Goal: Task Accomplishment & Management: Complete application form

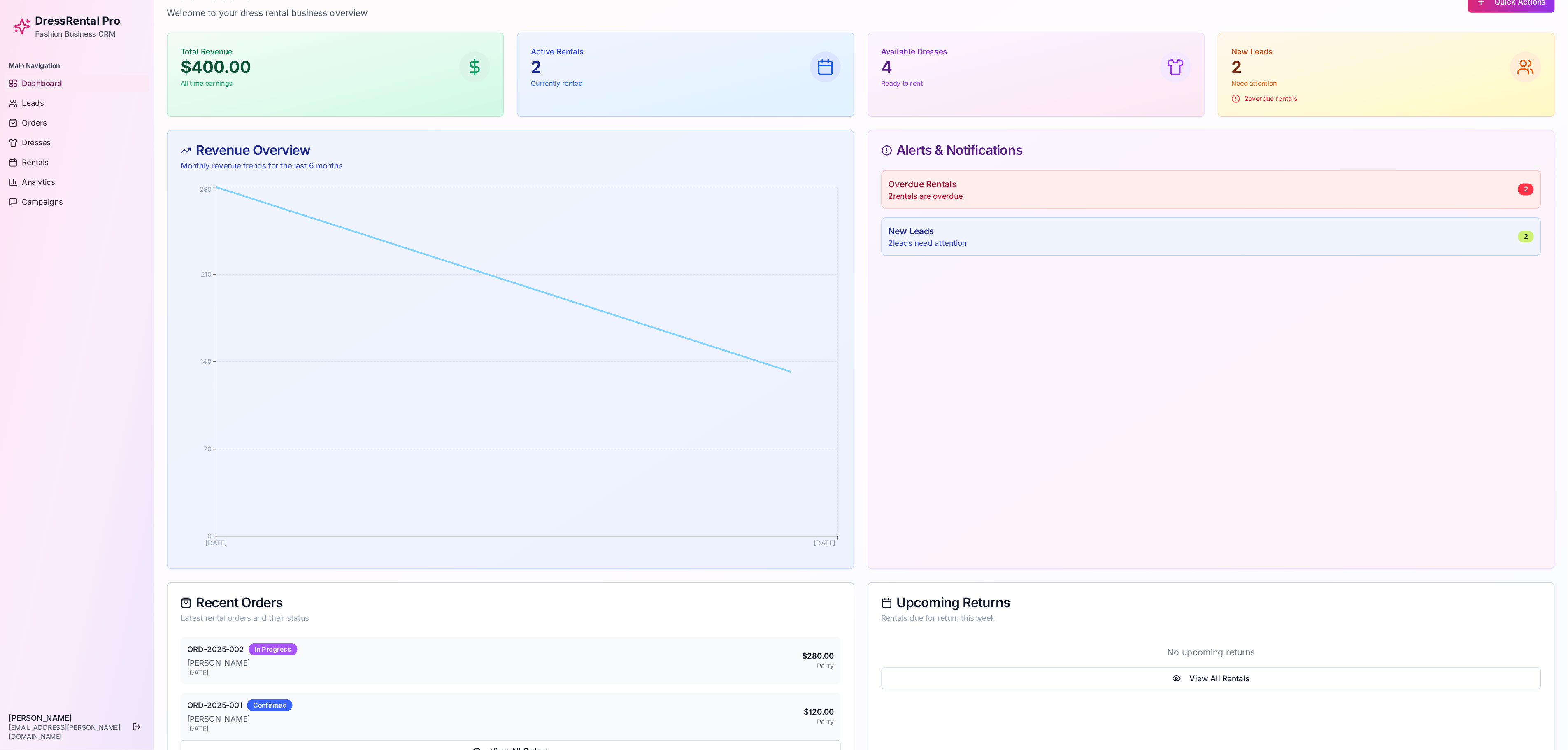
scroll to position [3, 0]
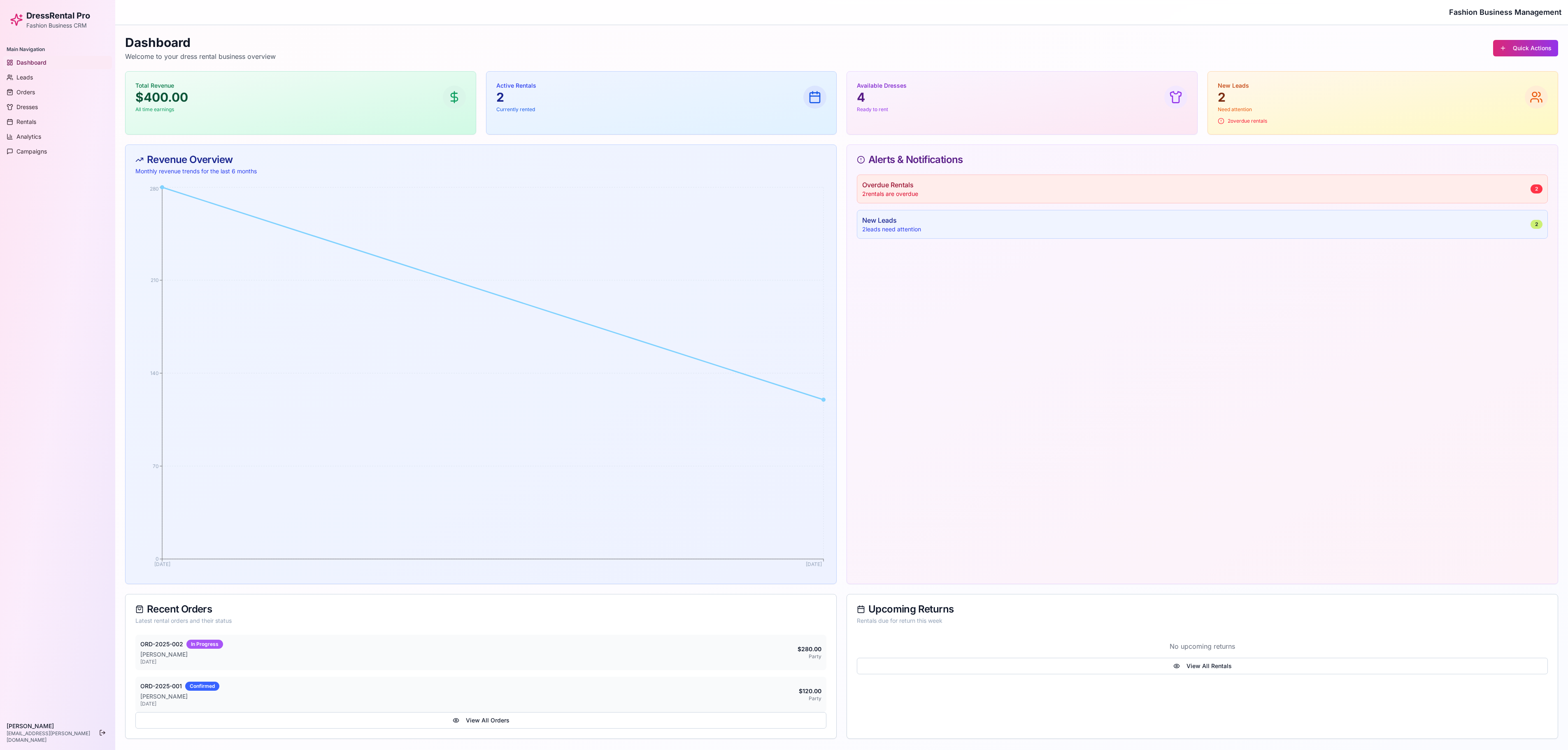
click at [790, 87] on div at bounding box center [815, 98] width 23 height 23
click at [790, 91] on icon at bounding box center [815, 97] width 13 height 13
click at [737, 374] on p "[PERSON_NAME]" at bounding box center [469, 654] width 657 height 8
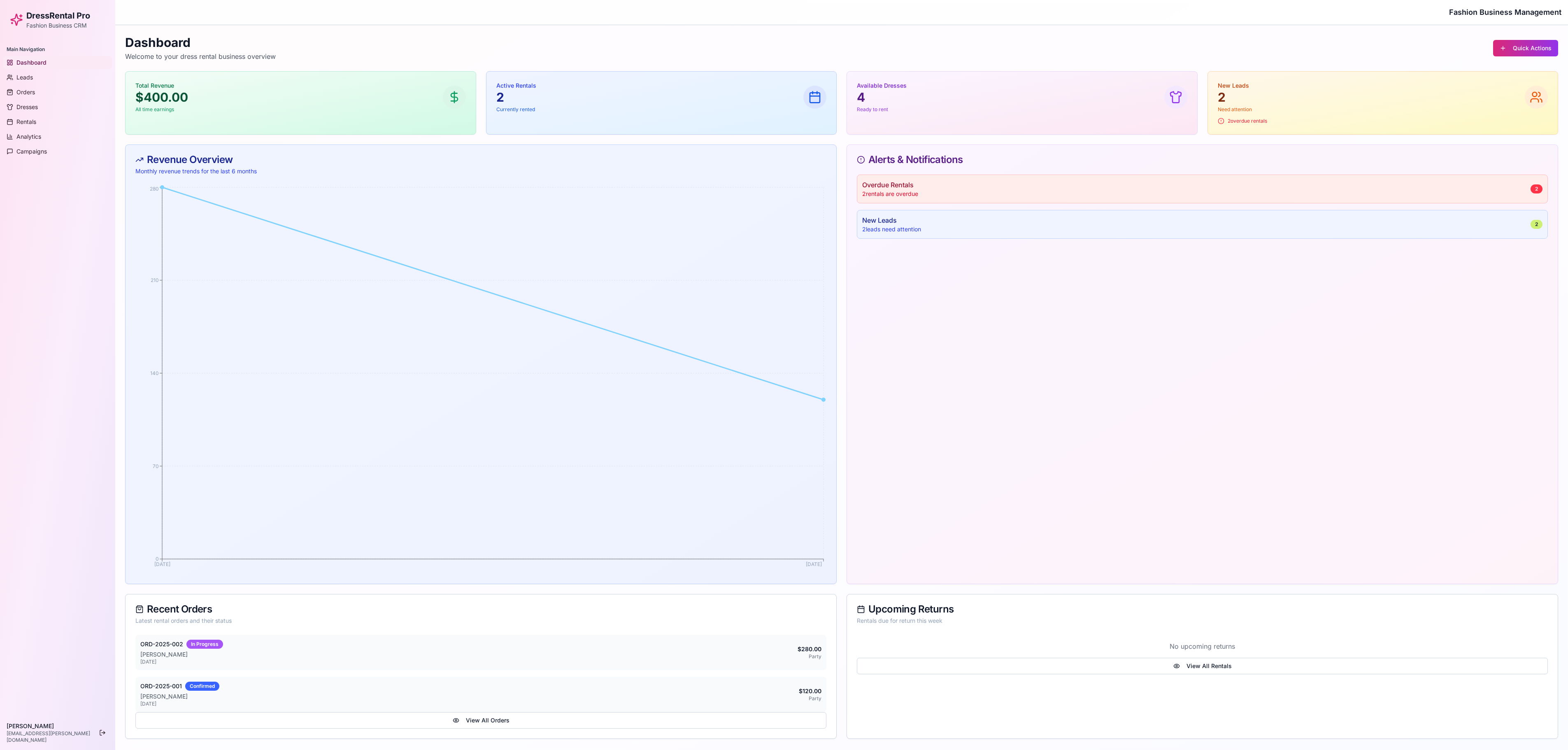
click at [573, 374] on div "ORD-2025-001 Confirmed" at bounding box center [469, 686] width 658 height 9
click at [501, 374] on button "View All Orders" at bounding box center [481, 721] width 691 height 17
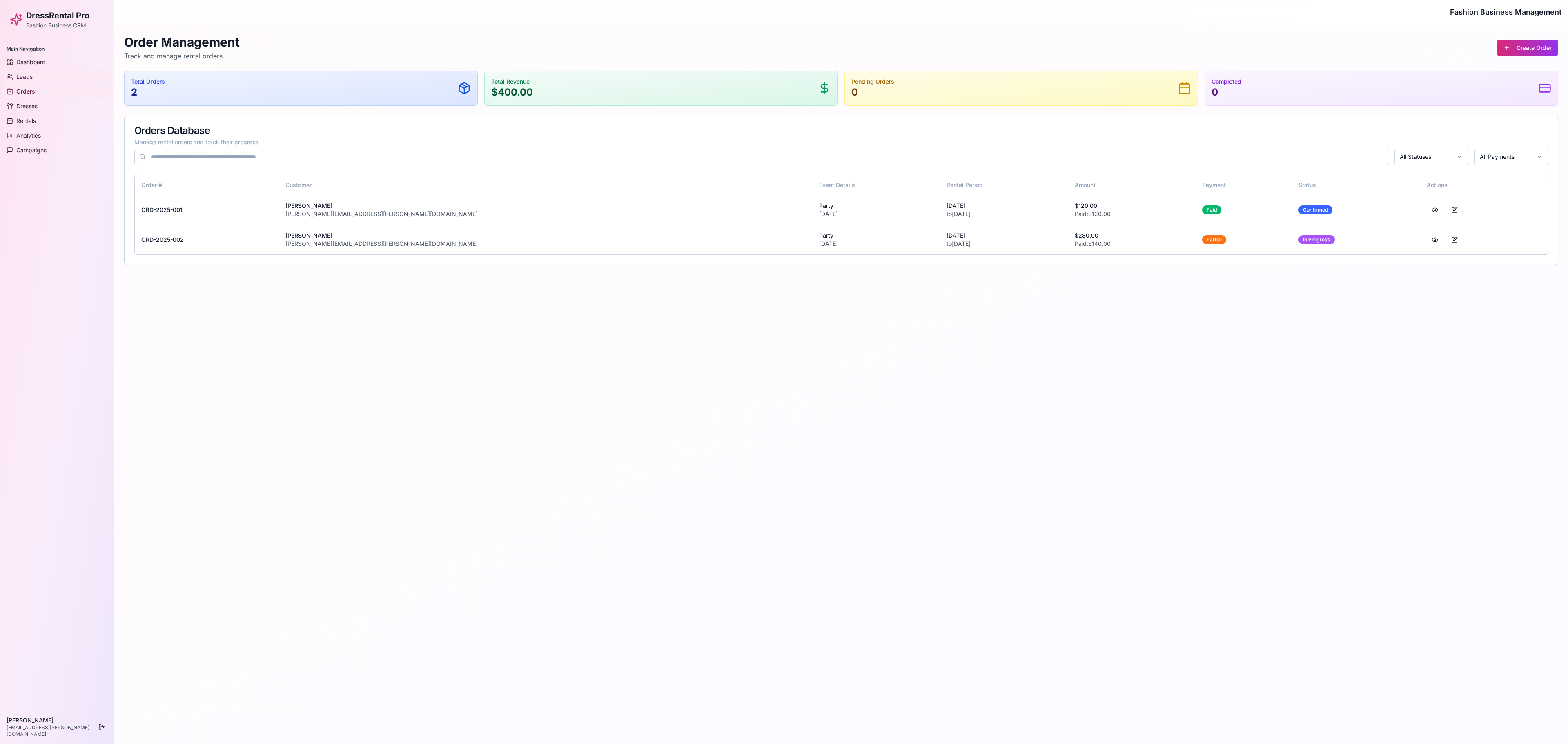
click at [29, 74] on span "Leads" at bounding box center [24, 76] width 16 height 8
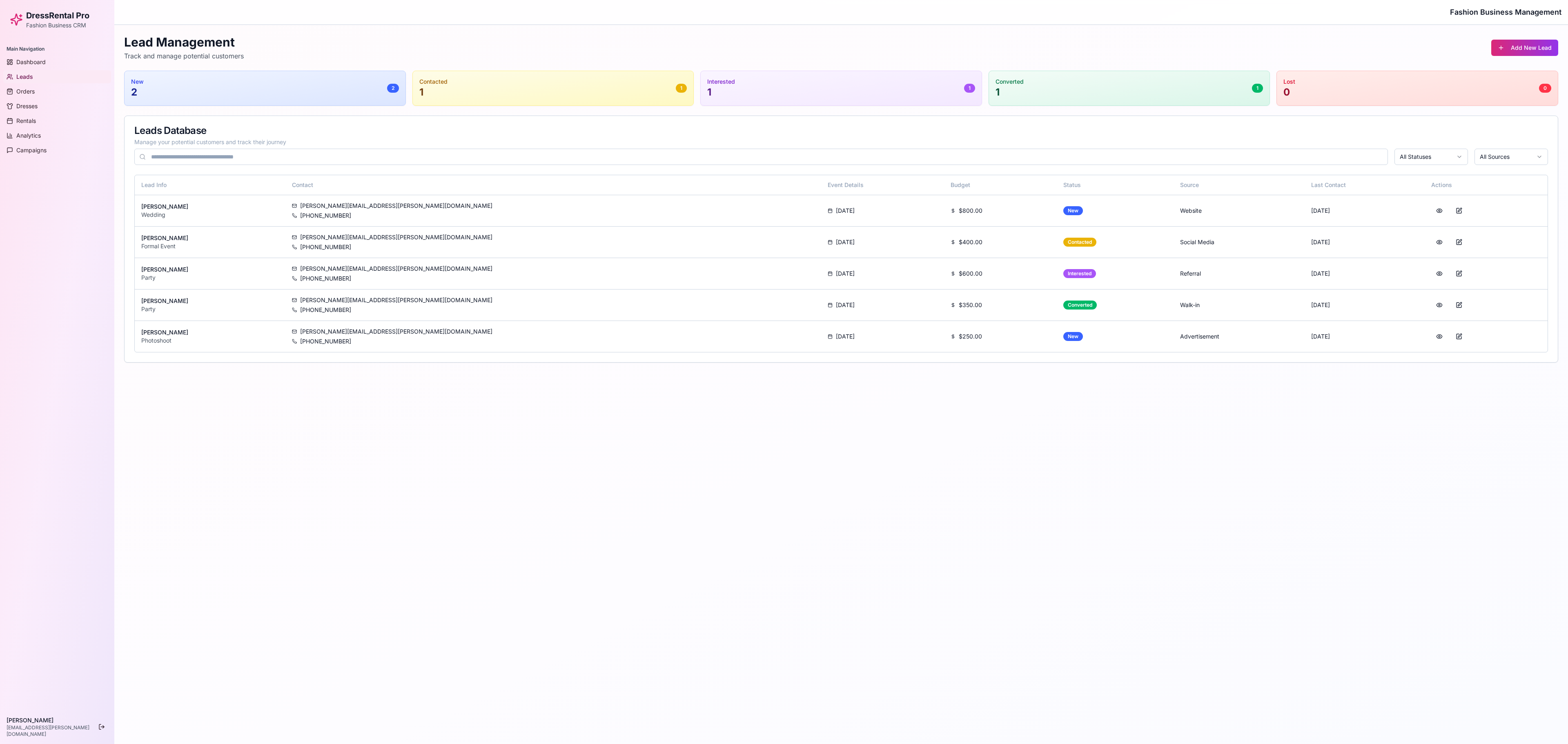
click at [783, 371] on main "Toggle Sidebar Fashion Business Management Lead Management Track and manage pot…" at bounding box center [841, 372] width 1454 height 744
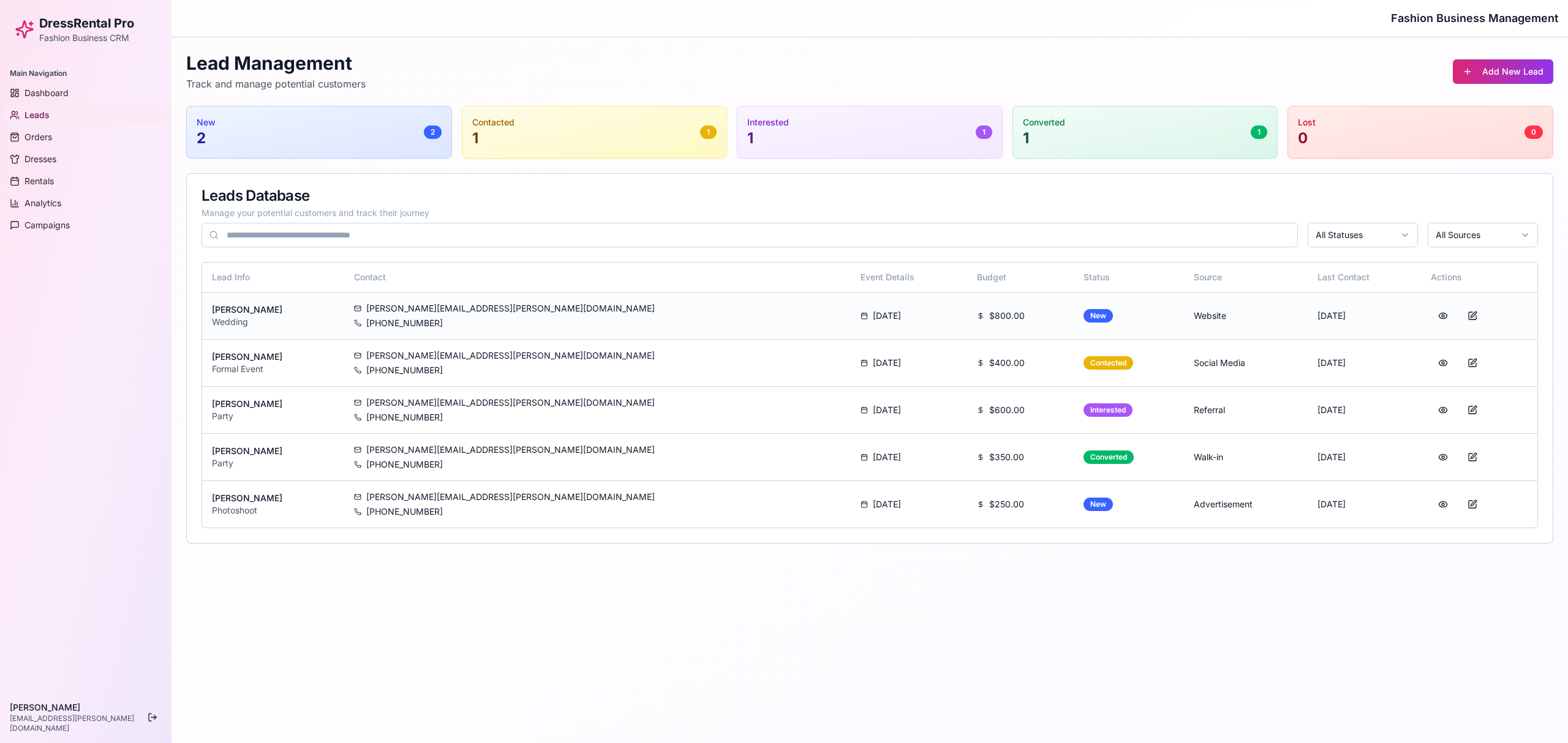
click at [1175, 317] on button at bounding box center [1443, 316] width 25 height 22
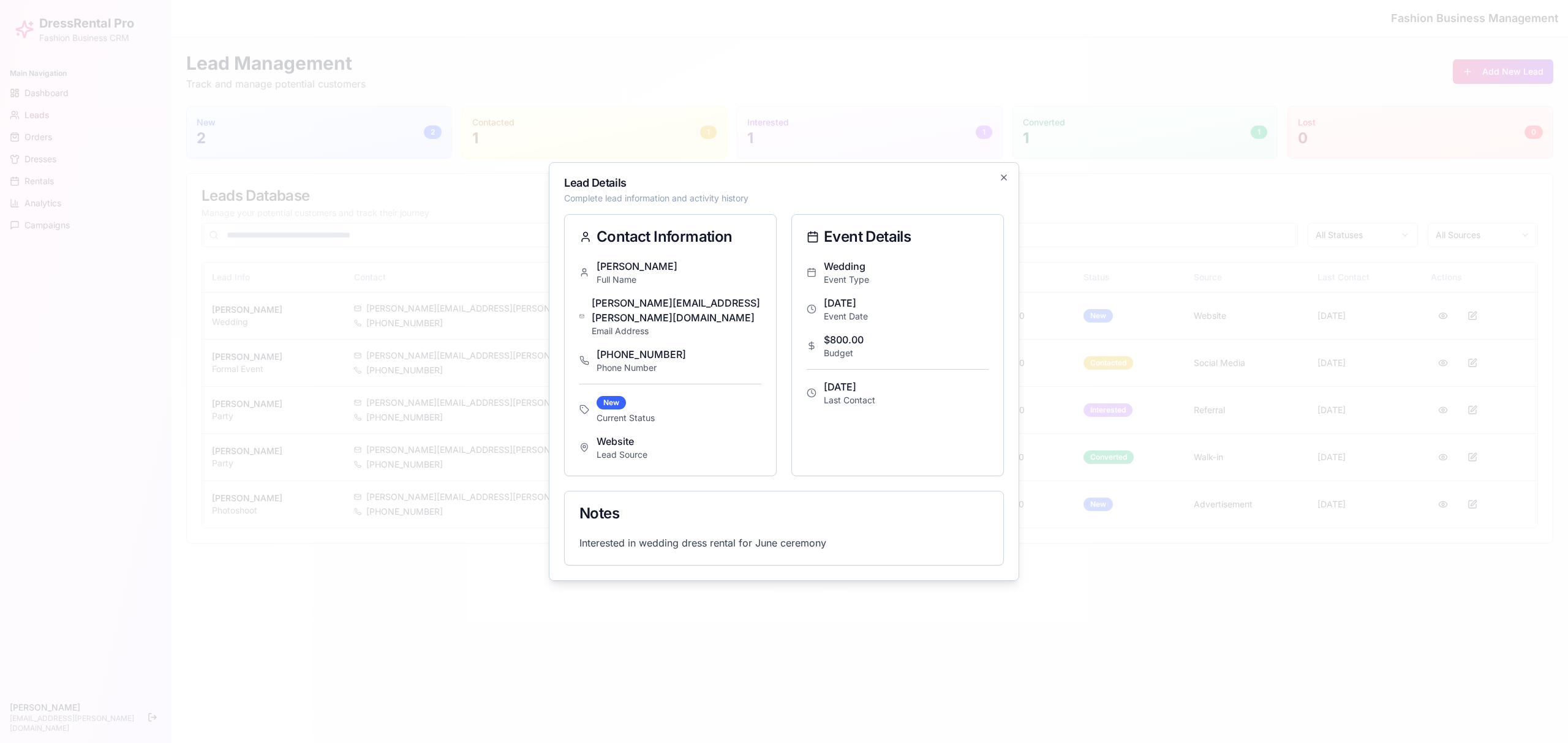
click at [1175, 205] on div at bounding box center [784, 372] width 1568 height 743
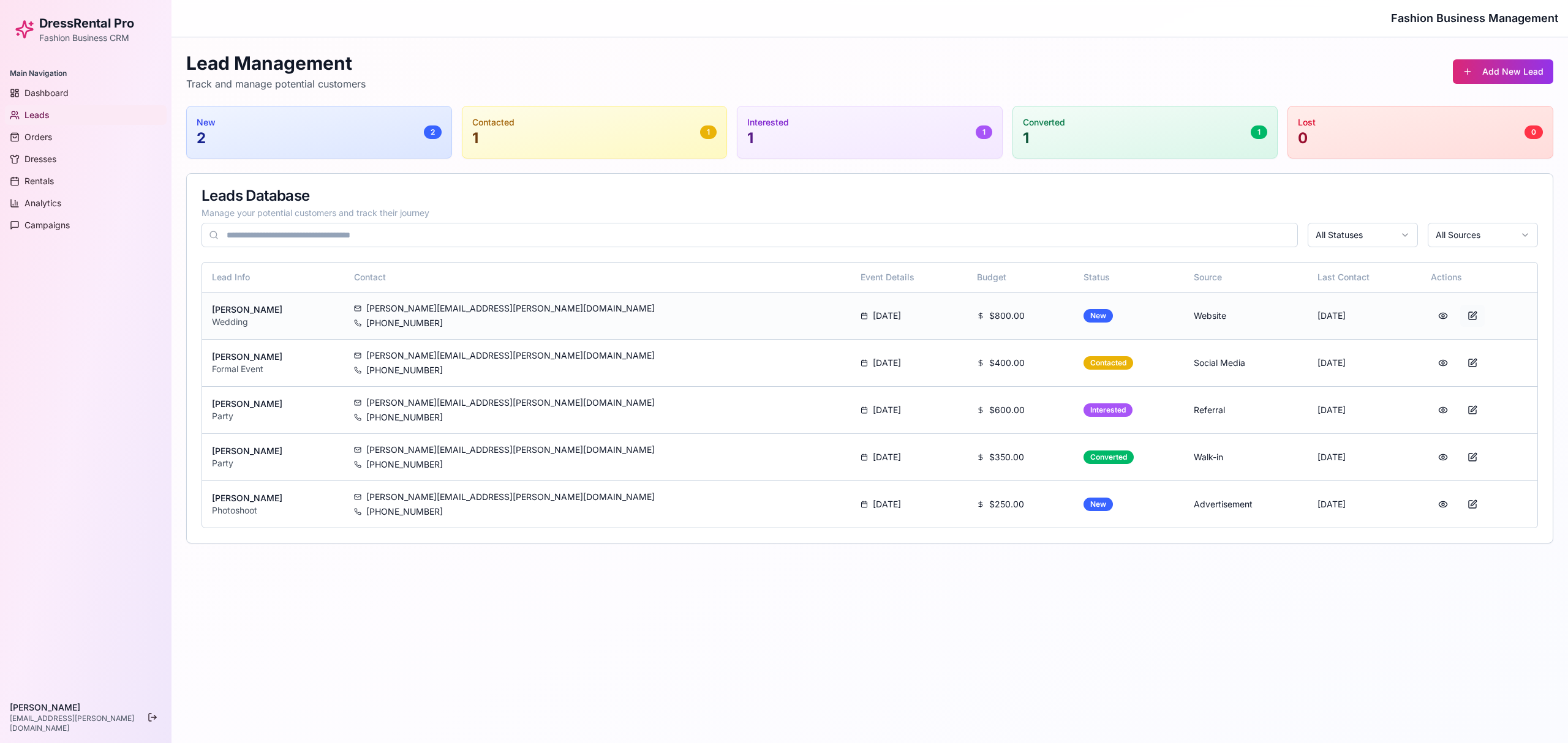
click at [1175, 311] on button at bounding box center [1472, 316] width 25 height 22
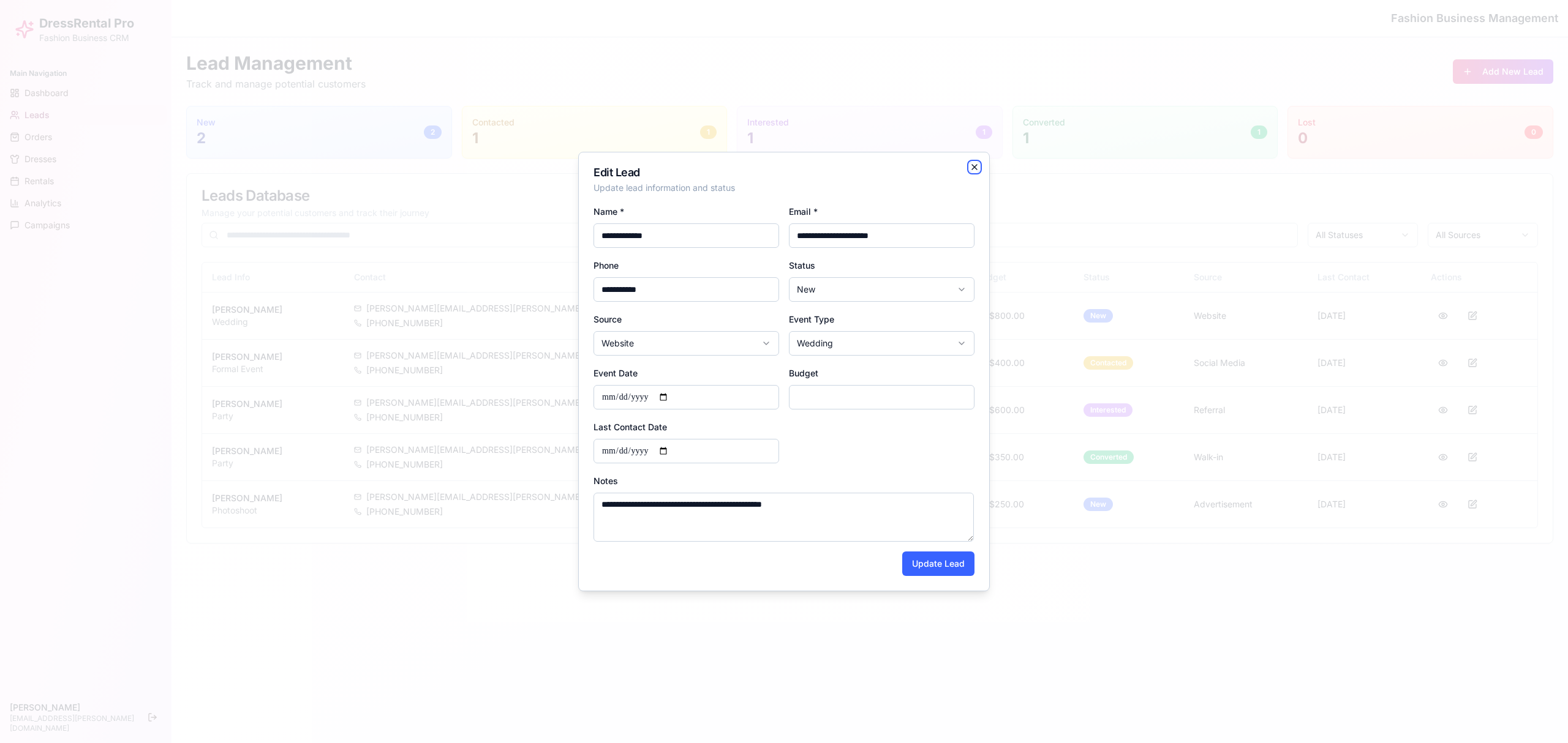
click at [973, 167] on icon "button" at bounding box center [974, 167] width 10 height 10
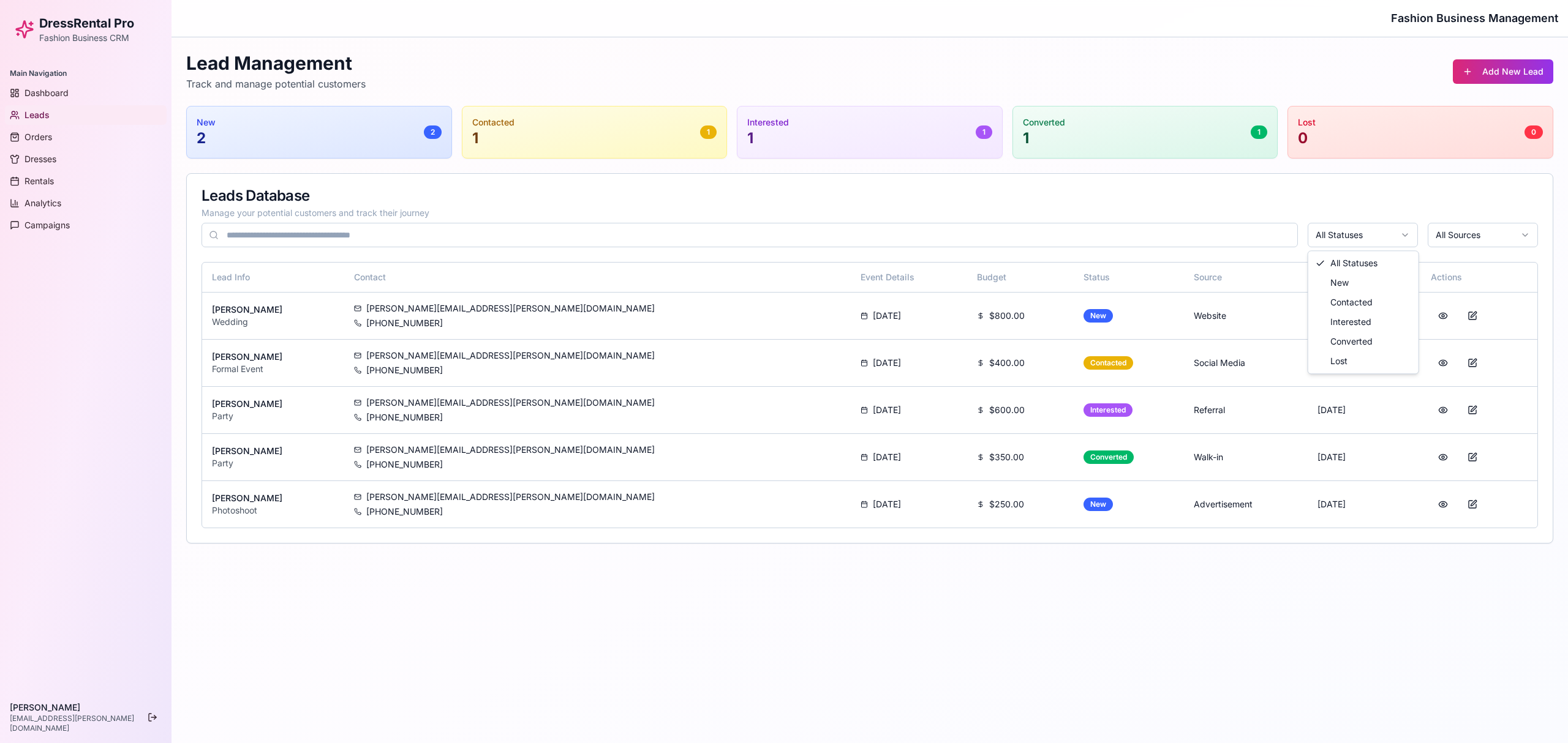
click at [1175, 239] on html "DressRental Pro Fashion Business CRM Main Navigation Dashboard Leads Orders Dre…" at bounding box center [784, 372] width 1568 height 743
click at [1175, 243] on html "DressRental Pro Fashion Business CRM Main Navigation Dashboard Leads Orders Dre…" at bounding box center [784, 372] width 1568 height 743
click at [1175, 234] on html "DressRental Pro Fashion Business CRM Main Navigation Dashboard Leads Orders Dre…" at bounding box center [784, 372] width 1568 height 743
click at [1175, 230] on html "DressRental Pro Fashion Business CRM Main Navigation Dashboard Leads Orders Dre…" at bounding box center [784, 372] width 1568 height 743
click at [1175, 233] on html "DressRental Pro Fashion Business CRM Main Navigation Dashboard Leads Orders Dre…" at bounding box center [784, 372] width 1568 height 743
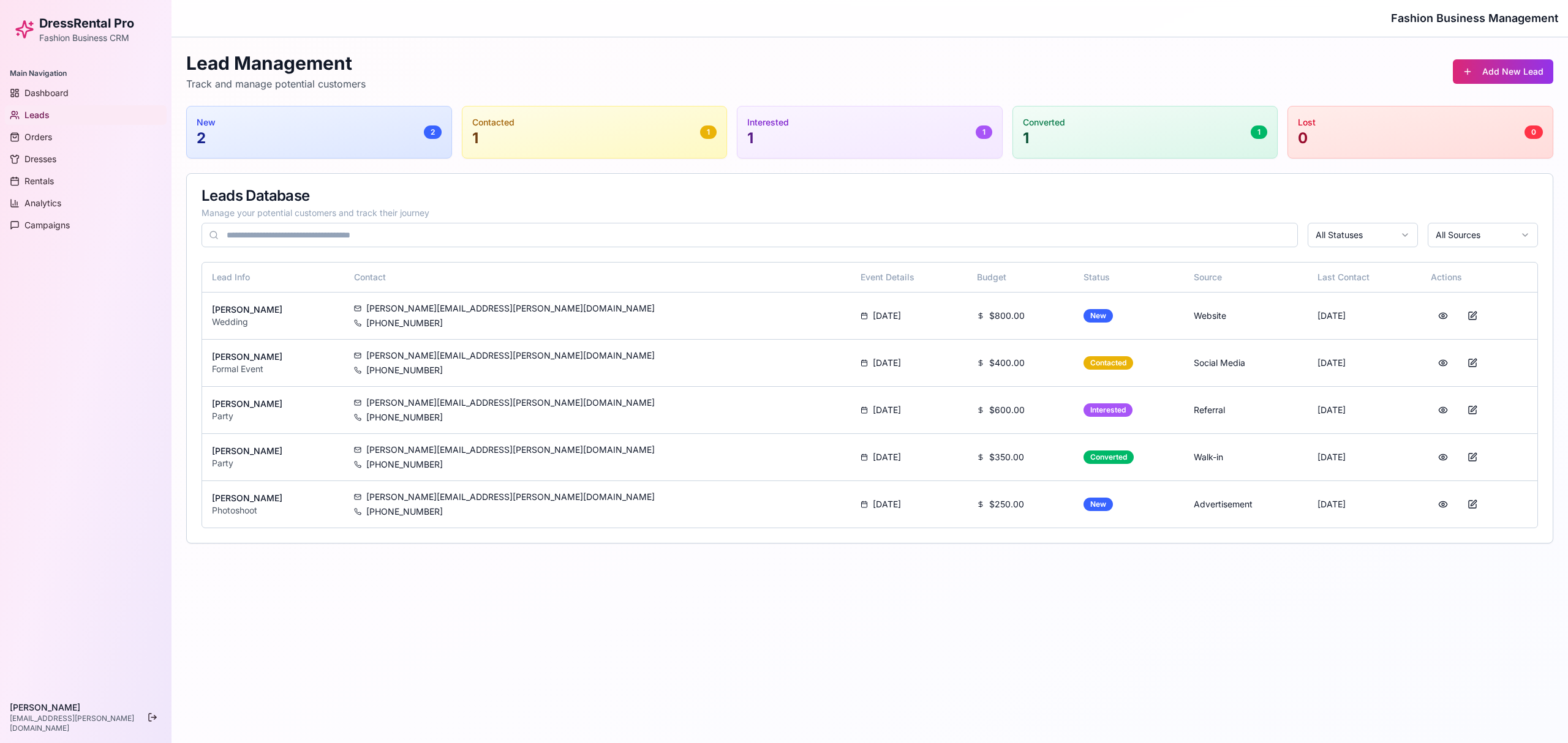
click at [1175, 238] on html "DressRental Pro Fashion Business CRM Main Navigation Dashboard Leads Orders Dre…" at bounding box center [784, 372] width 1568 height 743
click at [1175, 228] on html "DressRental Pro Fashion Business CRM Main Navigation Dashboard Leads Orders Dre…" at bounding box center [784, 372] width 1568 height 743
click at [47, 130] on link "Orders" at bounding box center [85, 137] width 162 height 19
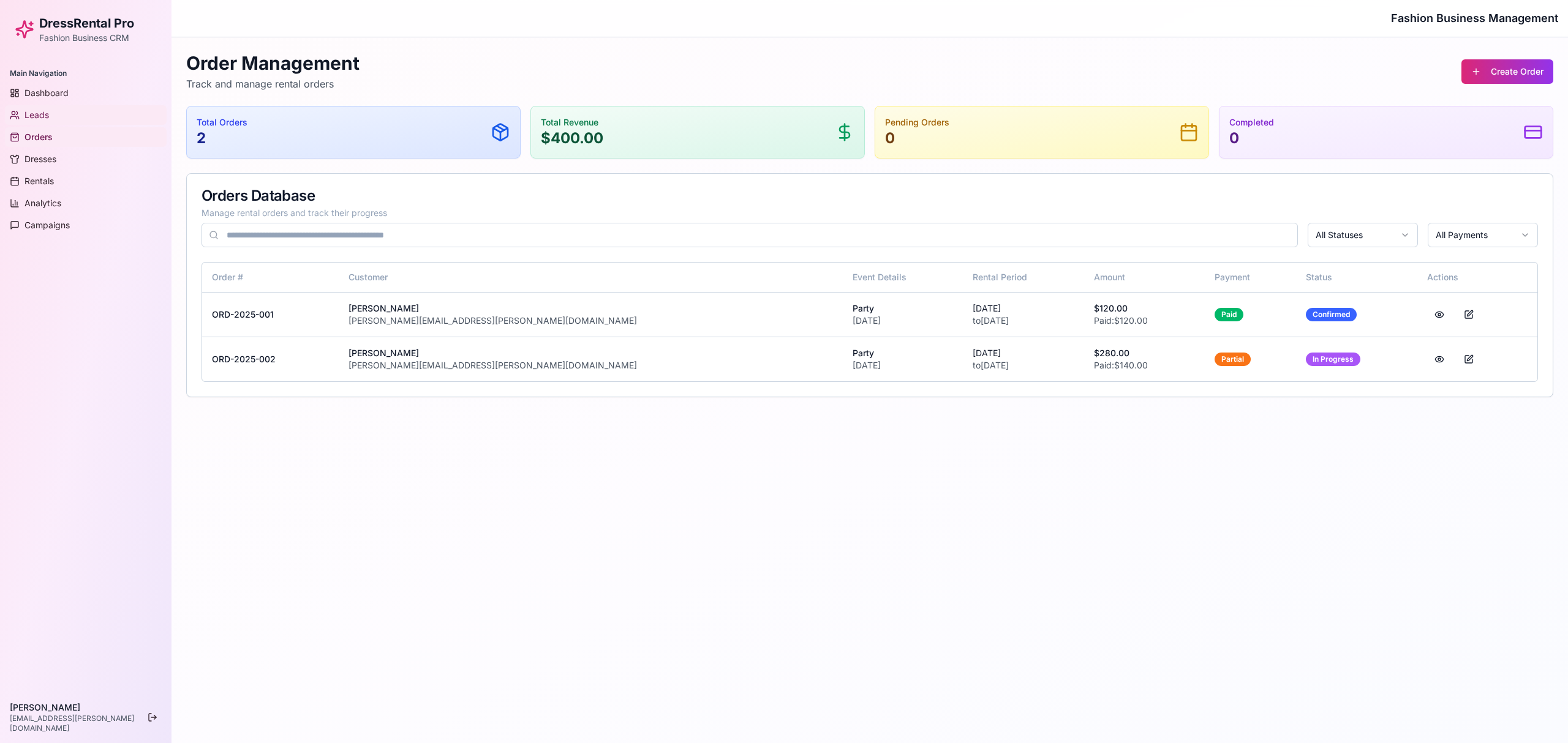
click at [65, 116] on link "Leads" at bounding box center [85, 114] width 162 height 19
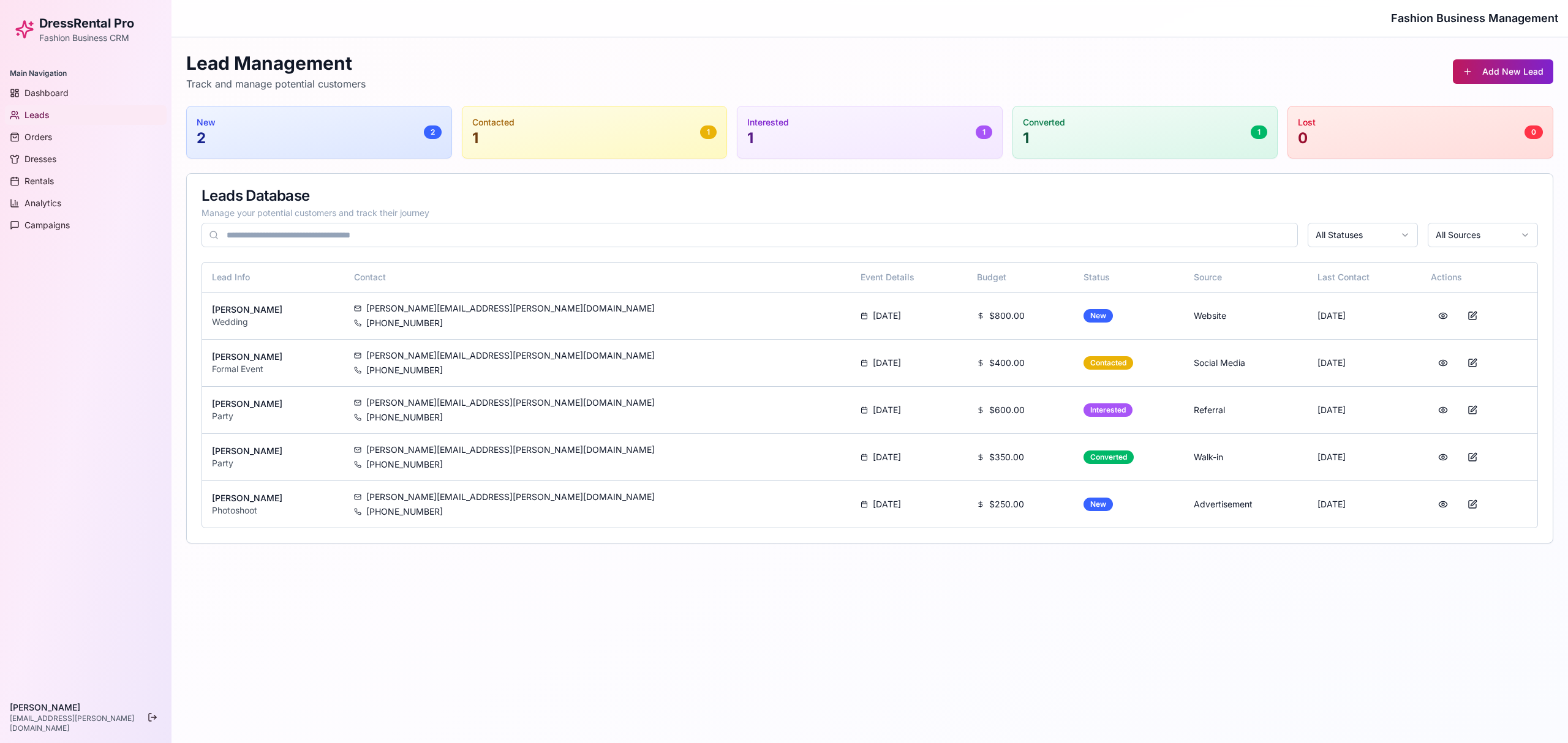
click at [1175, 74] on button "Add New Lead" at bounding box center [1503, 71] width 100 height 25
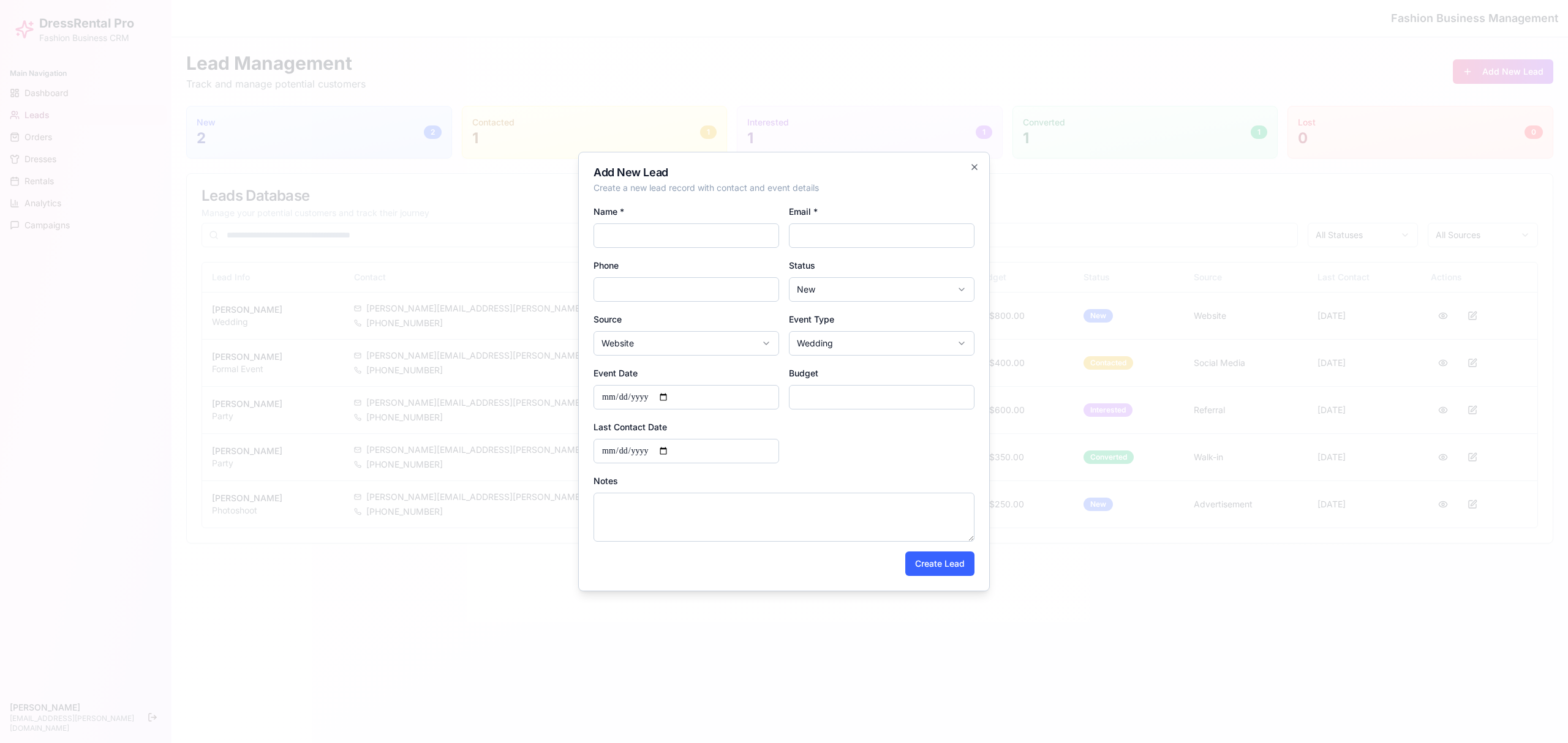
click at [1126, 154] on div at bounding box center [784, 372] width 1568 height 743
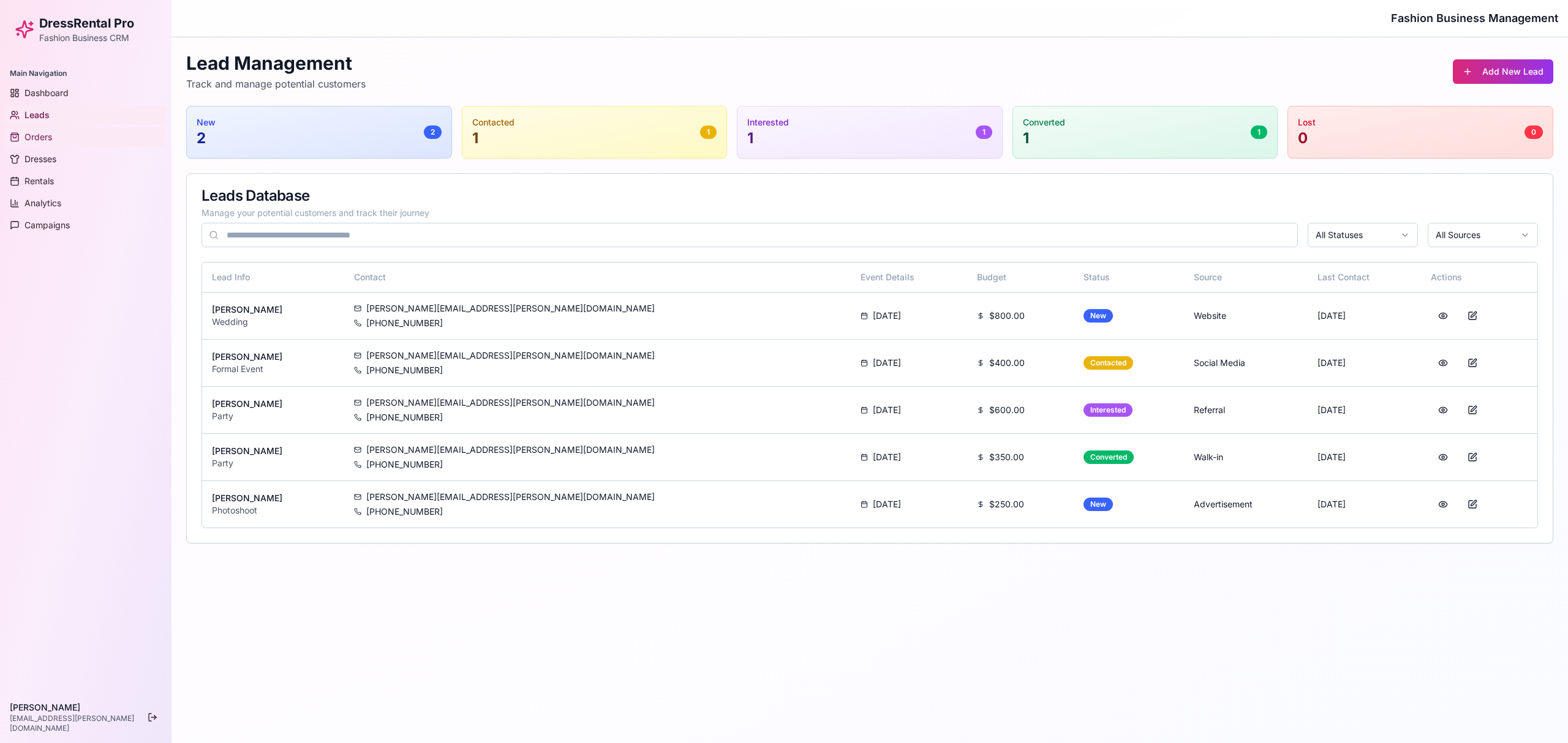
click at [49, 133] on span "Orders" at bounding box center [38, 137] width 27 height 12
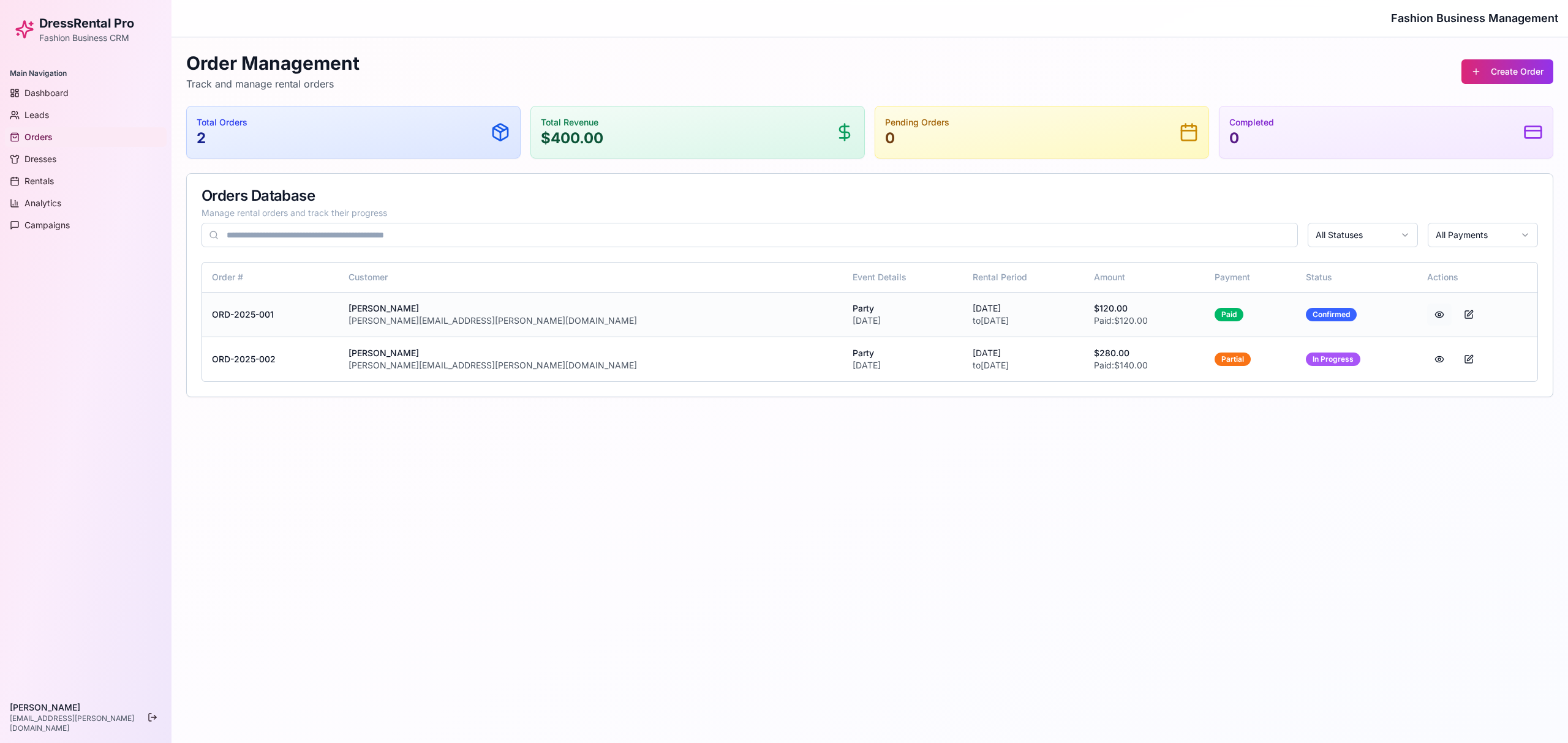
click at [1175, 319] on button at bounding box center [1439, 315] width 25 height 22
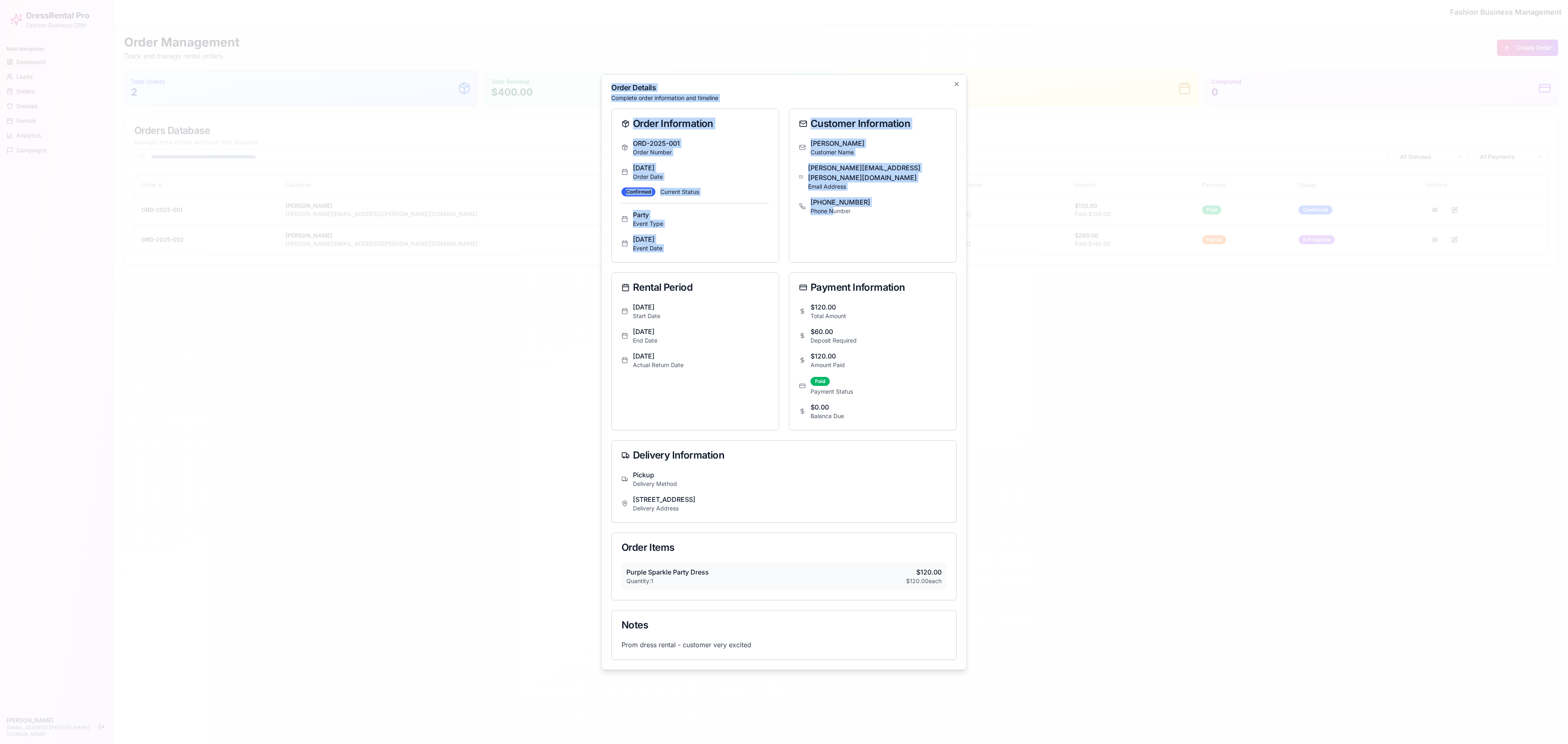
drag, startPoint x: 832, startPoint y: 214, endPoint x: 1041, endPoint y: 287, distance: 221.4
click at [783, 287] on body "DressRental Pro Fashion Business CRM Main Navigation Dashboard Leads Orders Dre…" at bounding box center [784, 372] width 1568 height 744
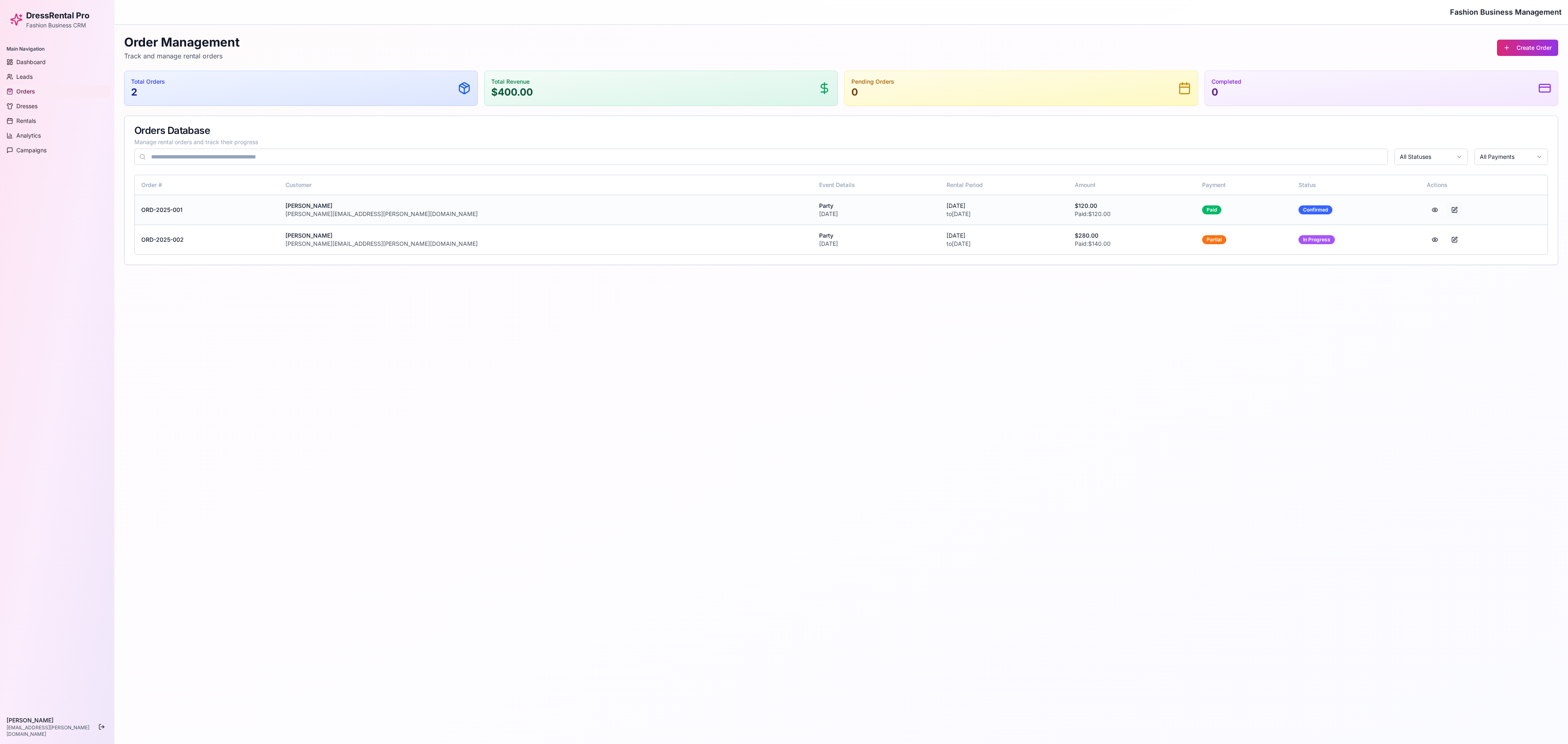
click at [783, 212] on button at bounding box center [1454, 210] width 16 height 15
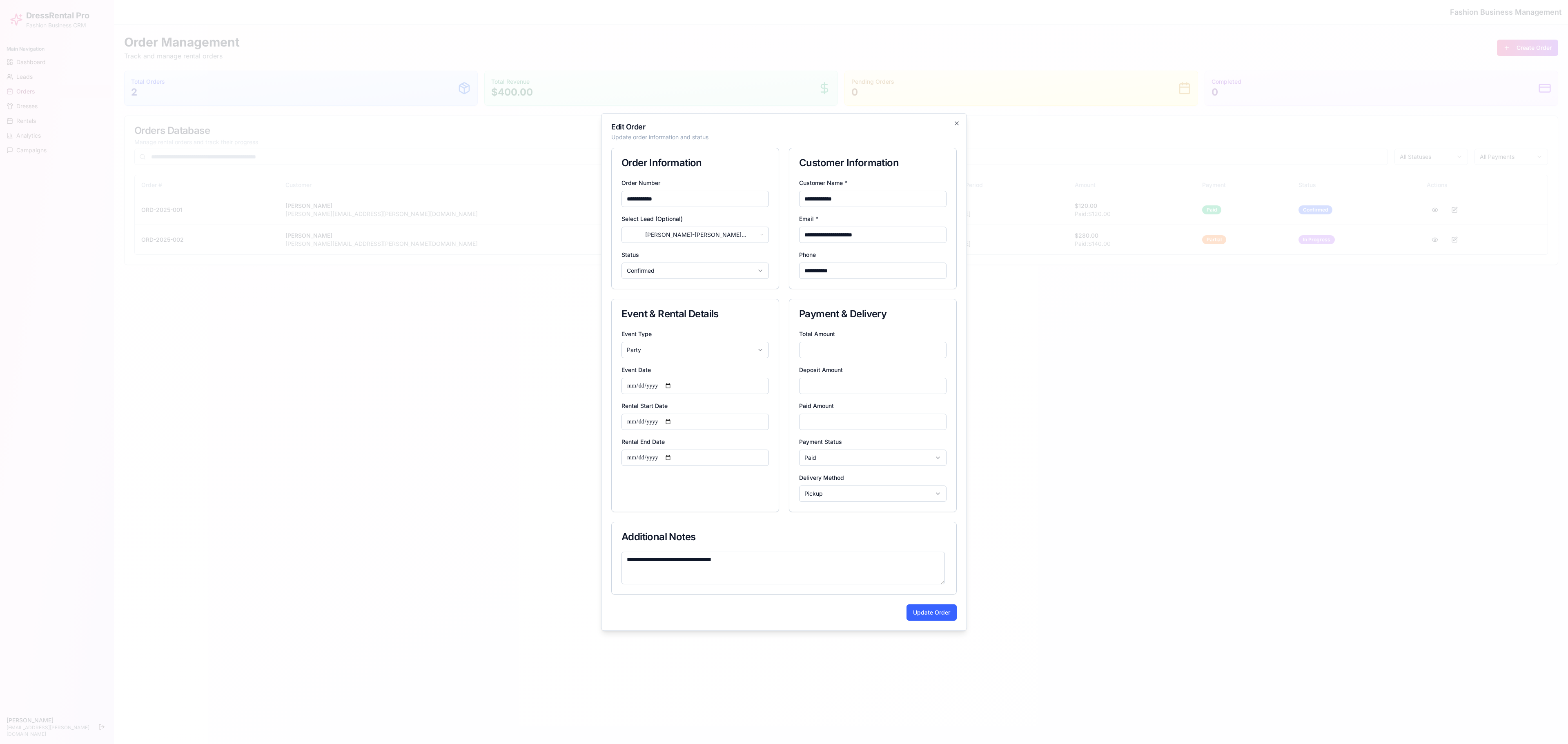
click at [783, 309] on div at bounding box center [784, 372] width 1568 height 744
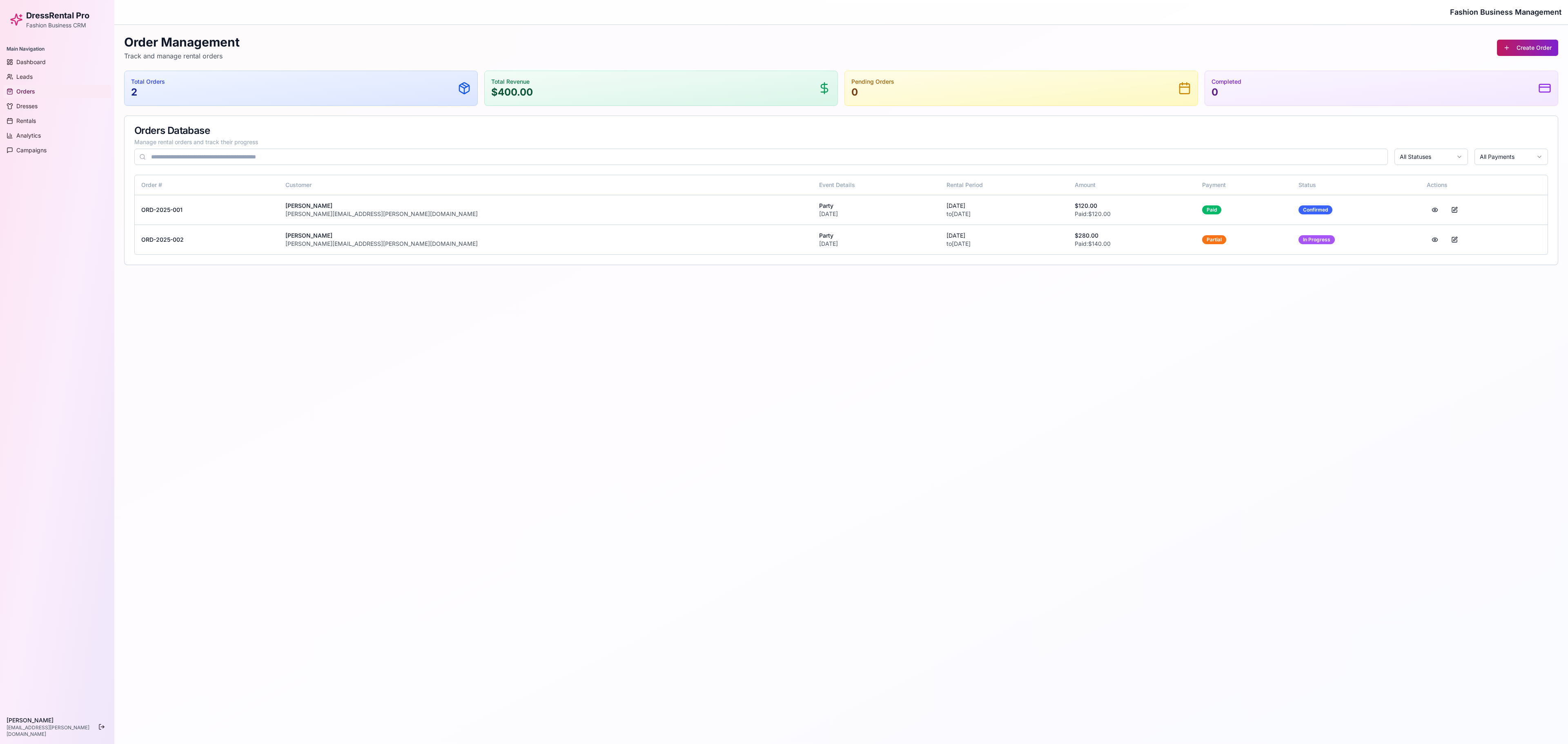
click at [783, 44] on button "Create Order" at bounding box center [1527, 47] width 61 height 16
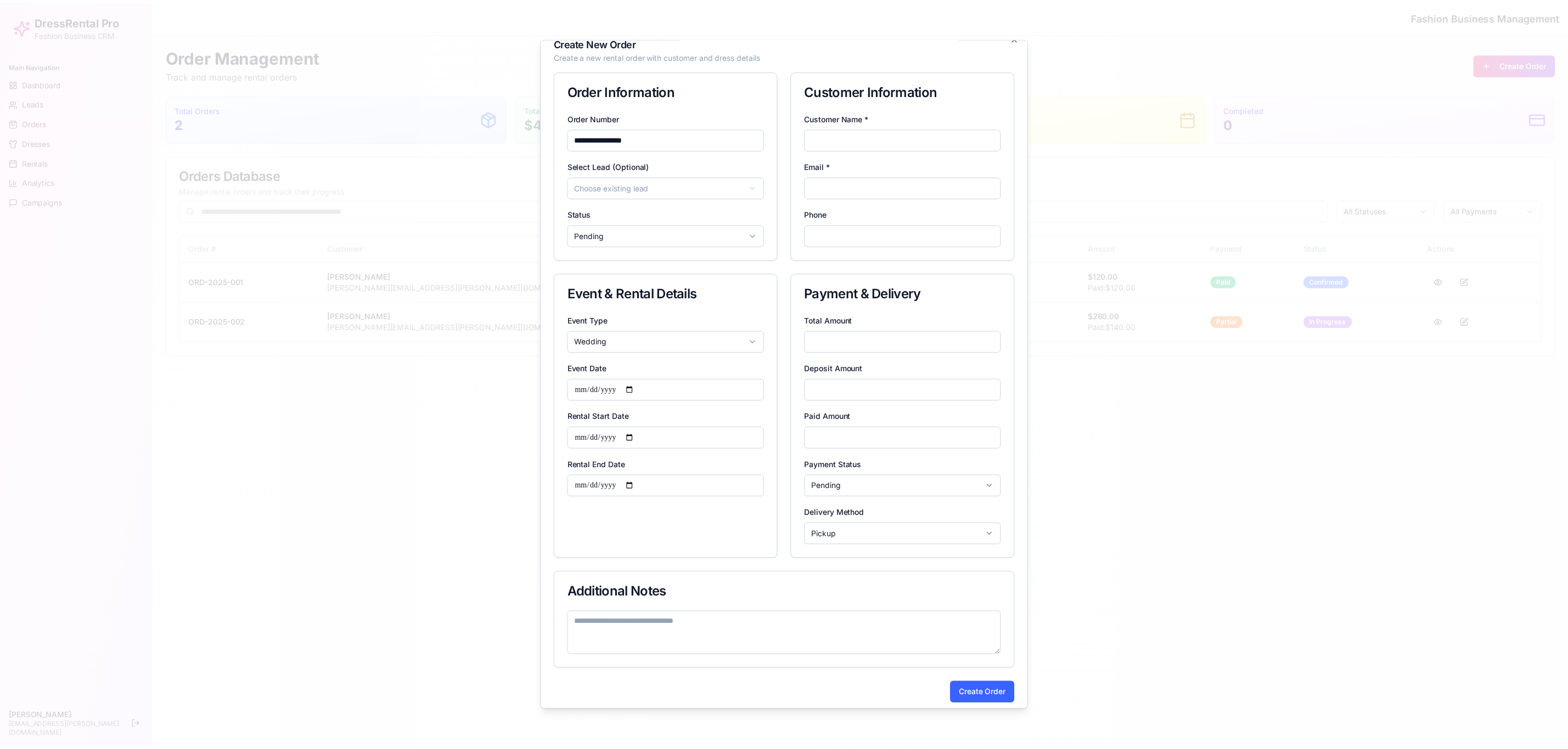
scroll to position [10, 0]
click at [1053, 253] on div at bounding box center [790, 374] width 1580 height 749
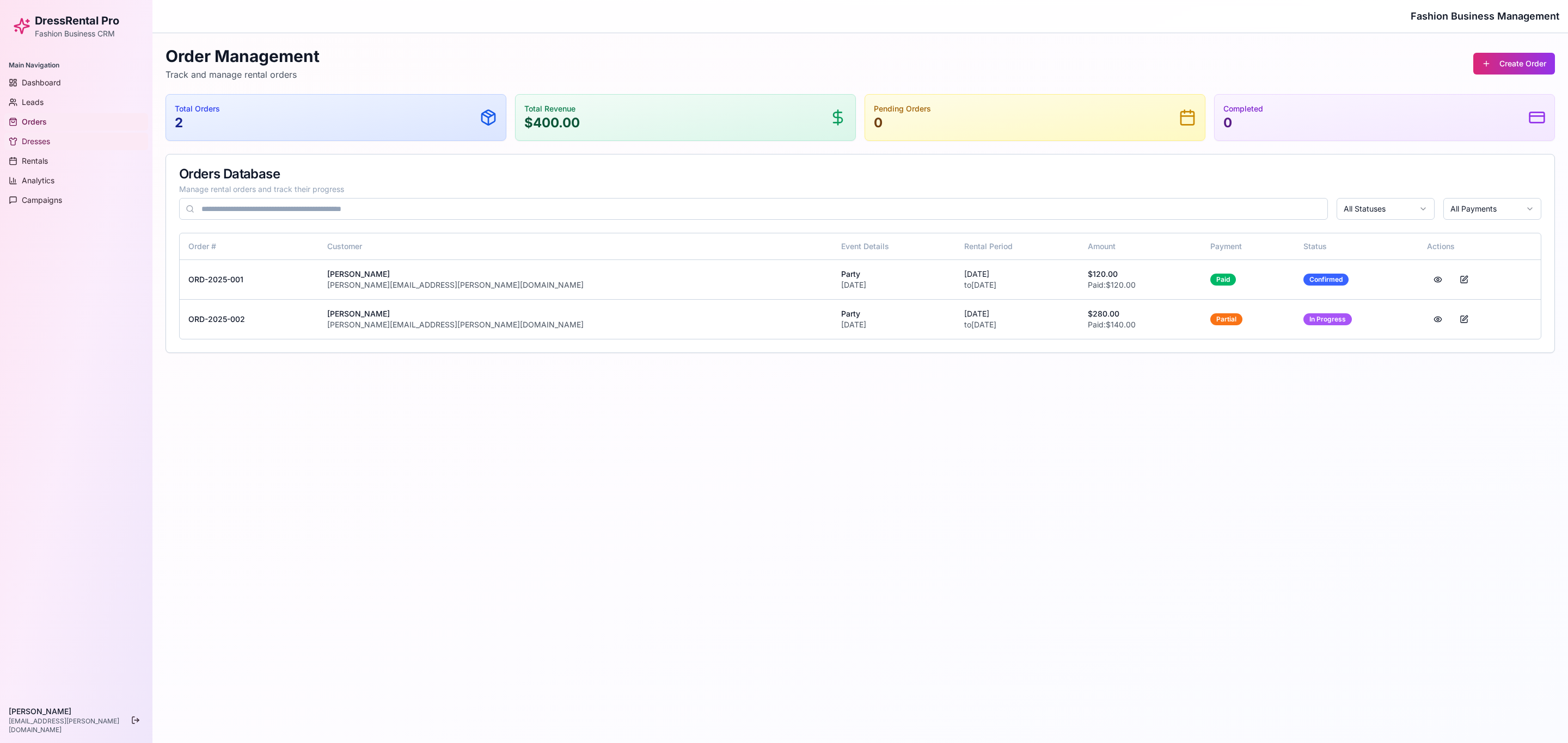
click at [11, 140] on icon at bounding box center [13, 141] width 9 height 9
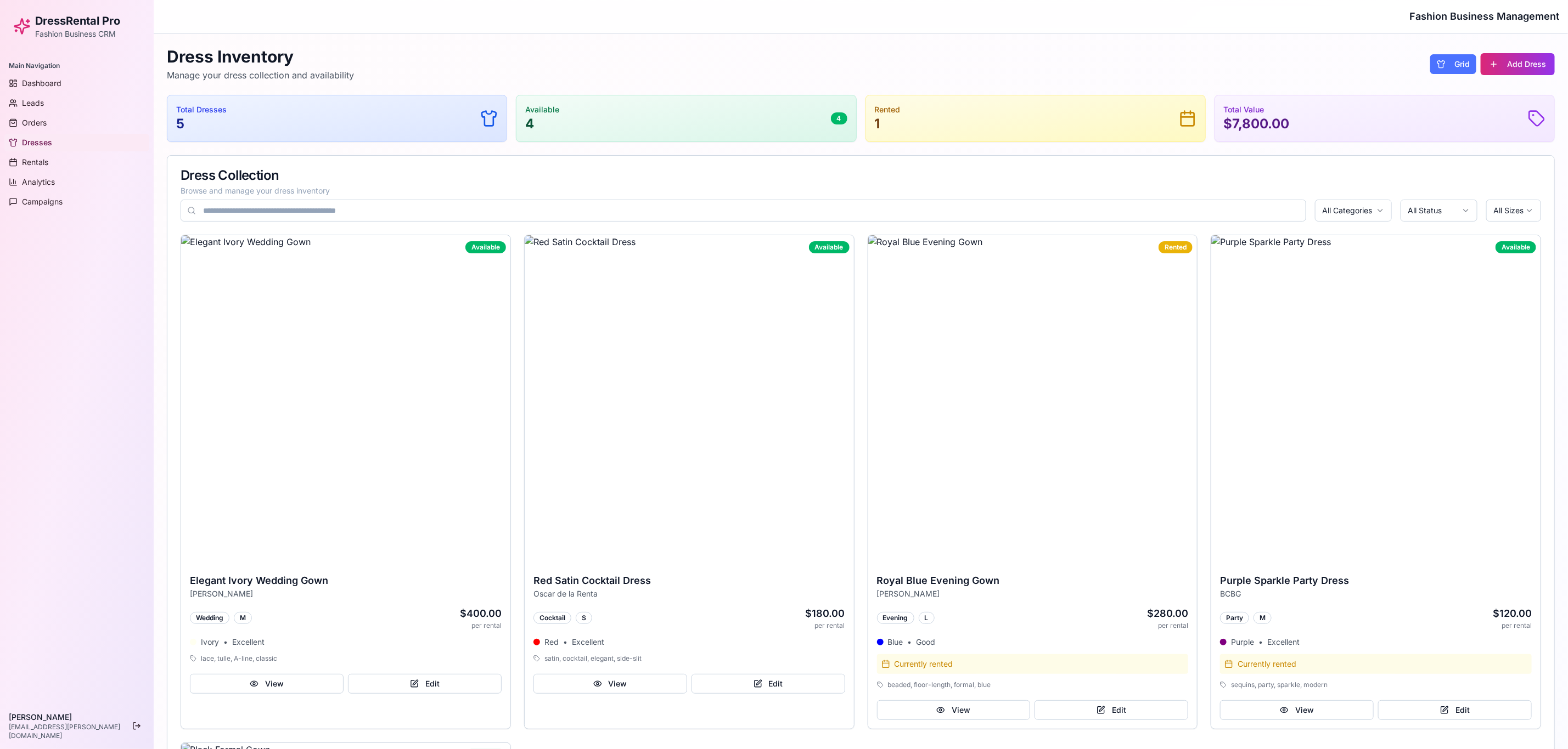
click at [1053, 61] on button "Grid" at bounding box center [1453, 64] width 46 height 20
click at [1053, 57] on button "Grid" at bounding box center [1453, 64] width 46 height 20
click at [1053, 218] on html "DressRental Pro Fashion Business CRM Main Navigation Dashboard Leads Orders Dre…" at bounding box center [790, 621] width 1580 height 1244
click at [1053, 216] on html "DressRental Pro Fashion Business CRM Main Navigation Dashboard Leads Orders Dre…" at bounding box center [790, 621] width 1580 height 1244
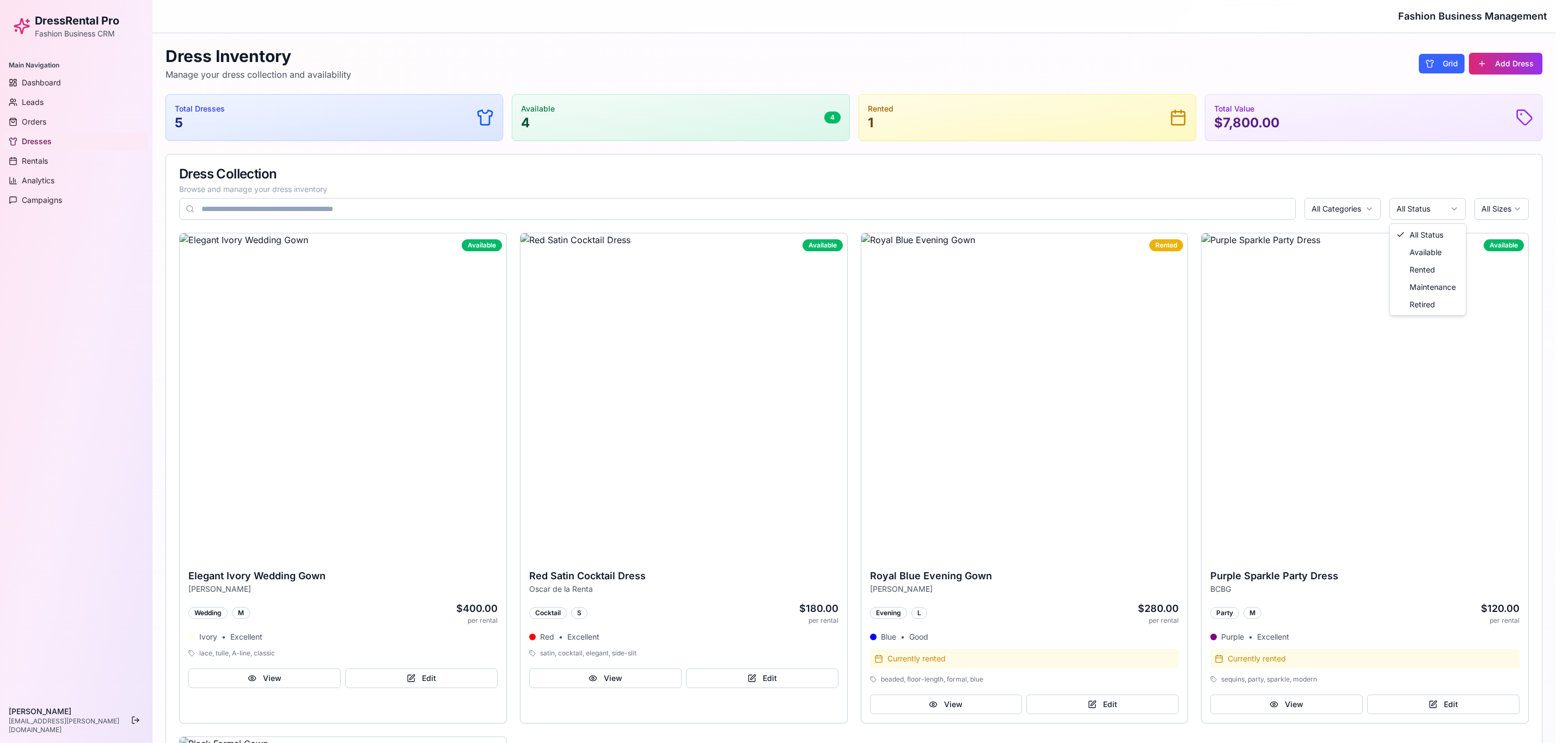
click at [1045, 216] on html "DressRental Pro Fashion Business CRM Main Navigation Dashboard Leads Orders Dre…" at bounding box center [784, 614] width 1568 height 1228
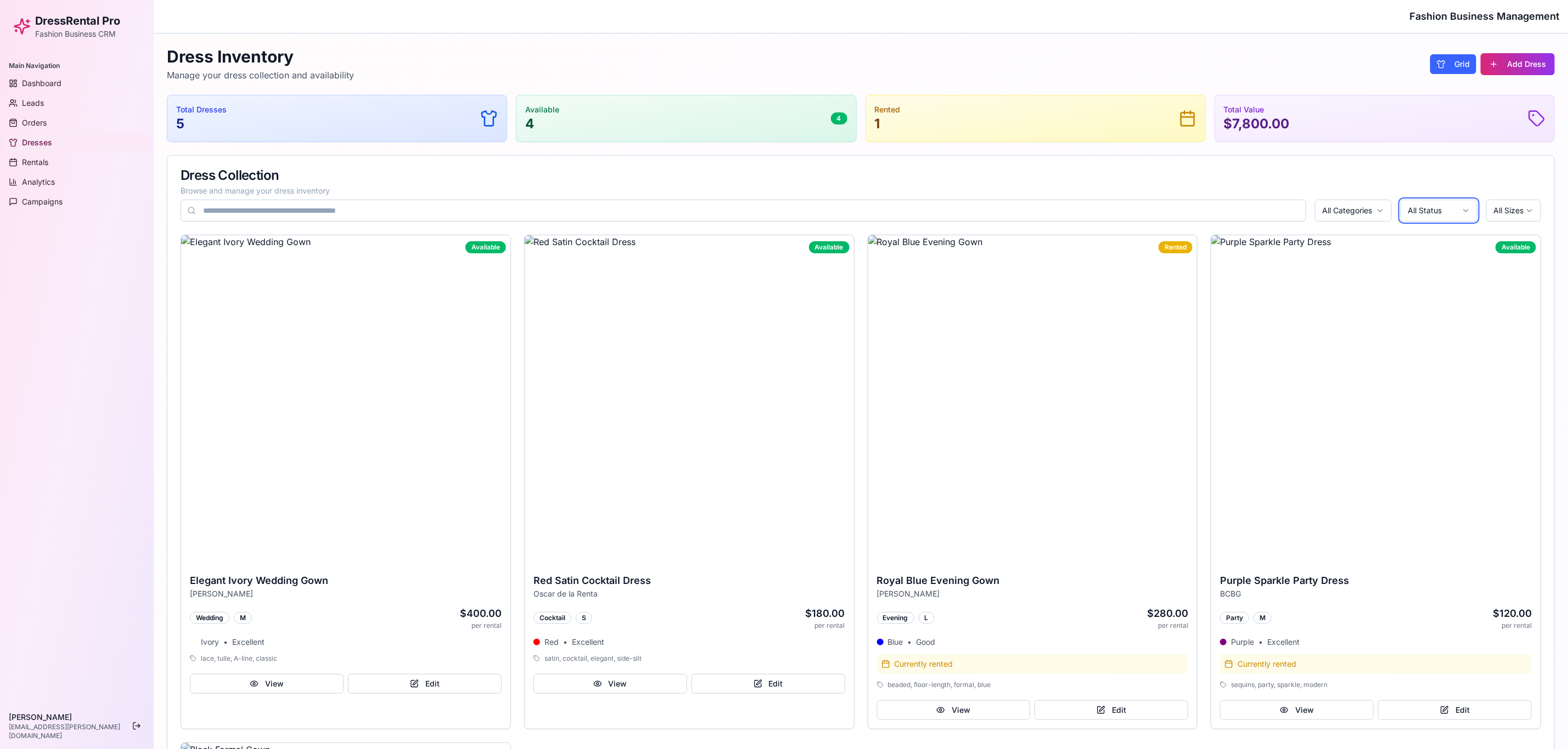
click at [1053, 214] on html "DressRental Pro Fashion Business CRM Main Navigation Dashboard Leads Orders Dre…" at bounding box center [784, 619] width 1568 height 1238
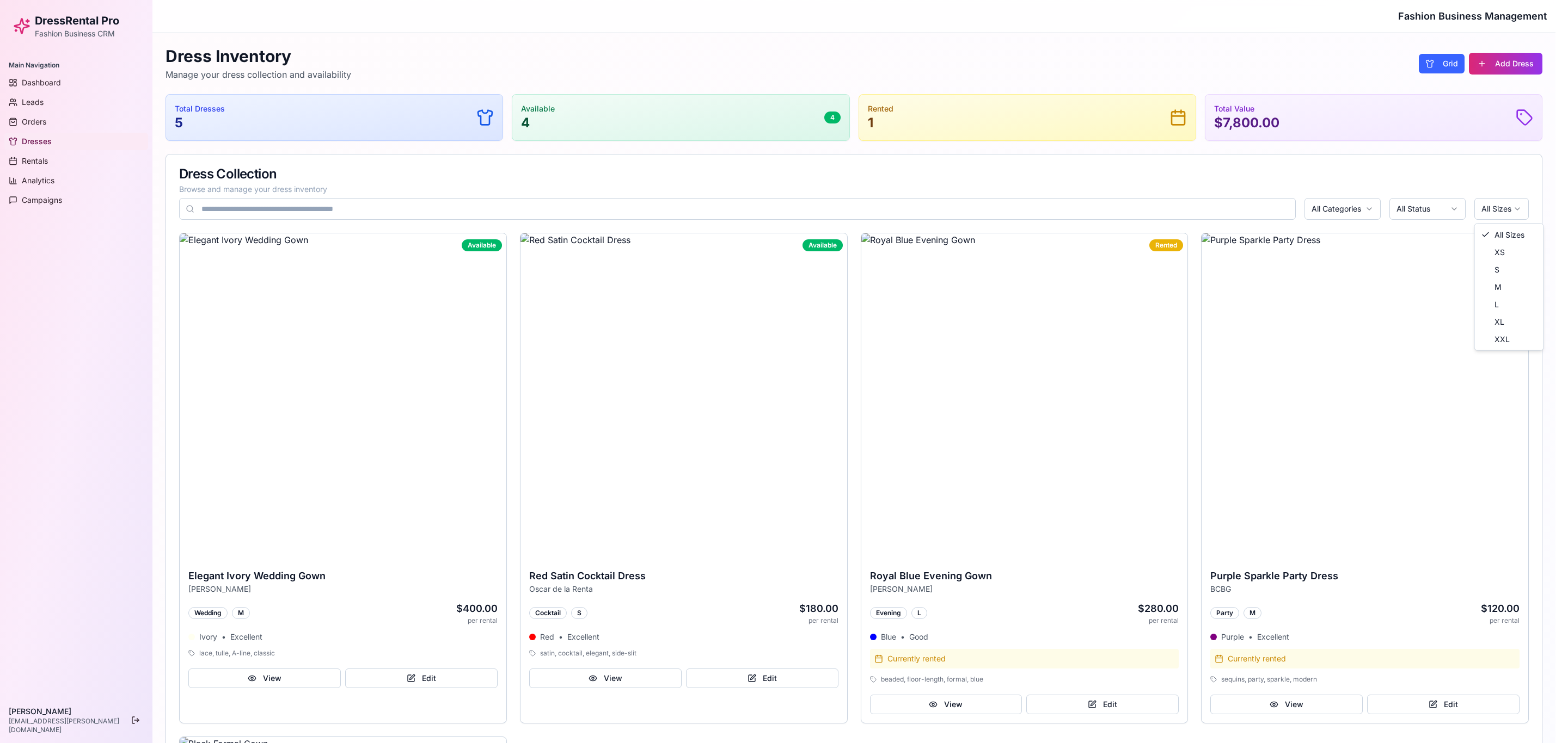
click at [1045, 213] on html "DressRental Pro Fashion Business CRM Main Navigation Dashboard Leads Orders Dre…" at bounding box center [784, 614] width 1568 height 1228
click at [1045, 177] on html "DressRental Pro Fashion Business CRM Main Navigation Dashboard Leads Orders Dre…" at bounding box center [778, 611] width 1556 height 1222
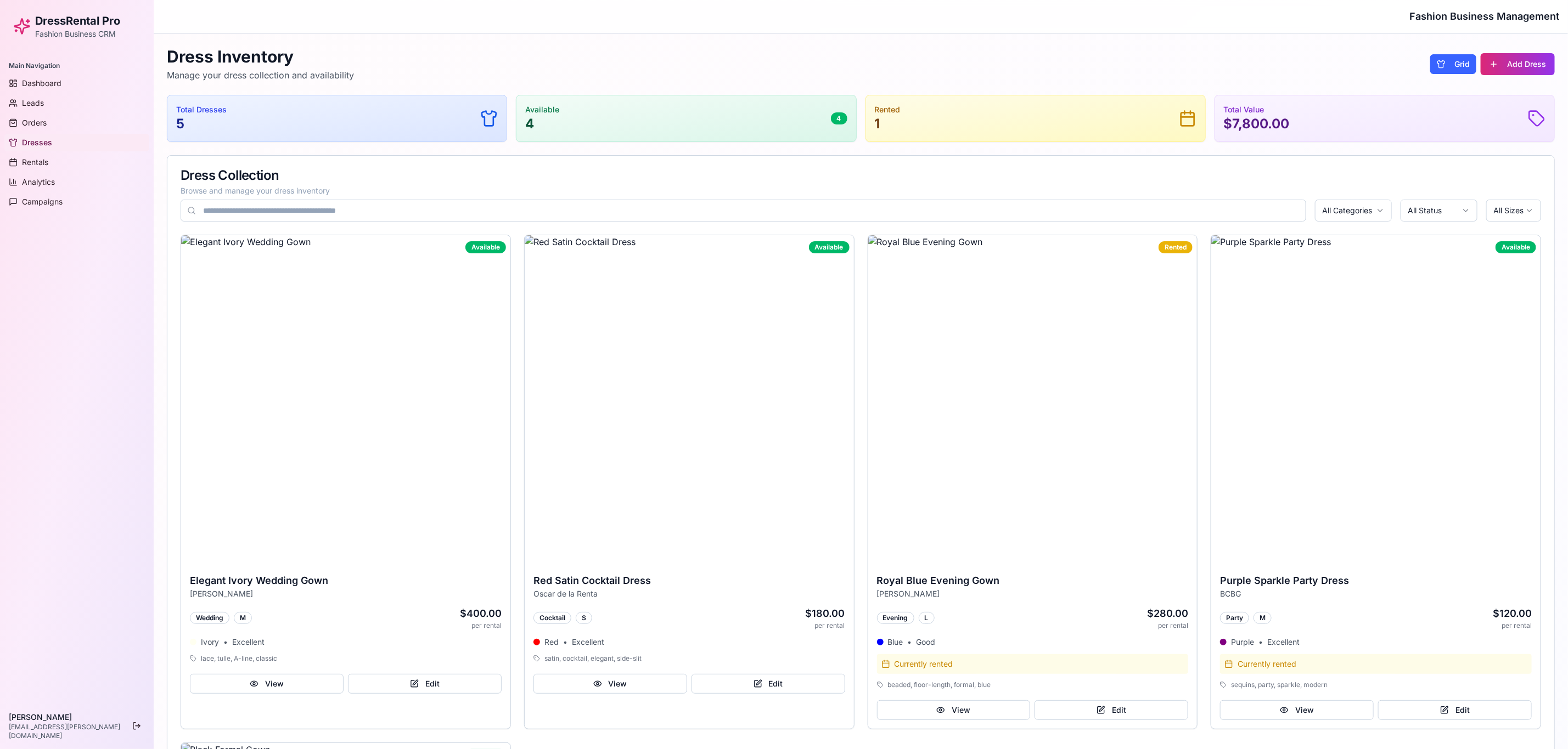
click at [627, 128] on div "Available 4 4" at bounding box center [685, 118] width 321 height 29
click at [290, 111] on div "Total Dresses 5" at bounding box center [336, 118] width 321 height 29
click at [766, 125] on div "Available 4 4" at bounding box center [685, 118] width 321 height 29
click at [915, 118] on div "Rented 1" at bounding box center [1035, 118] width 321 height 29
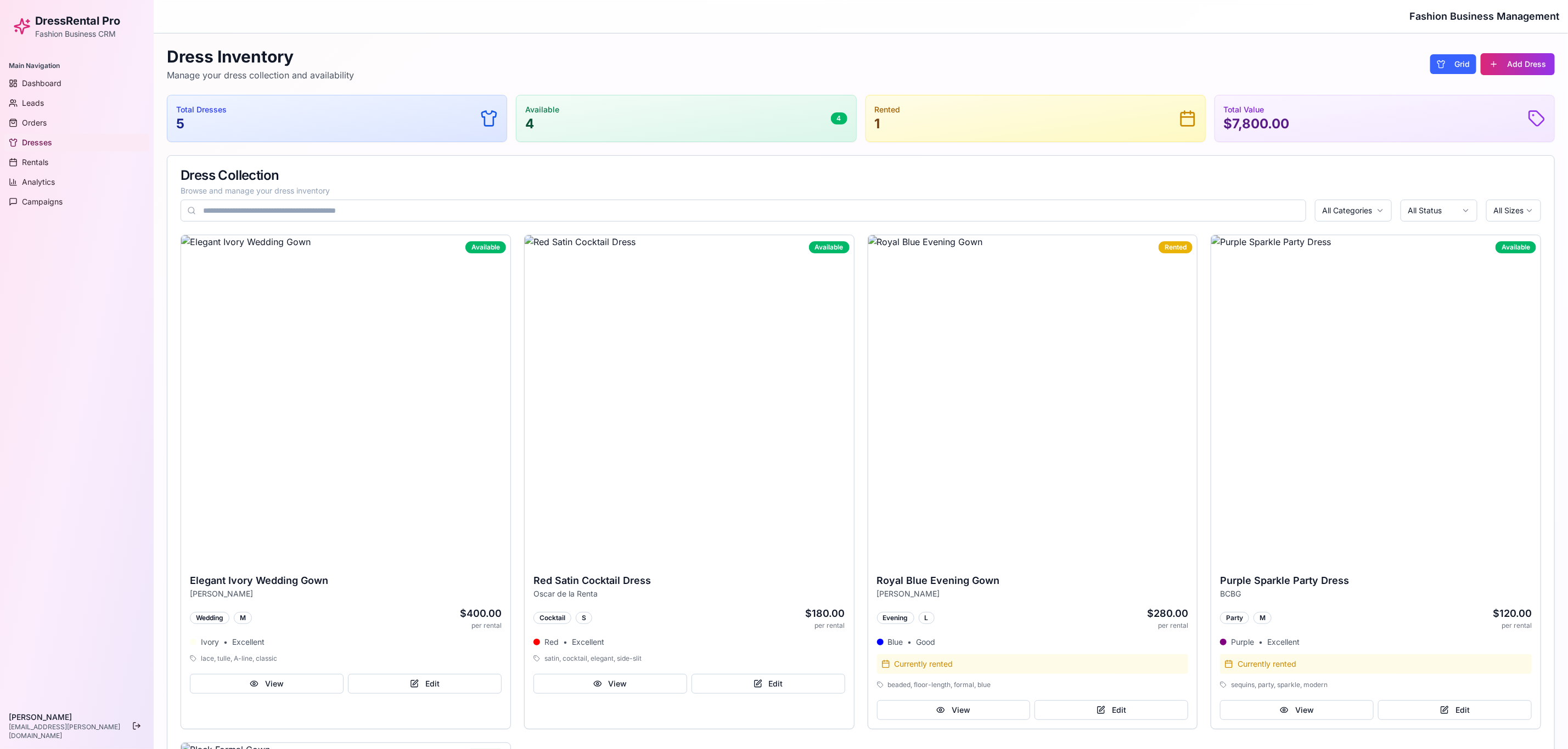
click at [1053, 136] on div "Total Value $7,800.00" at bounding box center [1384, 119] width 339 height 46
click at [1053, 114] on div "Total Value $7,800.00" at bounding box center [1384, 118] width 321 height 29
click at [1053, 70] on button "Add Dress" at bounding box center [1517, 64] width 74 height 22
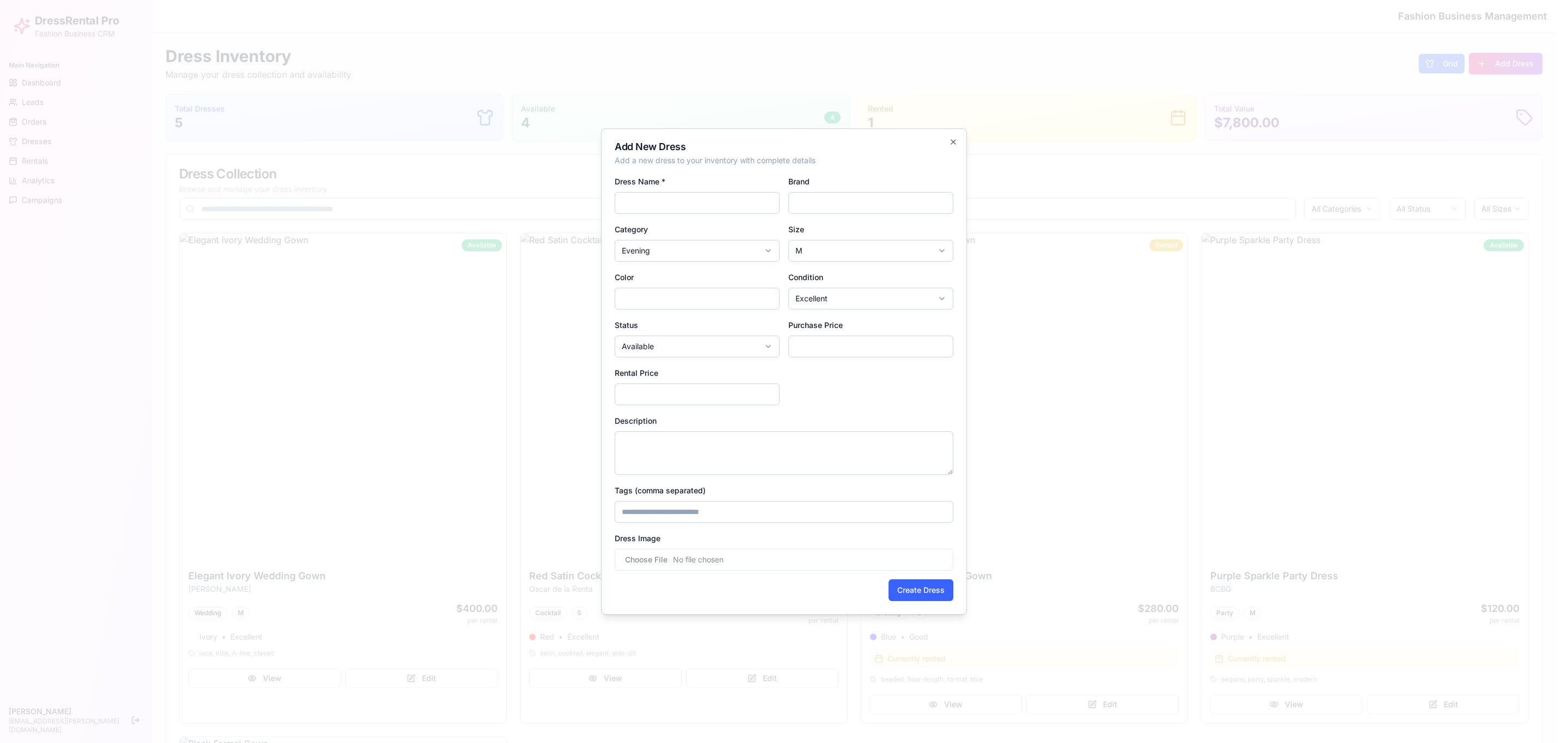
click at [1045, 58] on div at bounding box center [784, 372] width 1568 height 743
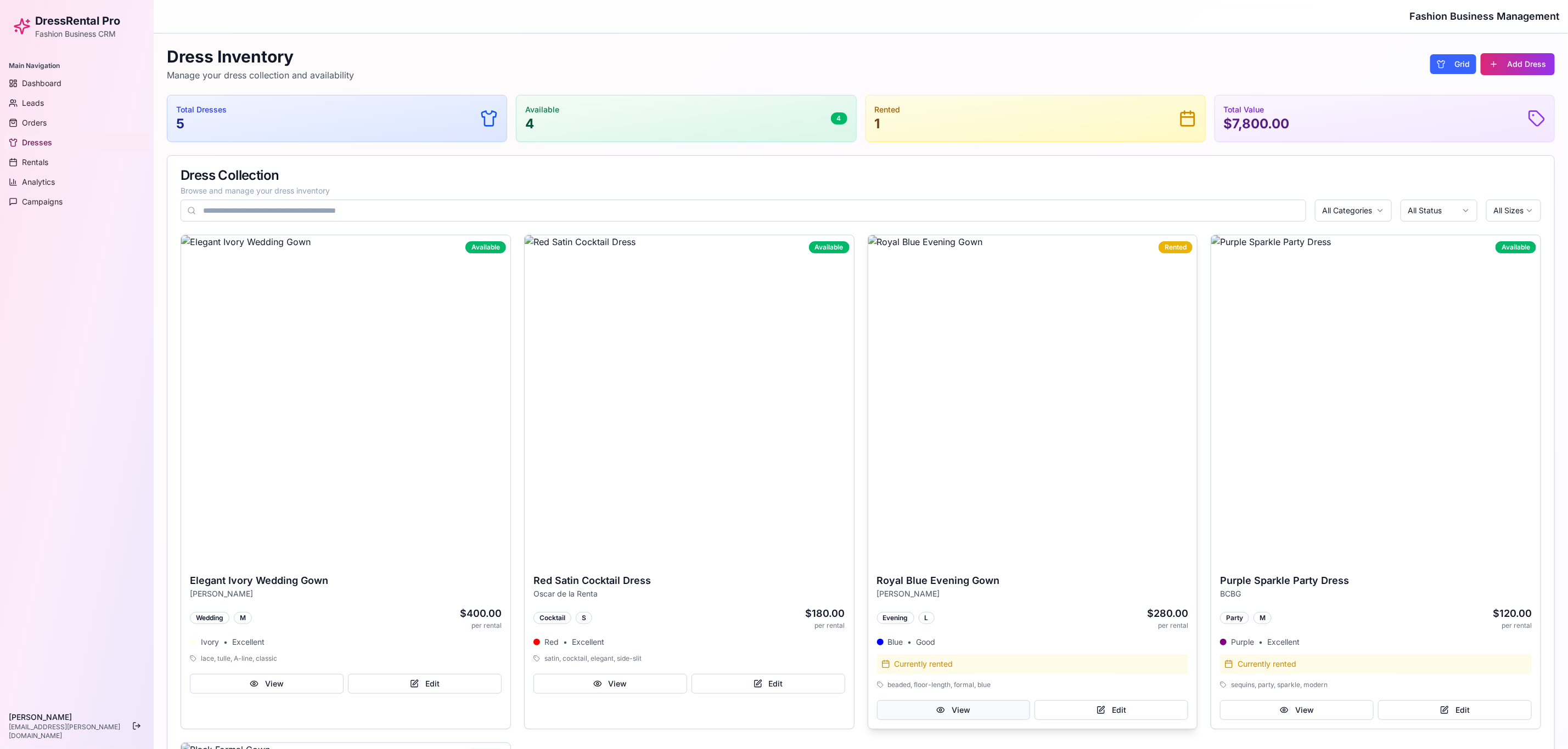
click at [963, 499] on button "View" at bounding box center [954, 711] width 154 height 20
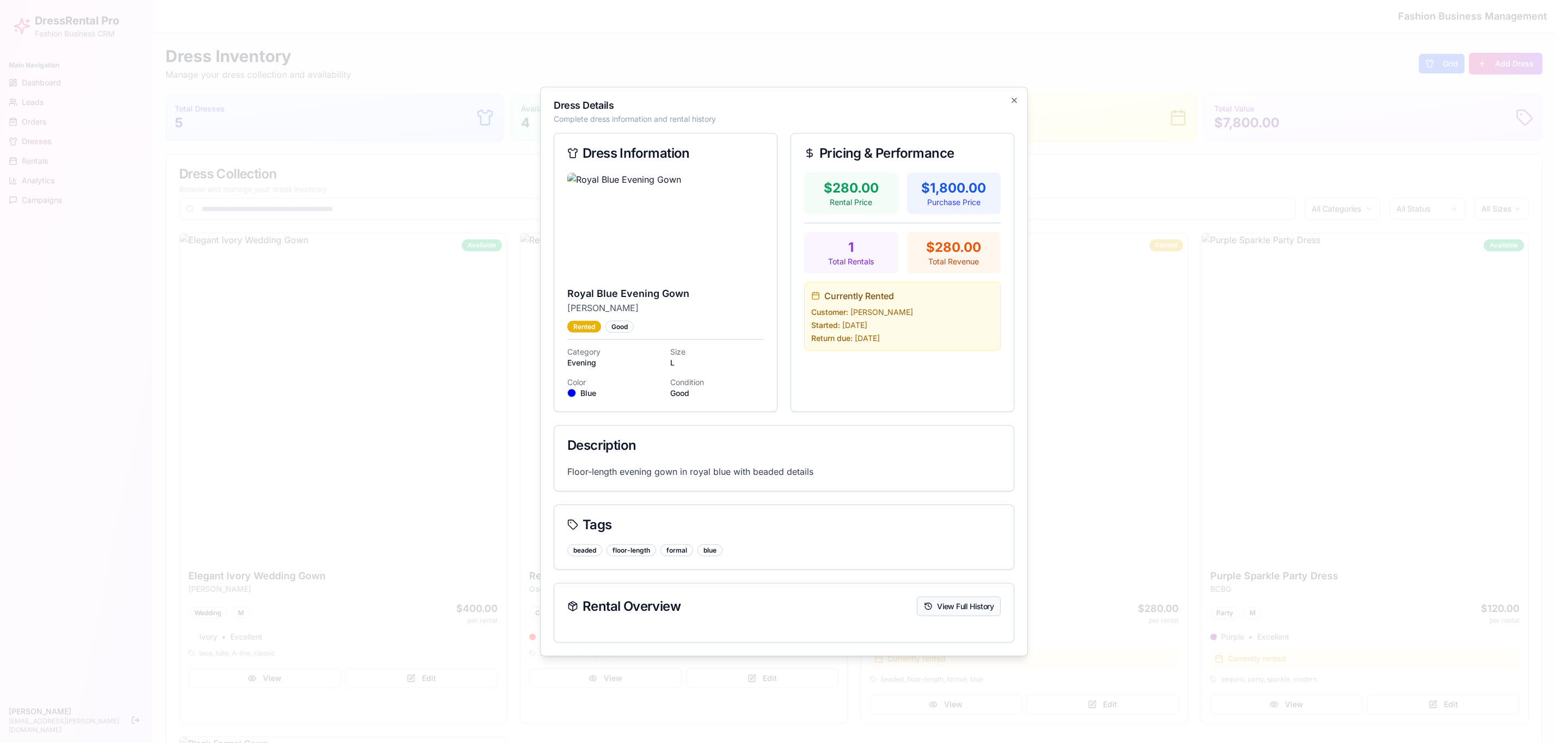
click at [943, 495] on button "View Full History" at bounding box center [958, 607] width 84 height 19
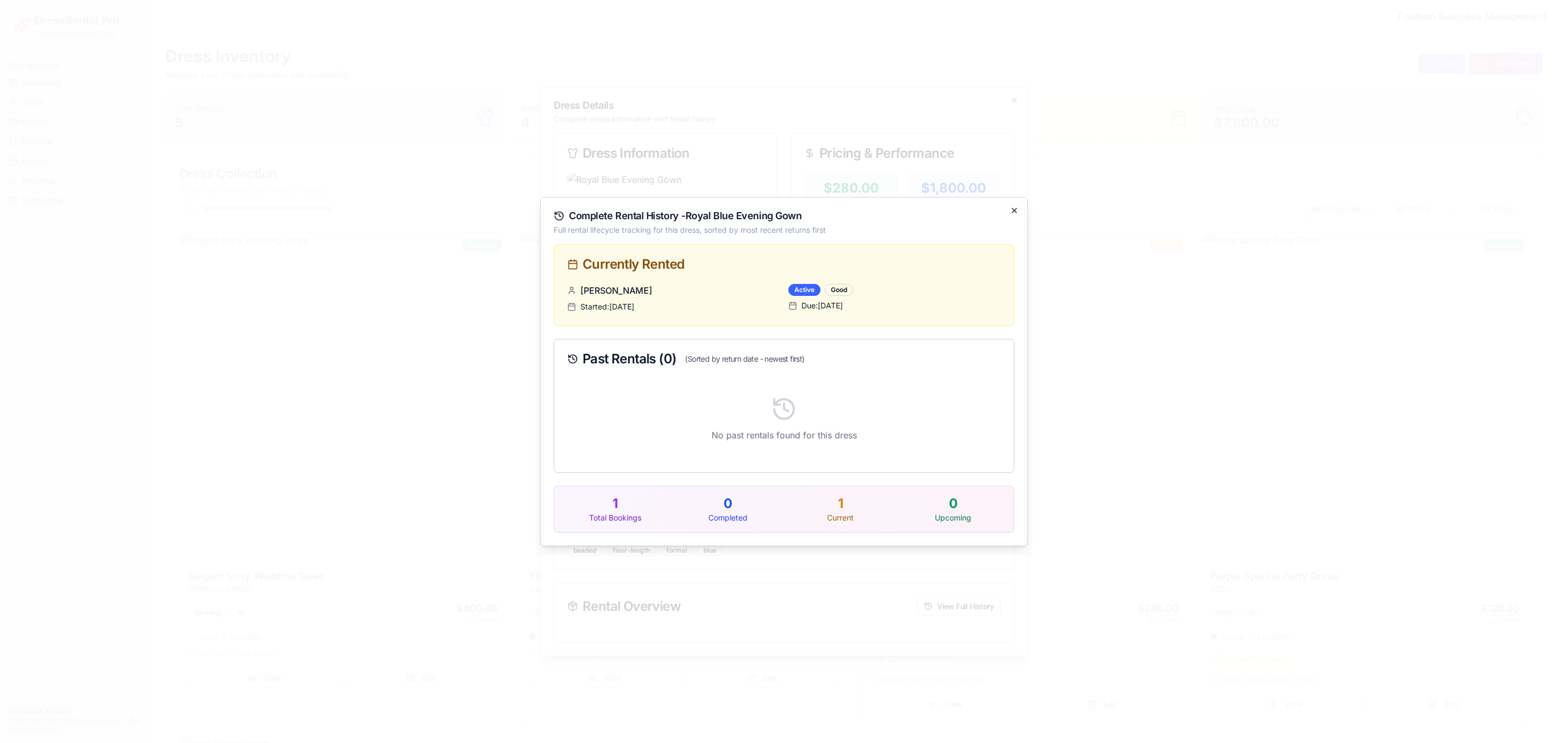
click at [1014, 209] on icon "button" at bounding box center [1014, 210] width 4 height 4
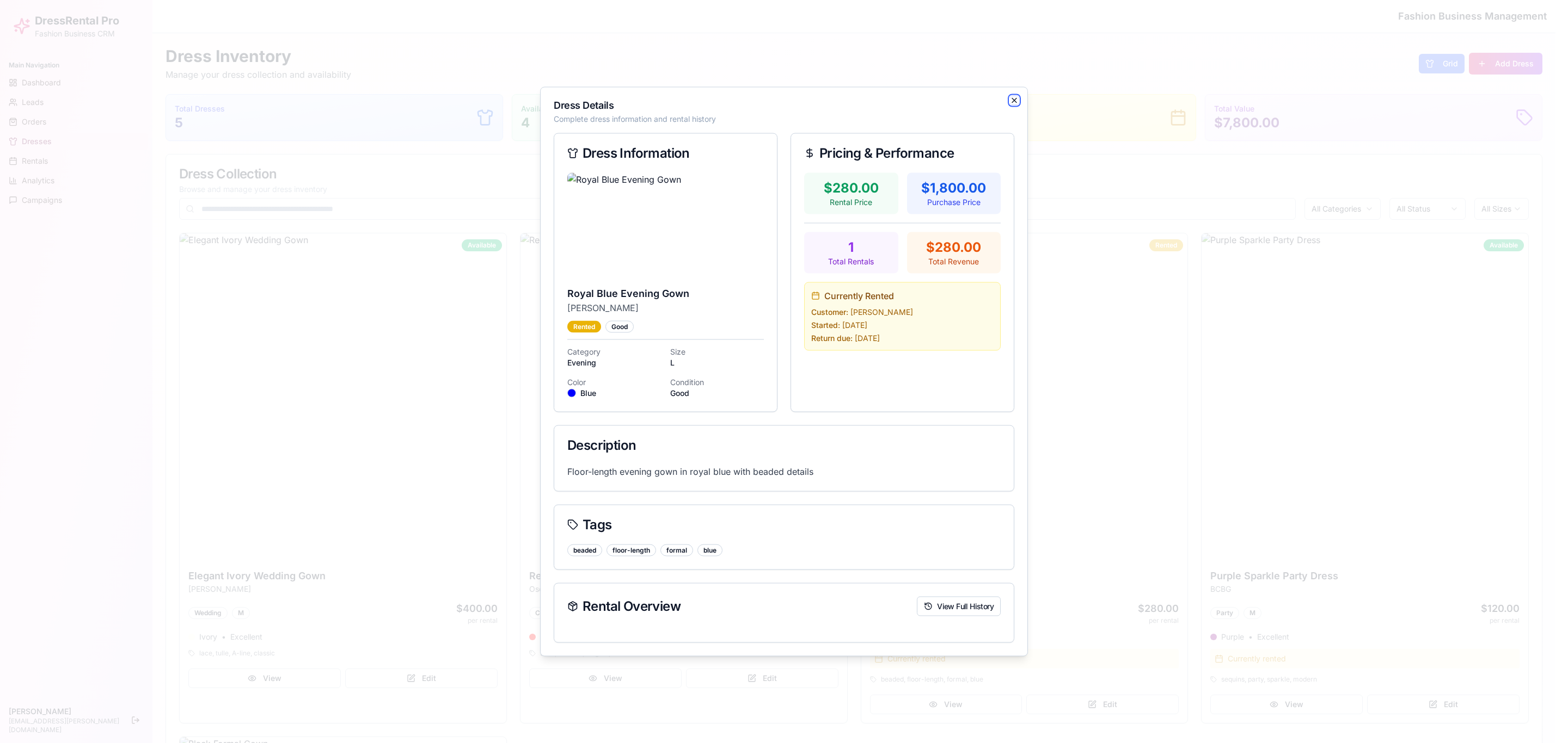
click at [1011, 97] on icon "button" at bounding box center [1014, 101] width 9 height 9
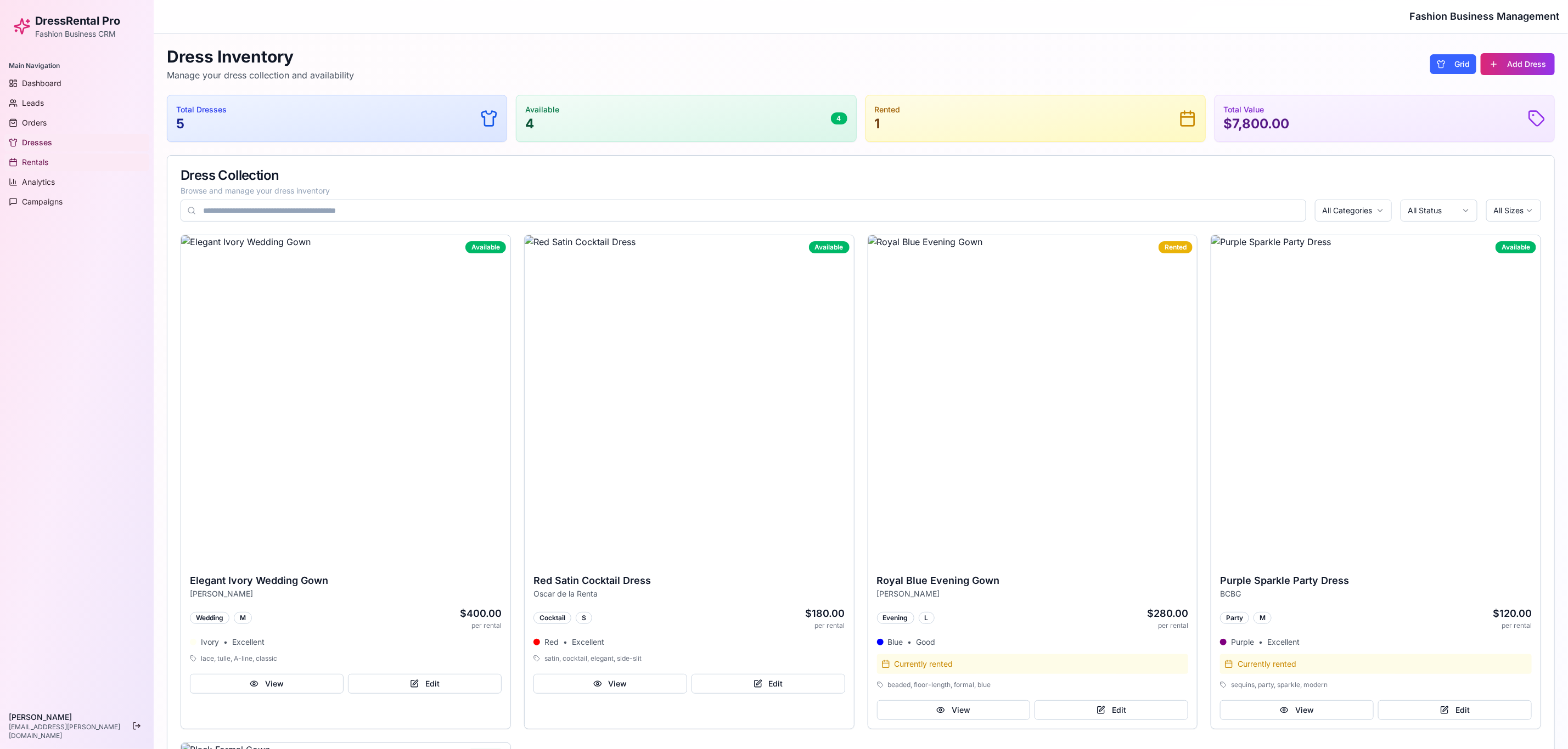
click at [43, 163] on span "Rentals" at bounding box center [35, 162] width 26 height 11
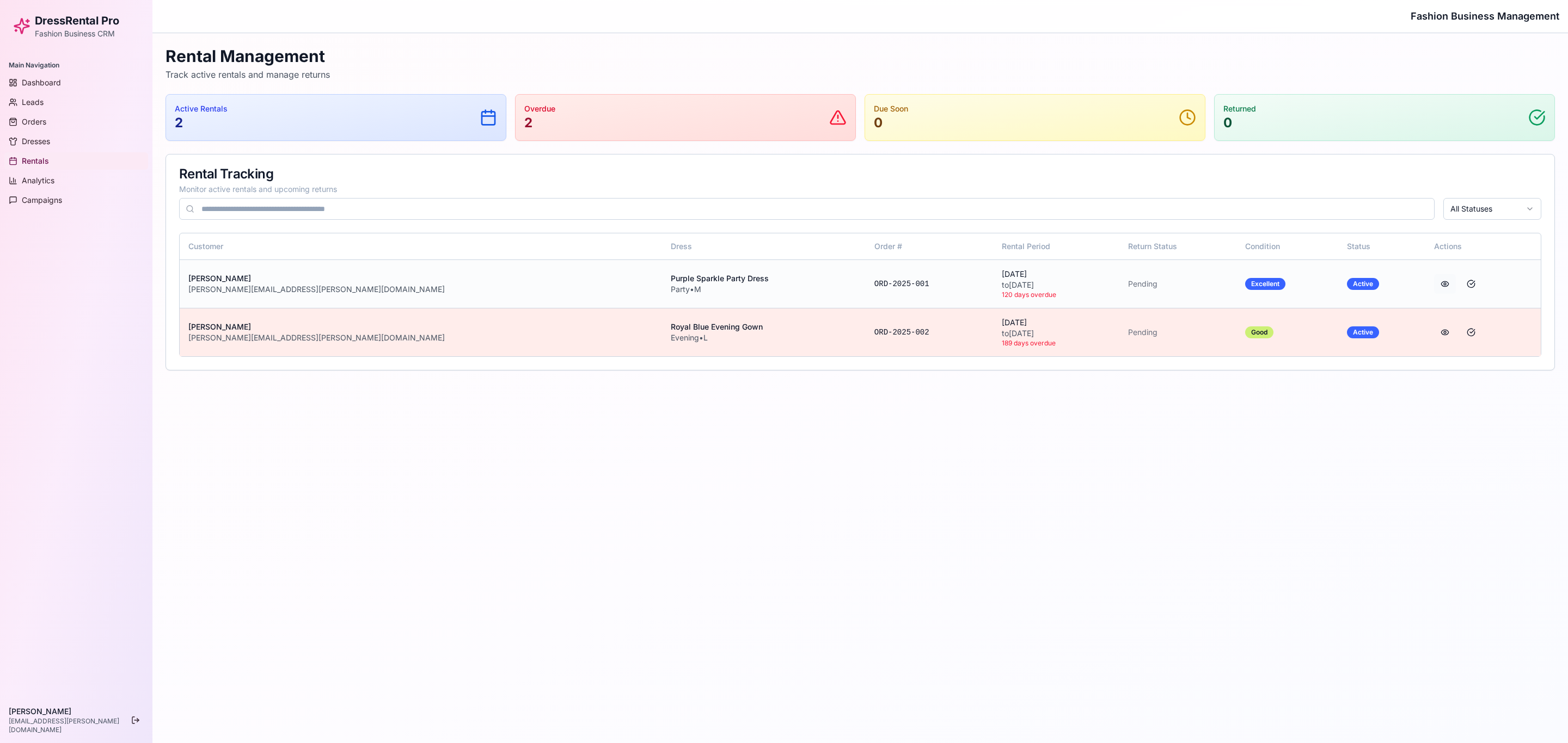
click at [1045, 286] on button at bounding box center [1445, 284] width 22 height 19
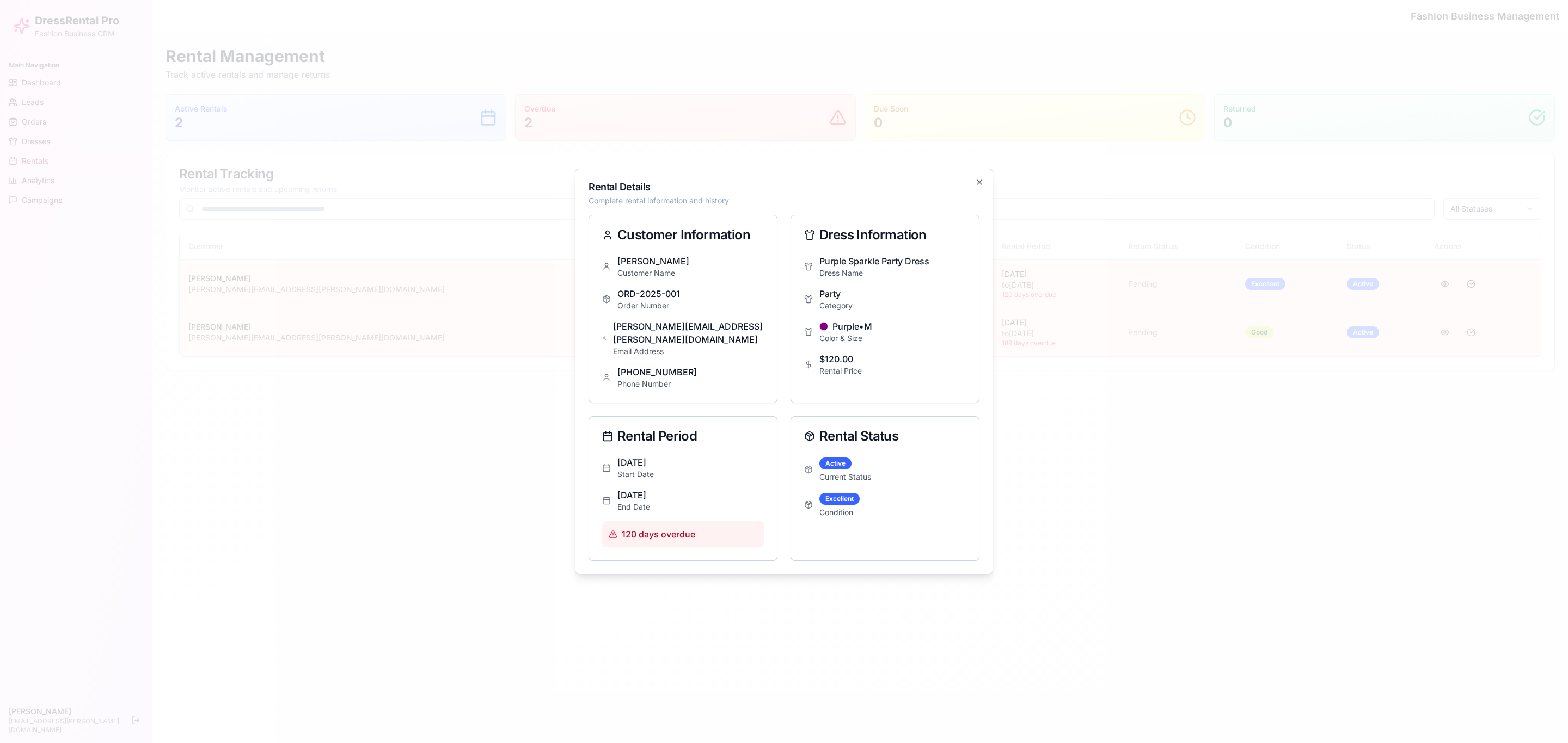
click at [970, 186] on div "Rental Details Complete rental information and history Customer Information Ama…" at bounding box center [783, 372] width 418 height 406
click at [976, 187] on icon "button" at bounding box center [979, 182] width 9 height 9
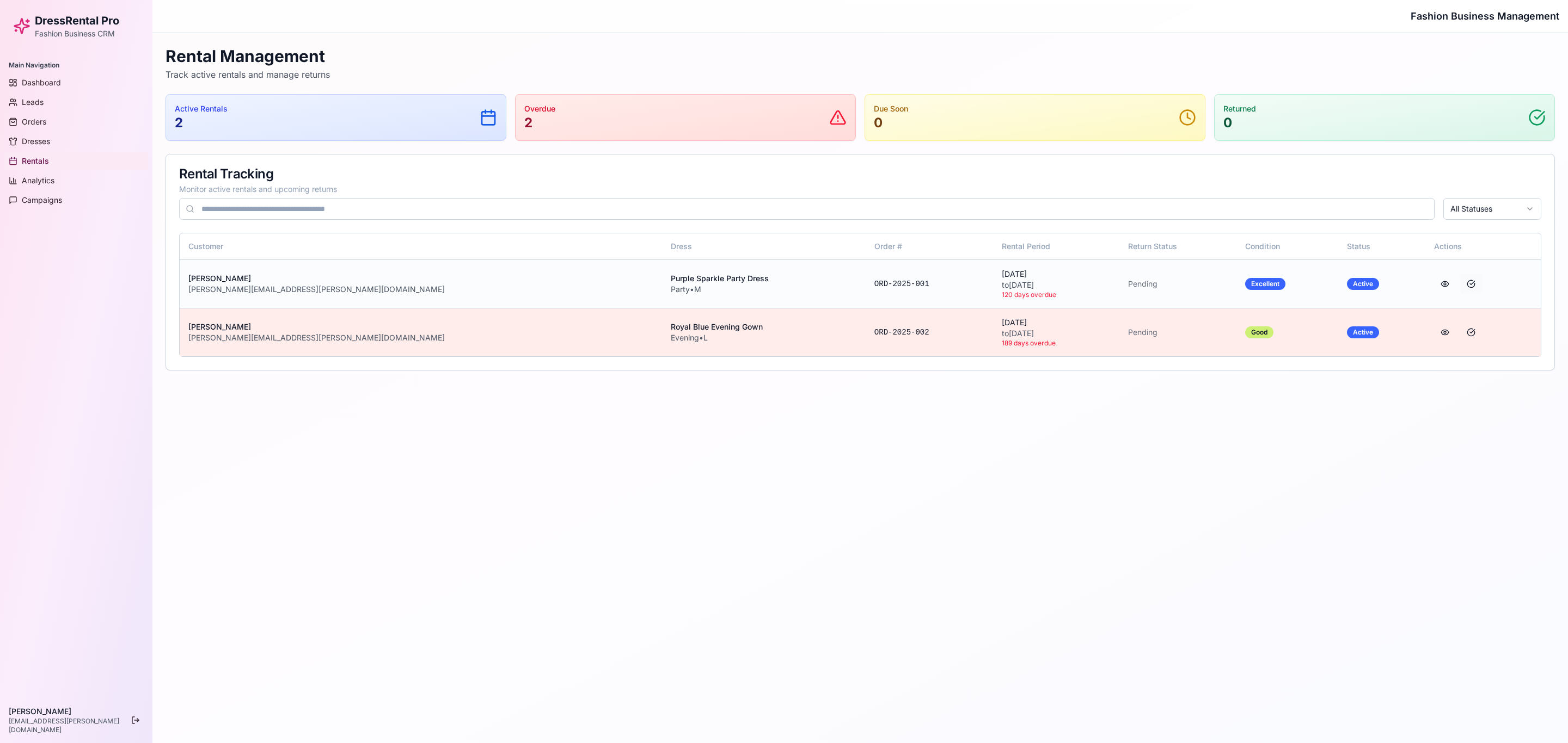
click at [1045, 284] on button at bounding box center [1471, 284] width 22 height 19
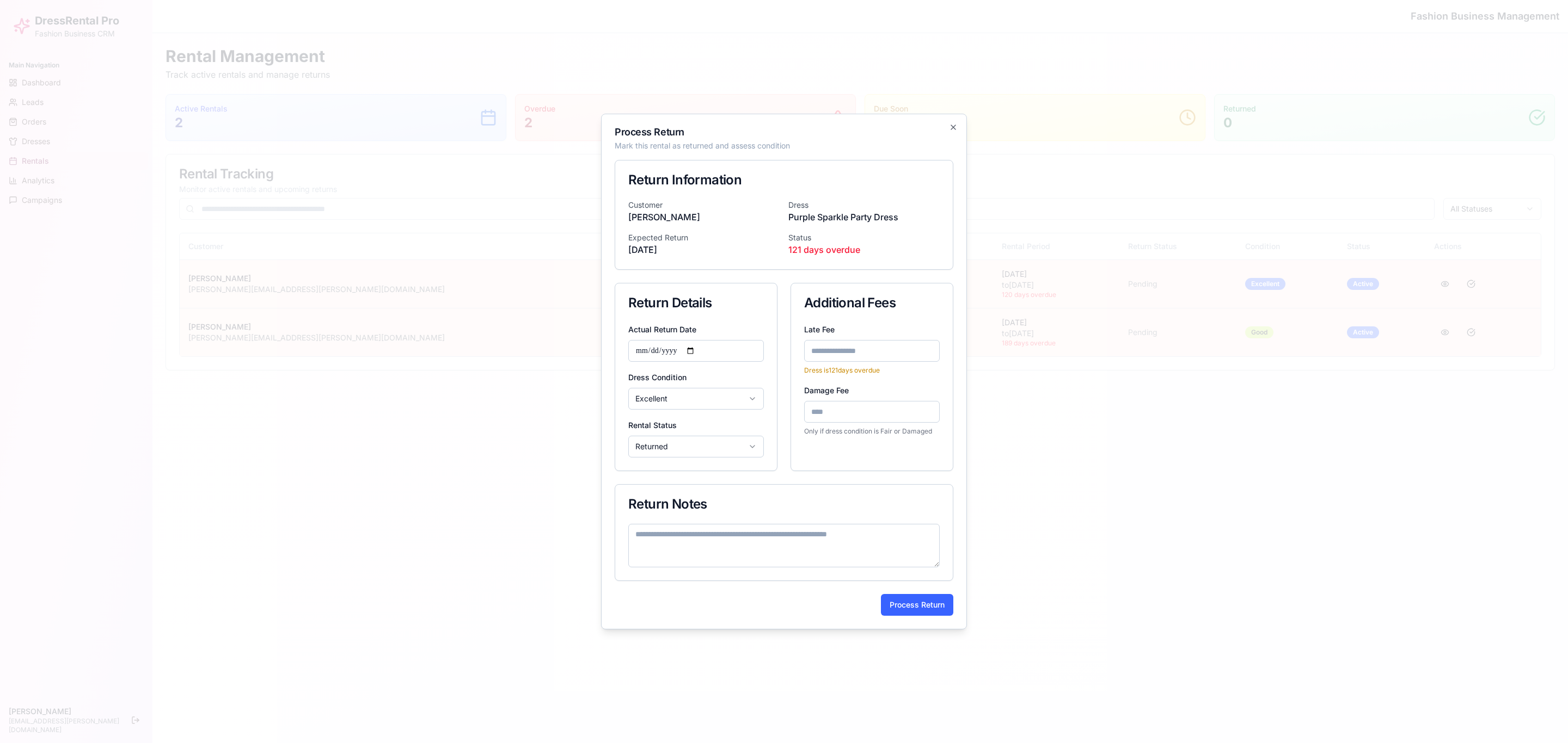
click at [952, 132] on h2 "Process Return" at bounding box center [783, 132] width 338 height 10
click at [954, 128] on icon "button" at bounding box center [953, 127] width 9 height 9
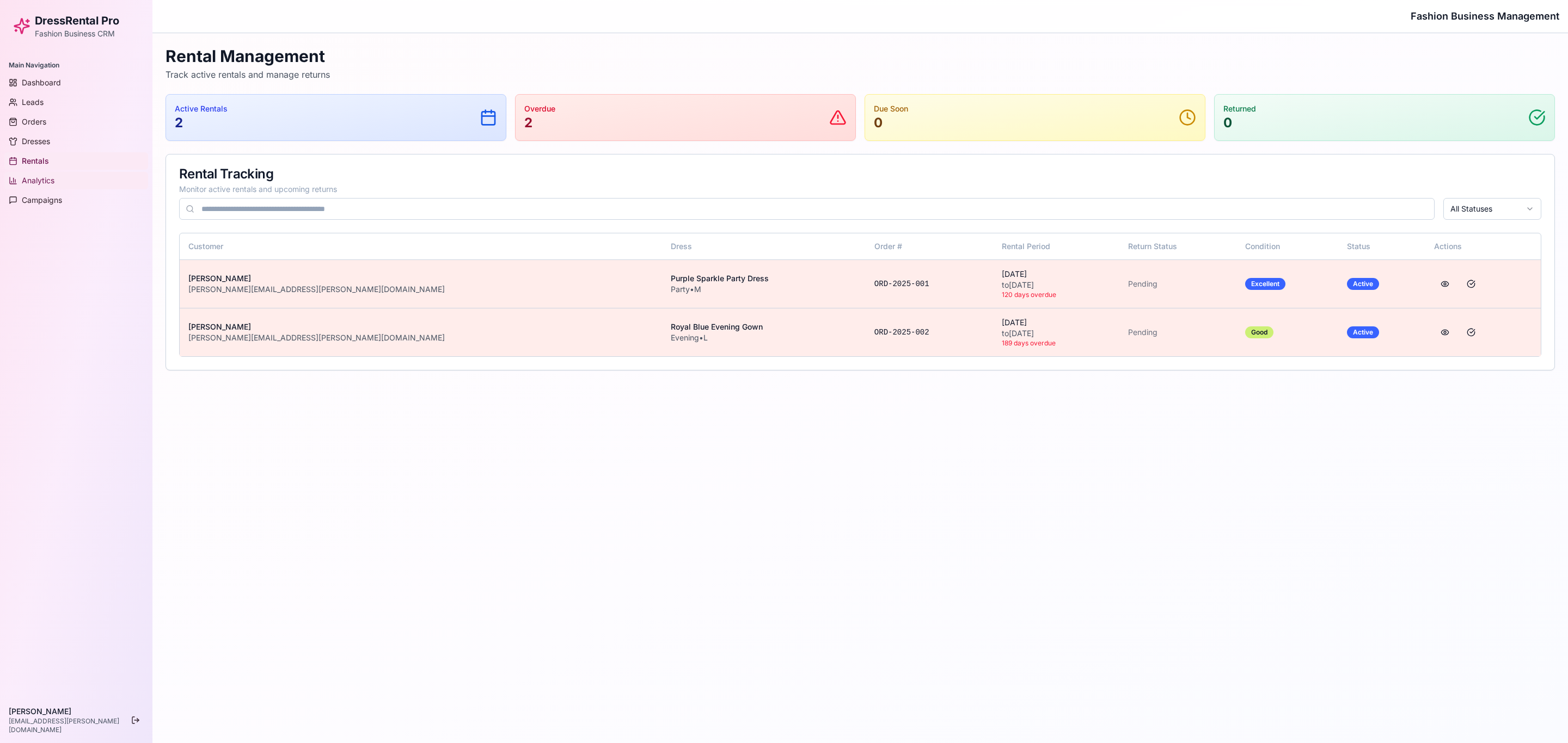
click at [46, 181] on span "Analytics" at bounding box center [38, 180] width 32 height 11
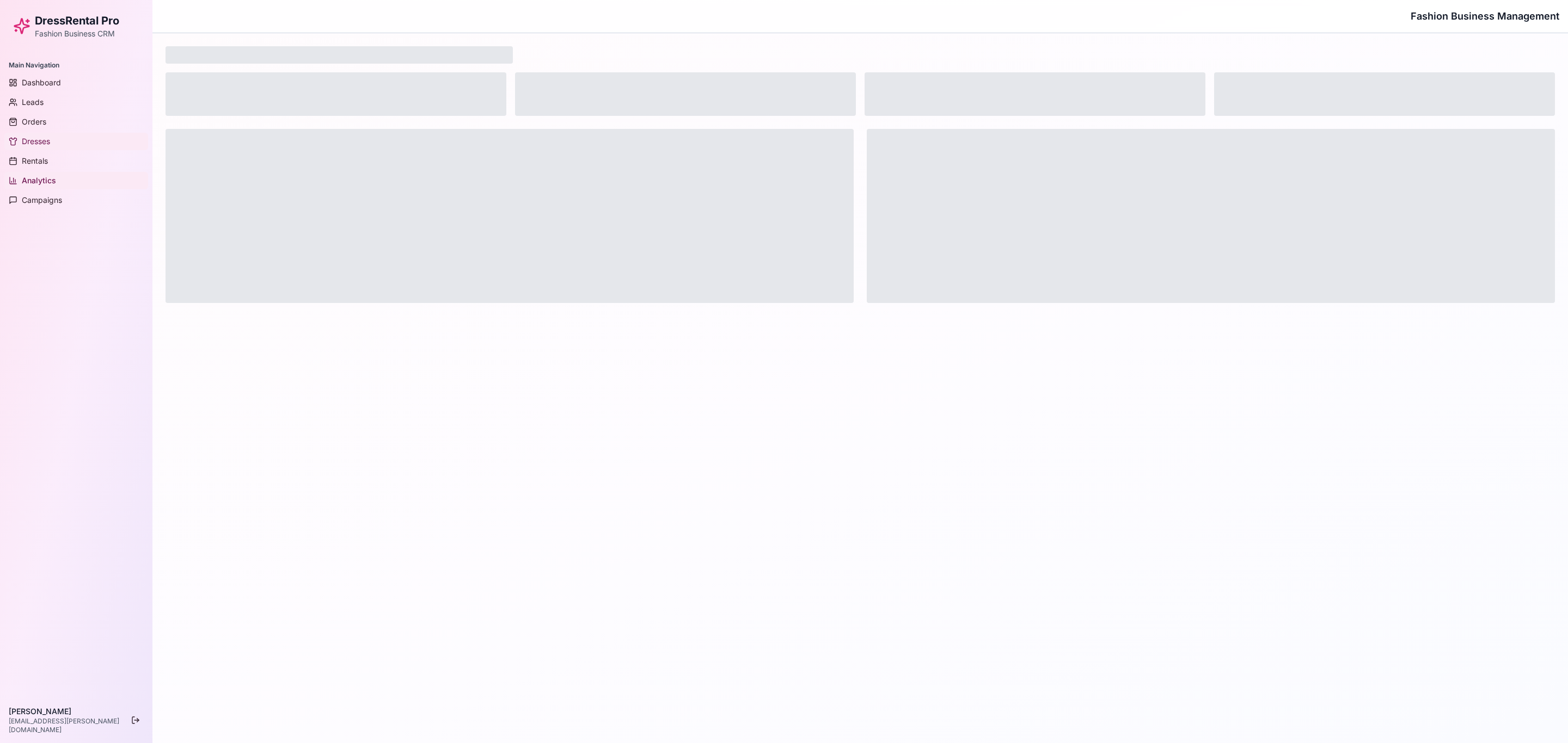
click at [41, 140] on span "Dresses" at bounding box center [36, 141] width 28 height 11
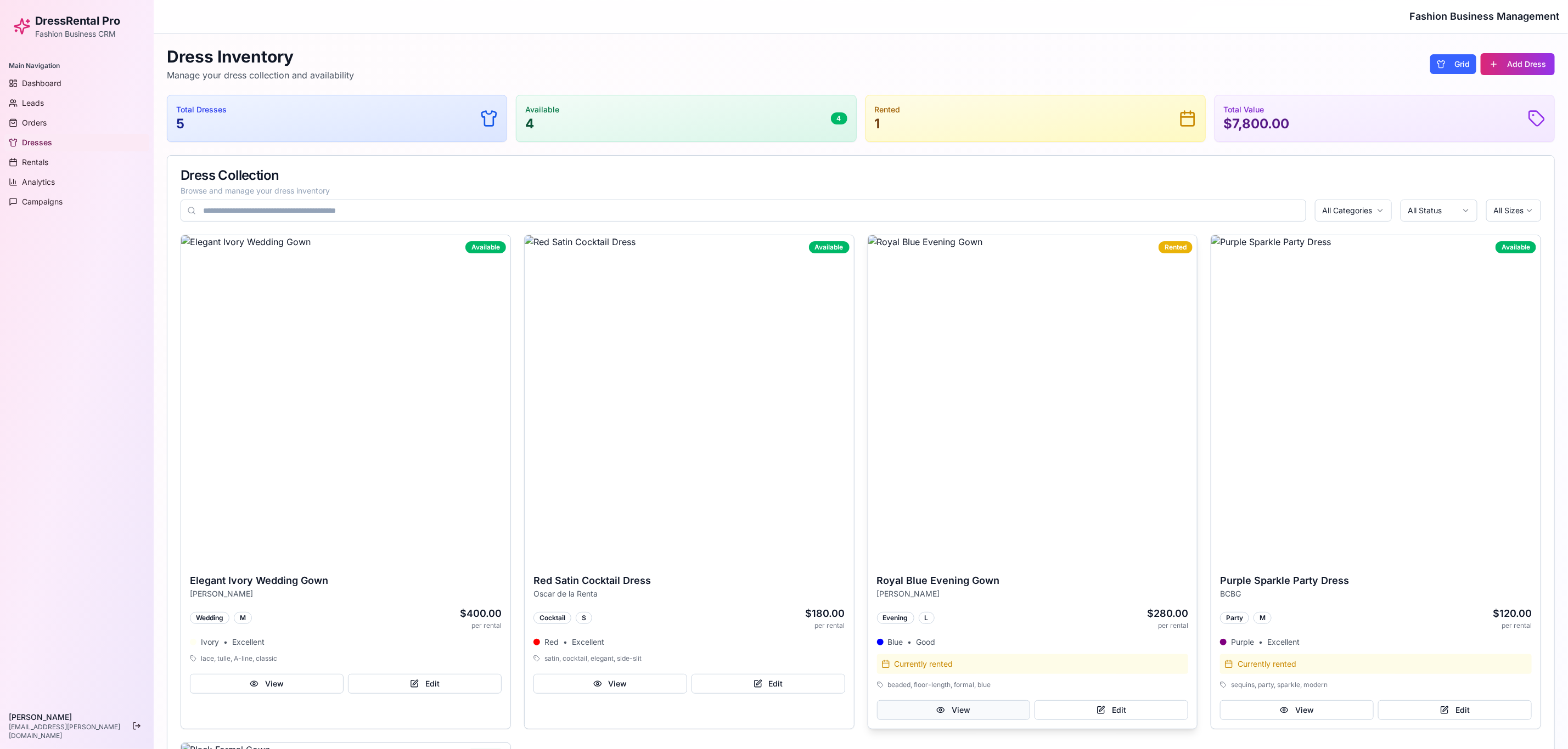
click at [974, 499] on button "View" at bounding box center [954, 711] width 154 height 20
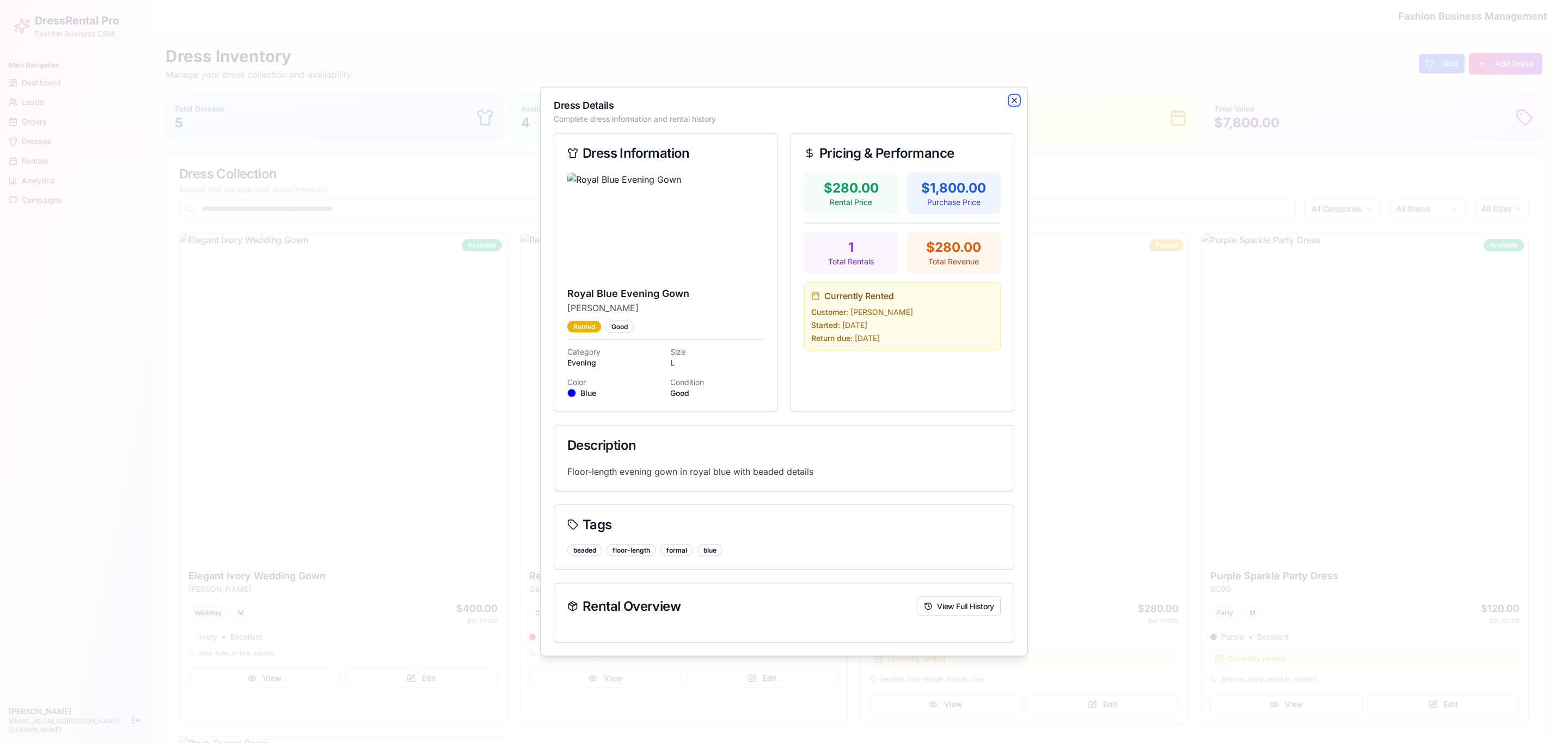
click at [1014, 101] on icon "button" at bounding box center [1014, 101] width 9 height 9
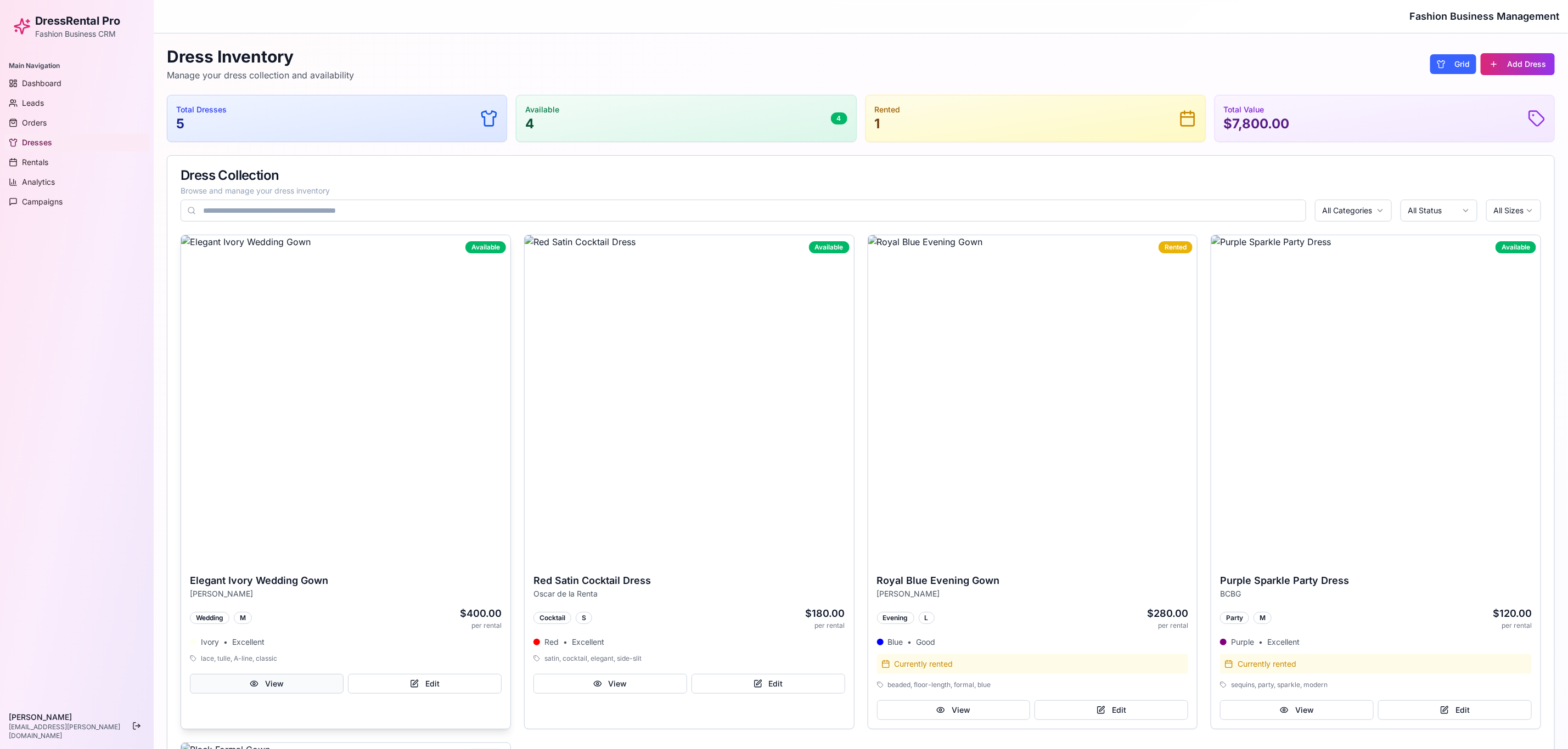
click at [281, 499] on button "View" at bounding box center [267, 684] width 154 height 20
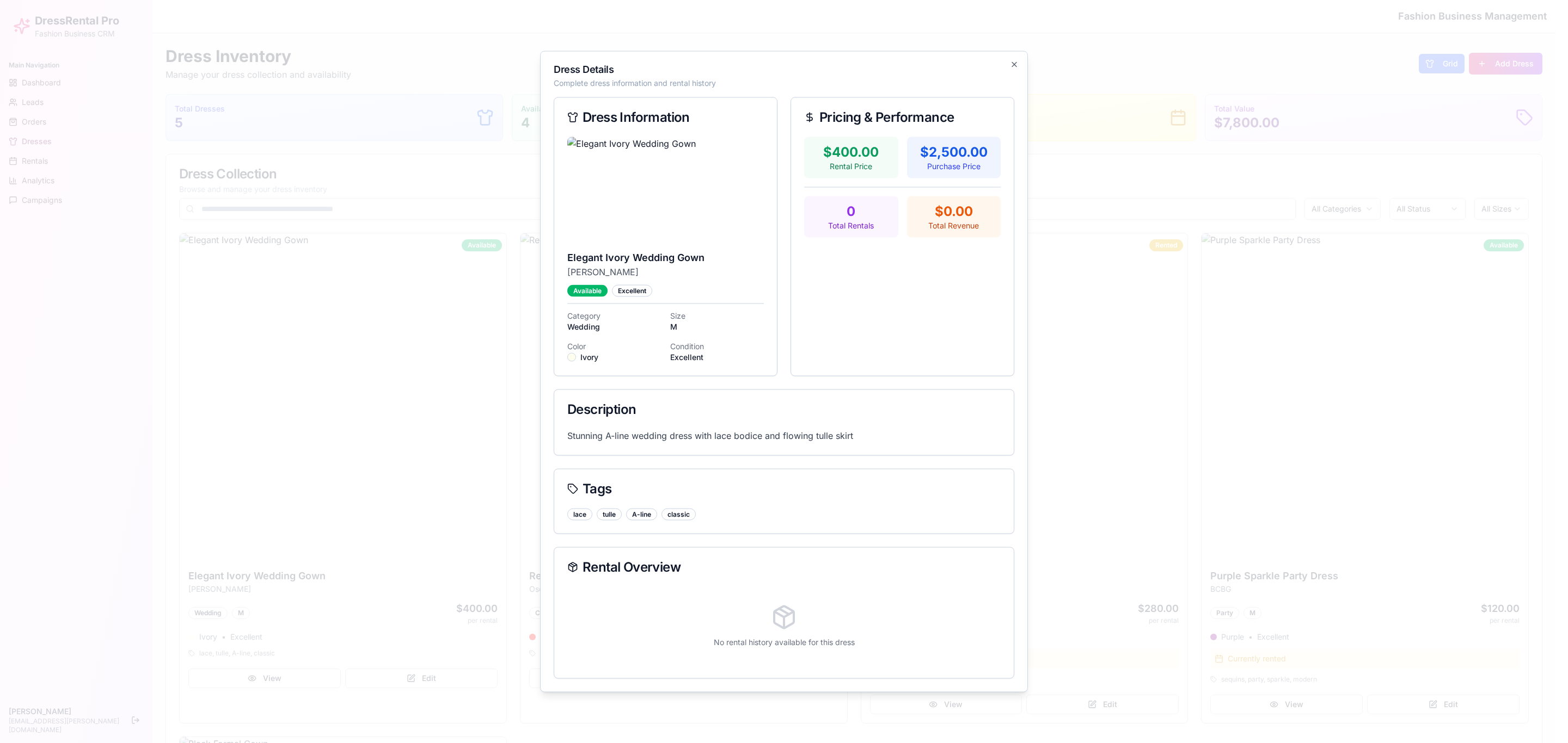
click at [1045, 146] on div at bounding box center [784, 372] width 1568 height 743
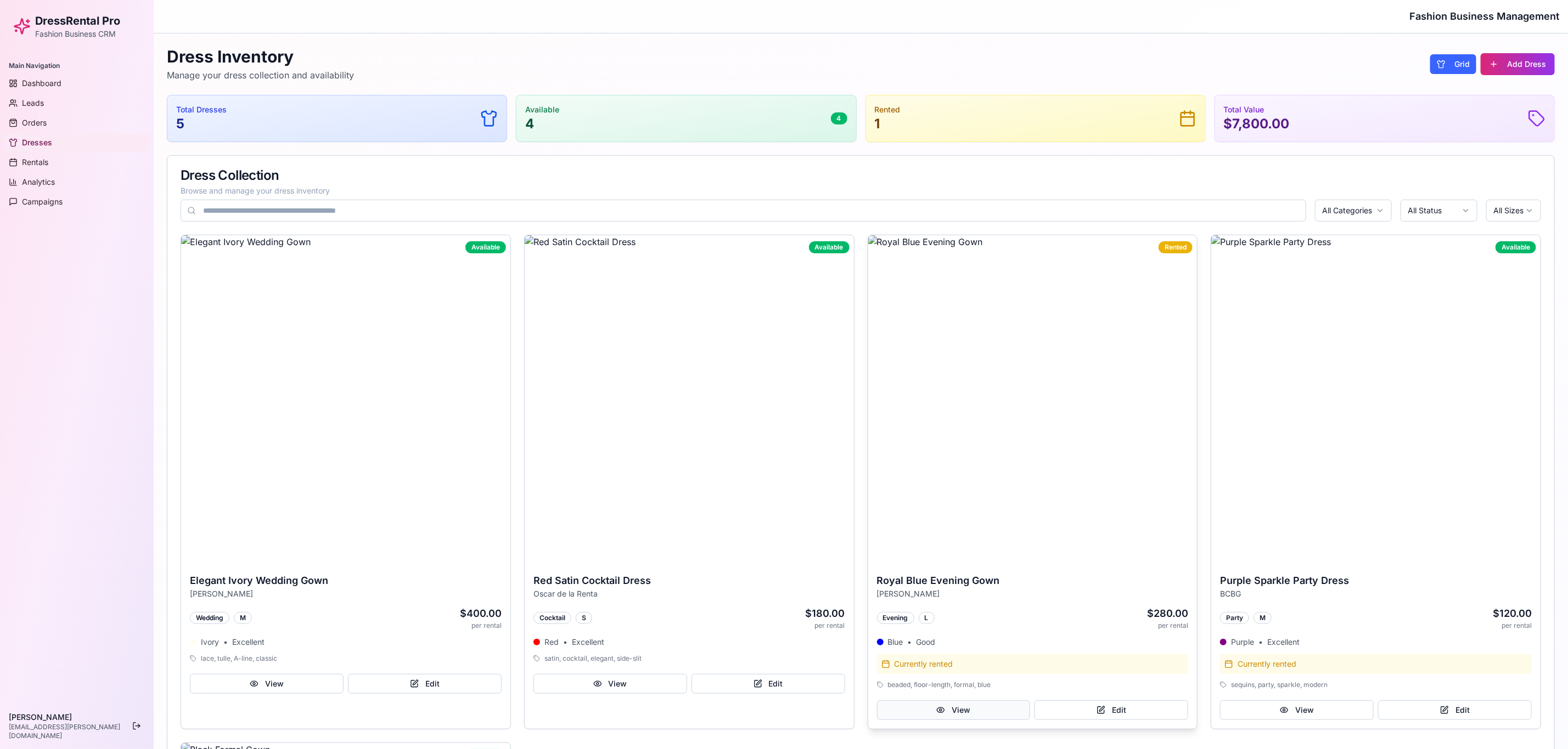
click at [980, 499] on button "View" at bounding box center [954, 711] width 154 height 20
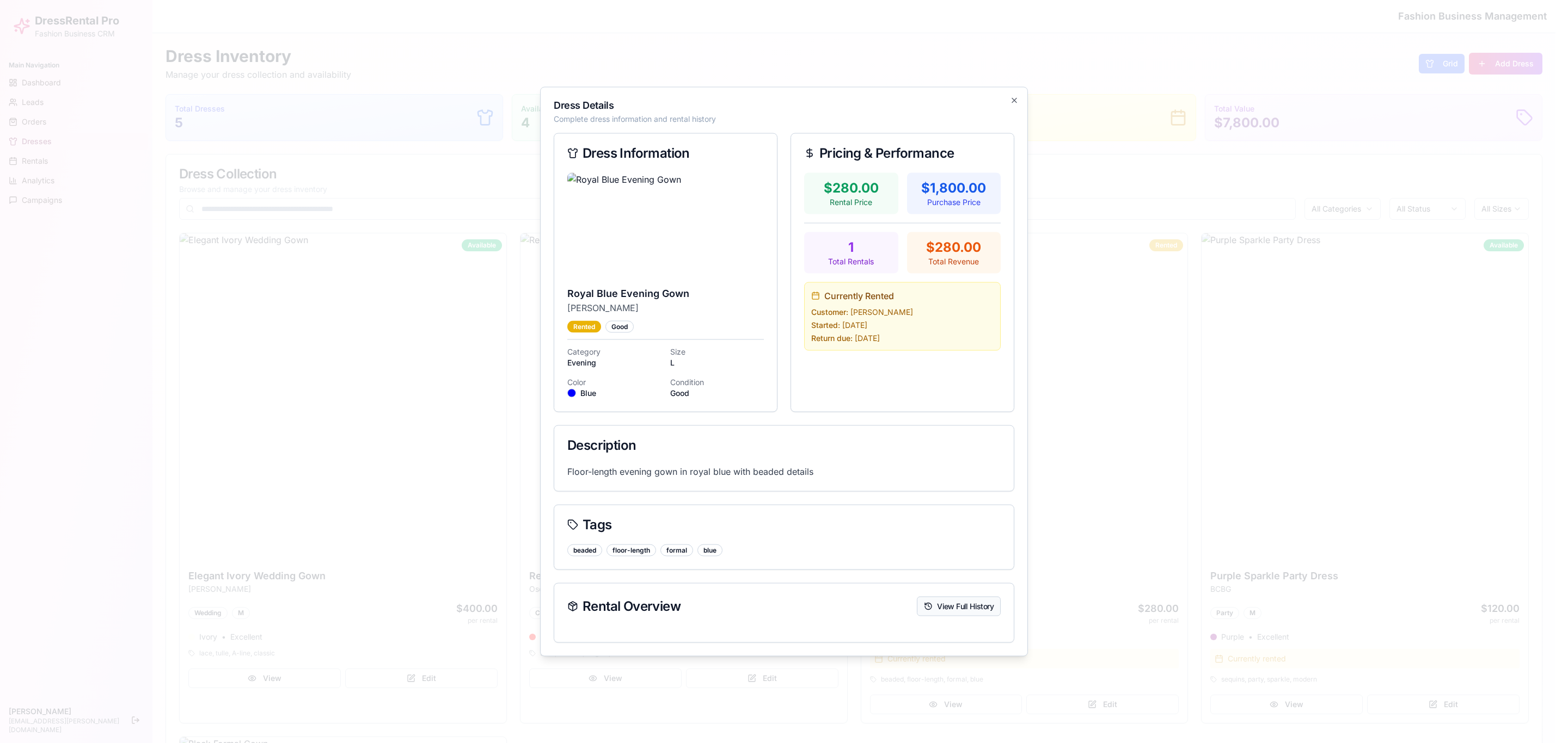
click at [963, 495] on button "View Full History" at bounding box center [958, 607] width 84 height 19
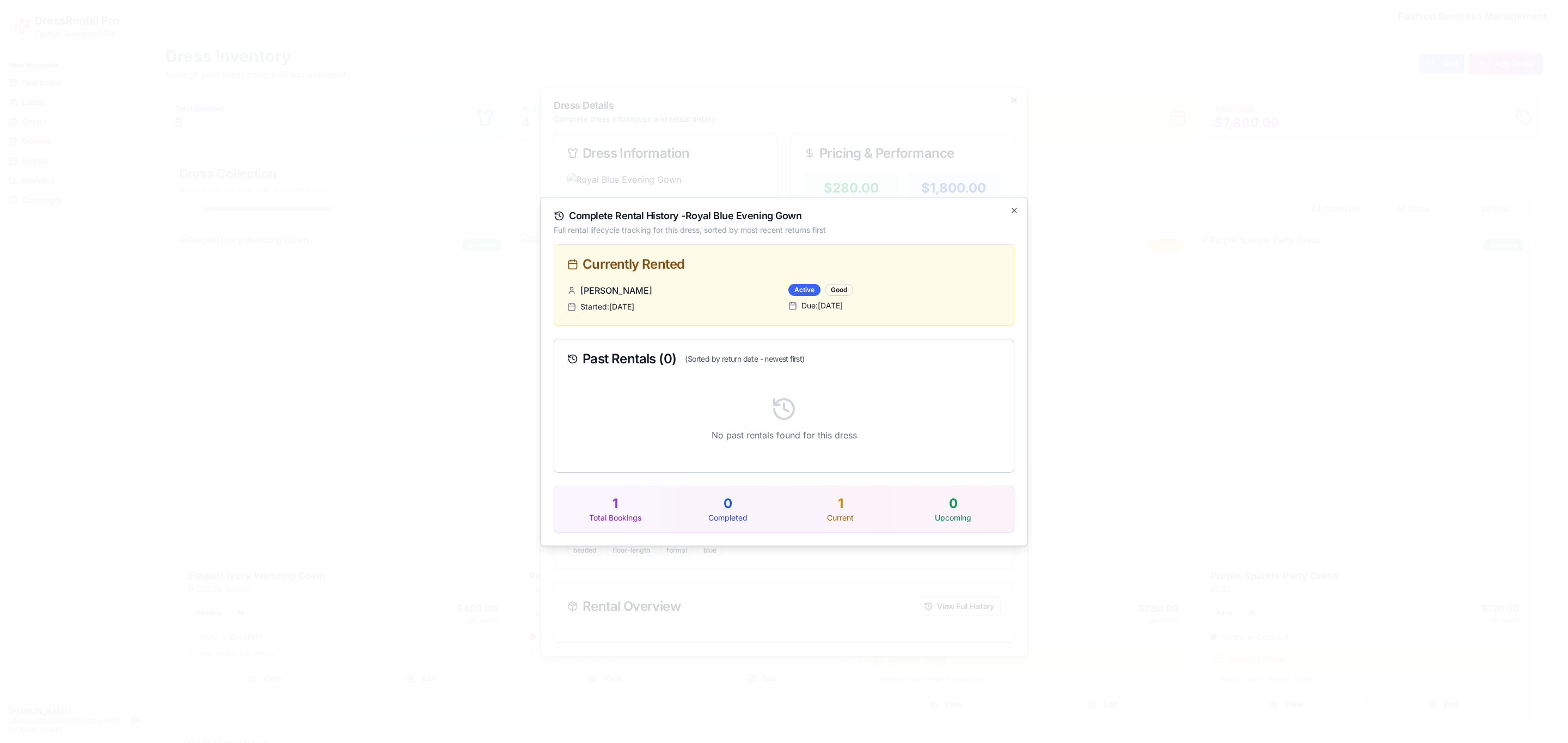
click at [957, 495] on p "0" at bounding box center [953, 503] width 104 height 17
click at [950, 495] on p "0" at bounding box center [953, 503] width 104 height 17
click at [1016, 201] on div "Complete Rental History - Royal Blue Evening Gown Full rental lifecycle trackin…" at bounding box center [783, 372] width 488 height 350
click at [1010, 206] on icon "button" at bounding box center [1014, 210] width 9 height 9
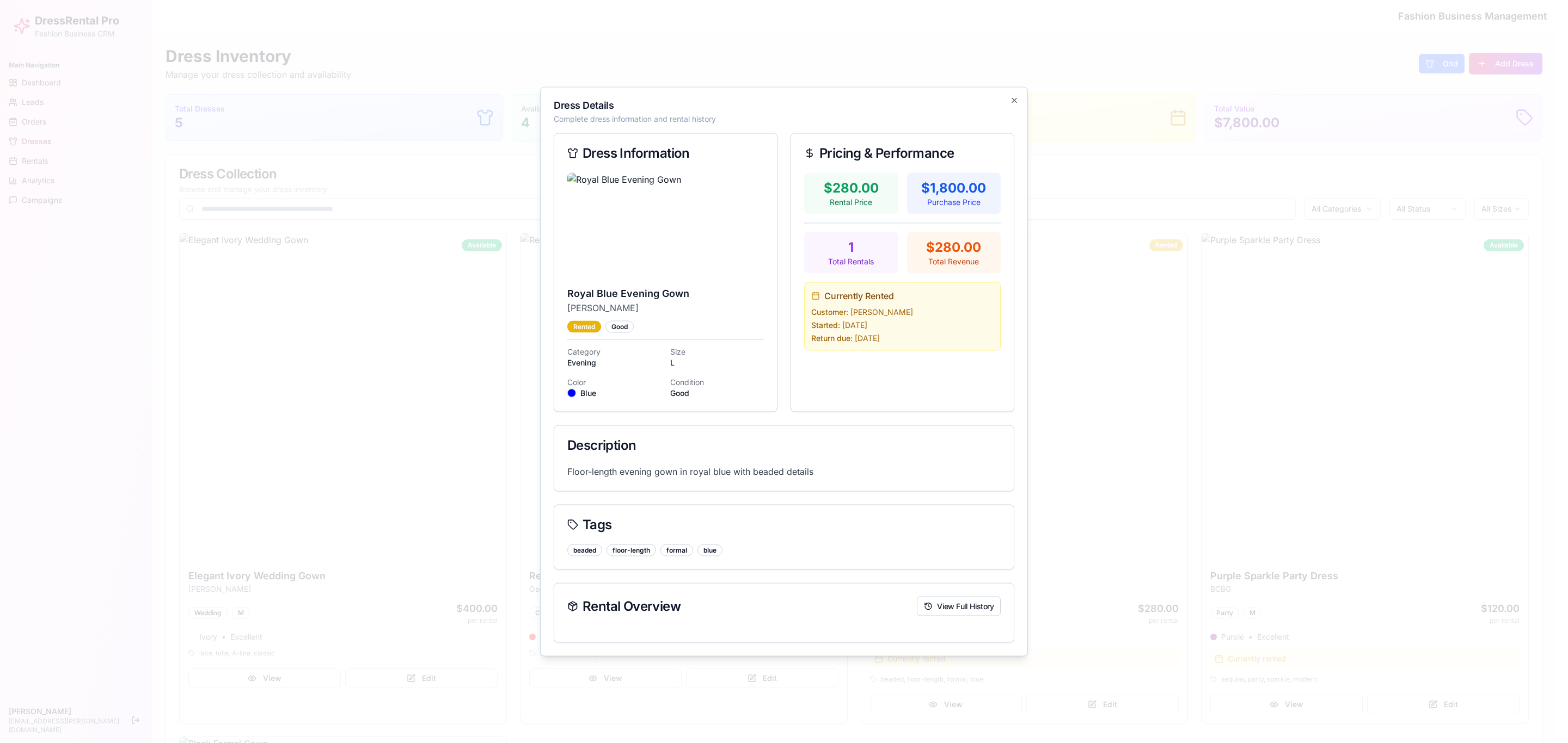
click at [1014, 93] on div "Dress Details Complete dress information and rental history Dress Information R…" at bounding box center [783, 372] width 488 height 569
click at [1011, 88] on div "Dress Details Complete dress information and rental history Dress Information R…" at bounding box center [783, 372] width 488 height 569
click at [1014, 100] on icon "button" at bounding box center [1014, 100] width 4 height 4
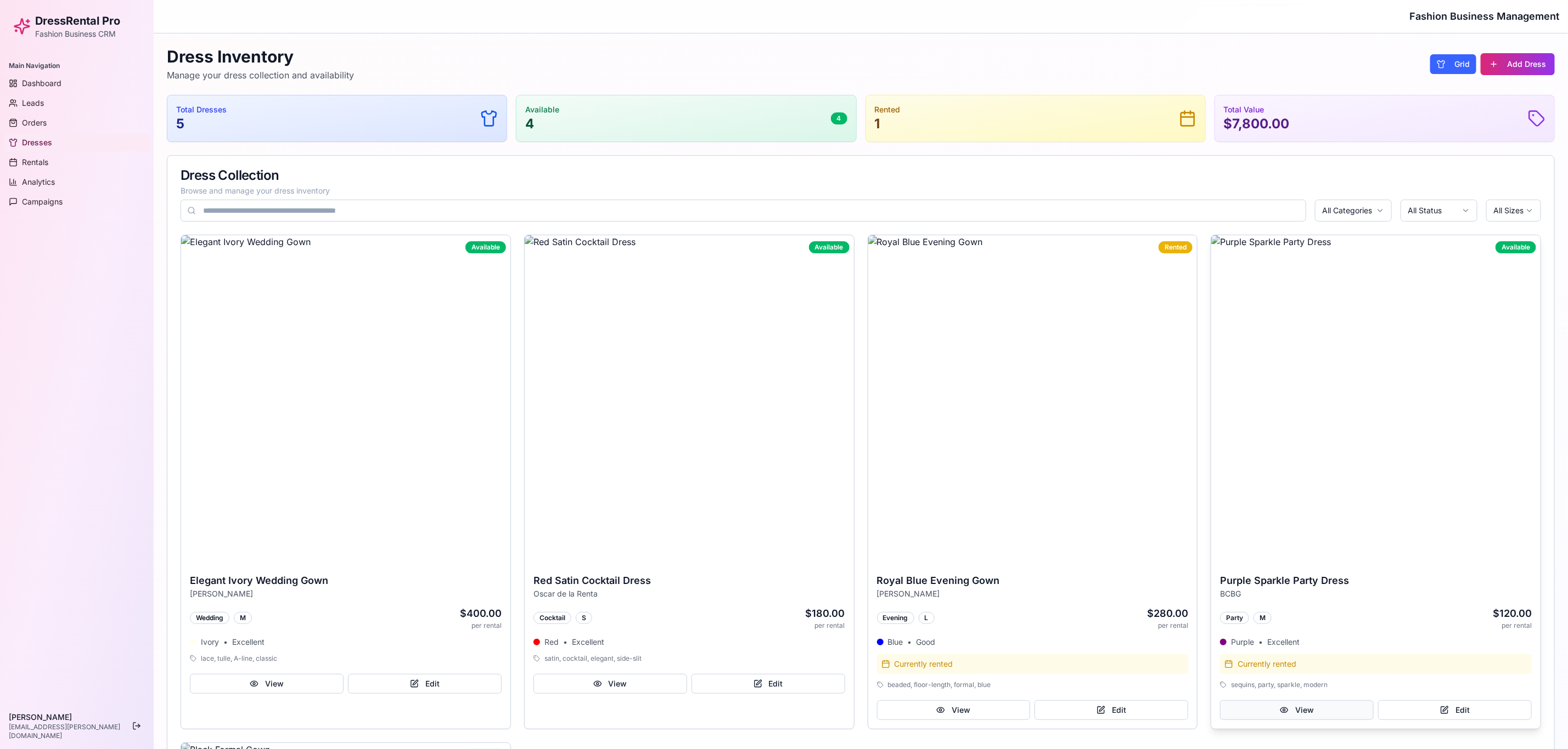
click at [1053, 499] on button "View" at bounding box center [1296, 711] width 154 height 20
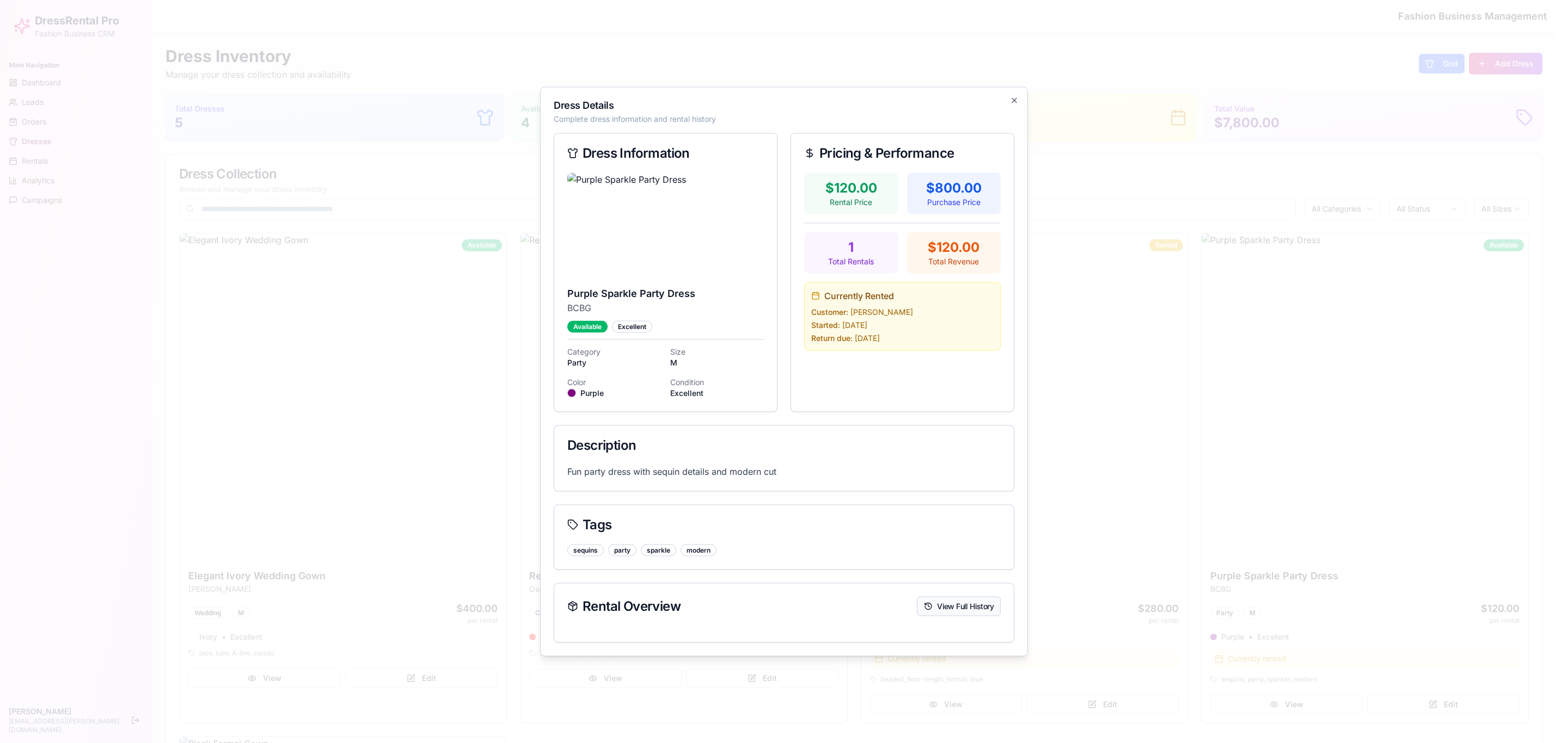
click at [954, 495] on button "View Full History" at bounding box center [958, 607] width 84 height 19
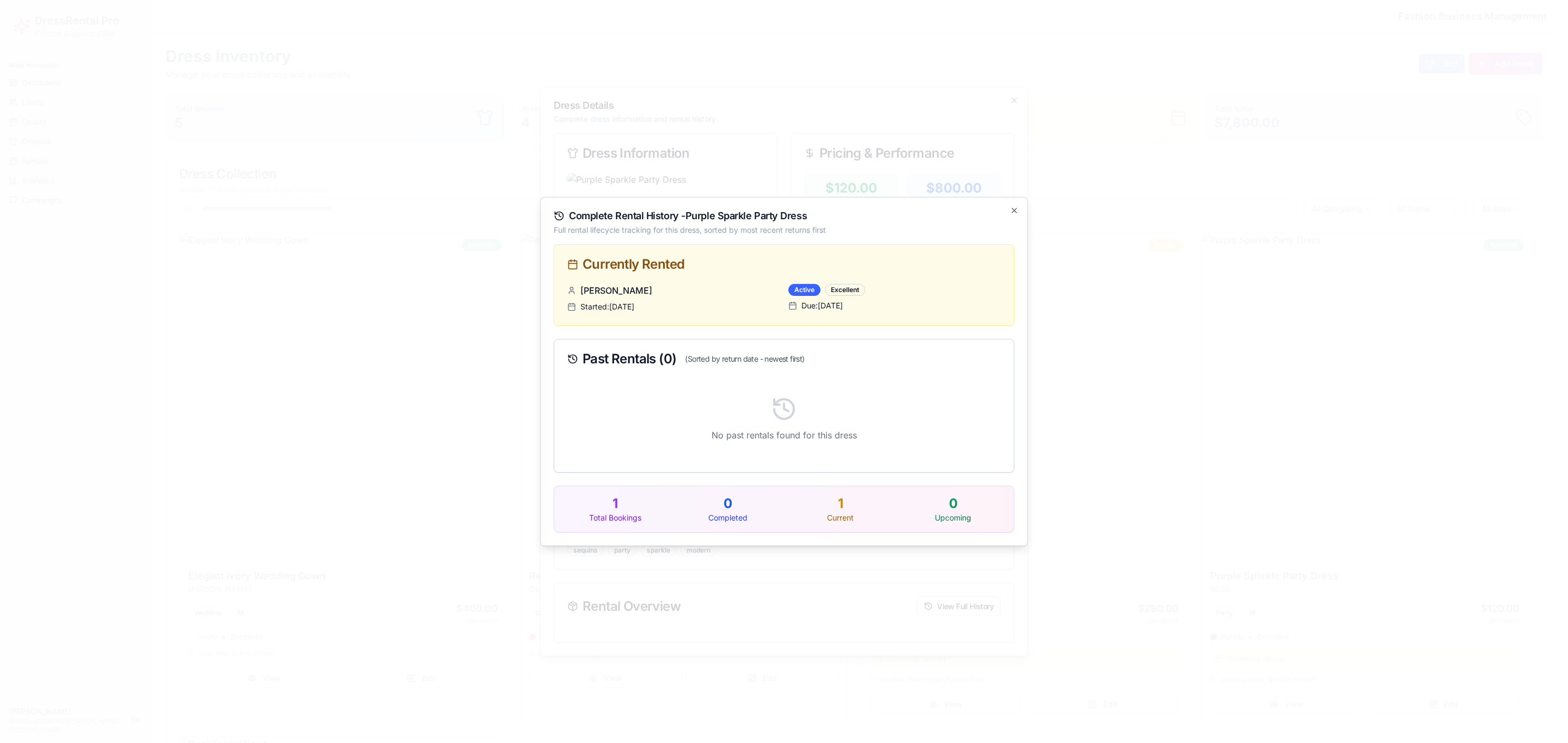
click at [954, 495] on p "Upcoming" at bounding box center [953, 518] width 104 height 11
click at [1016, 206] on icon "button" at bounding box center [1014, 210] width 9 height 9
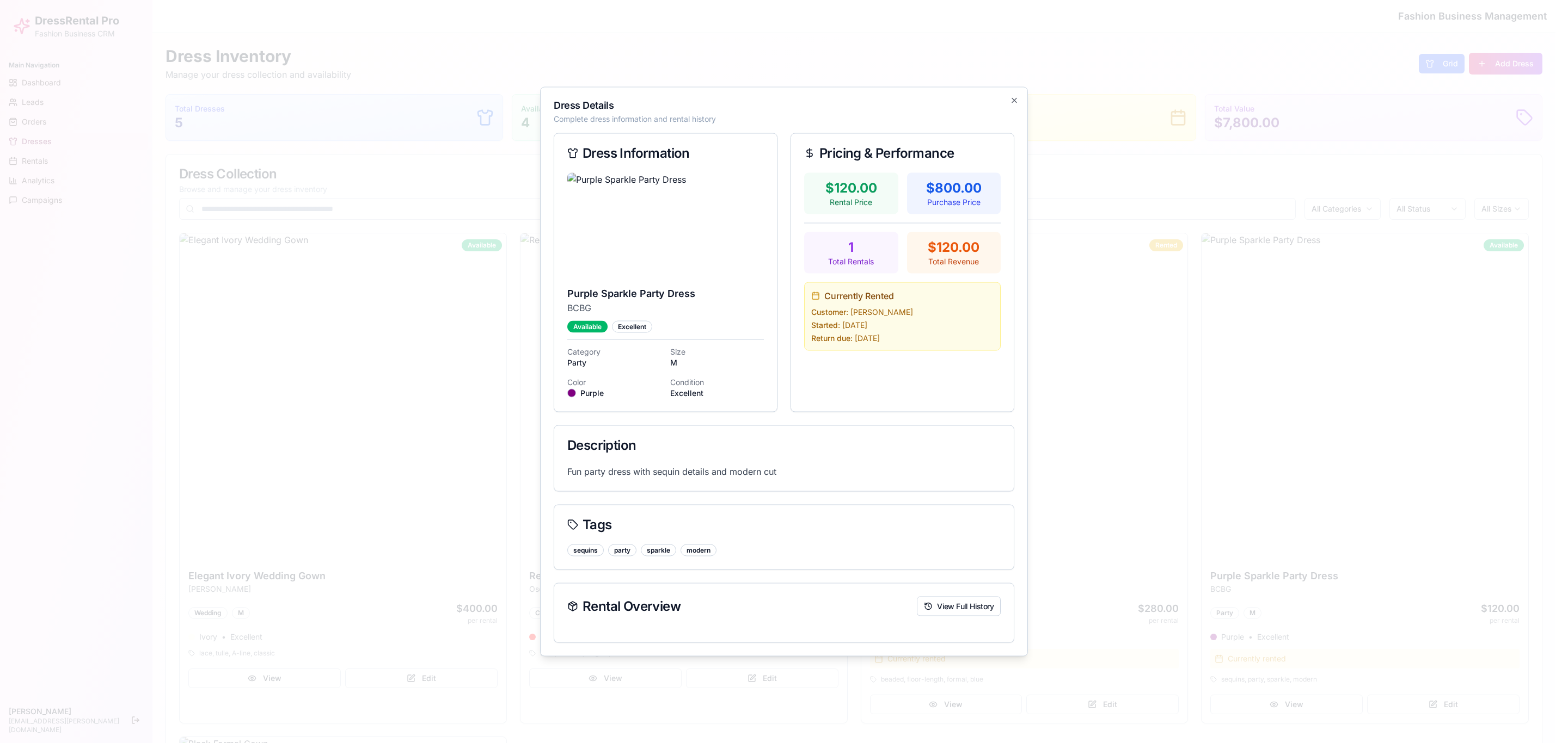
click at [1045, 298] on div at bounding box center [784, 372] width 1568 height 743
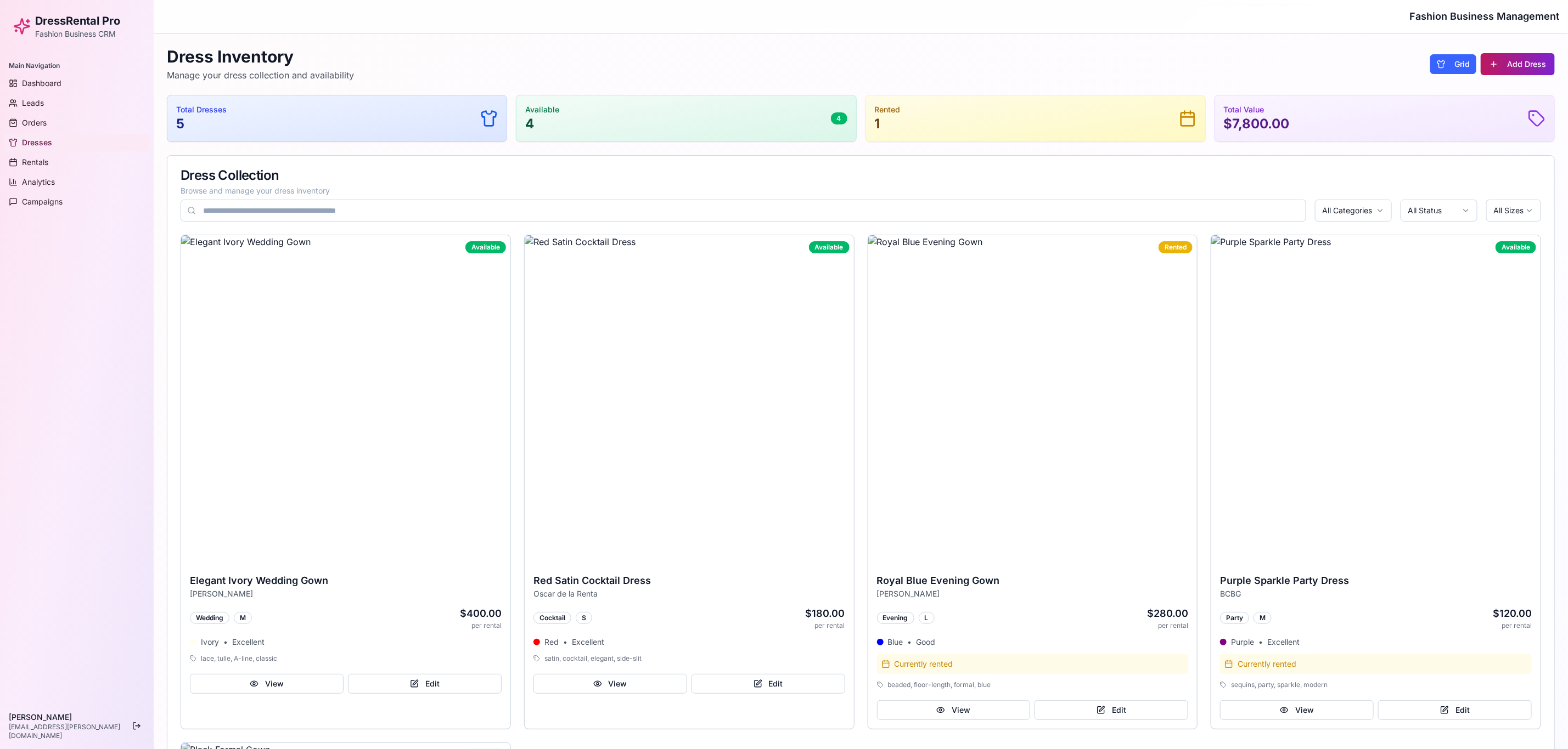
click at [1053, 68] on button "Add Dress" at bounding box center [1517, 64] width 74 height 22
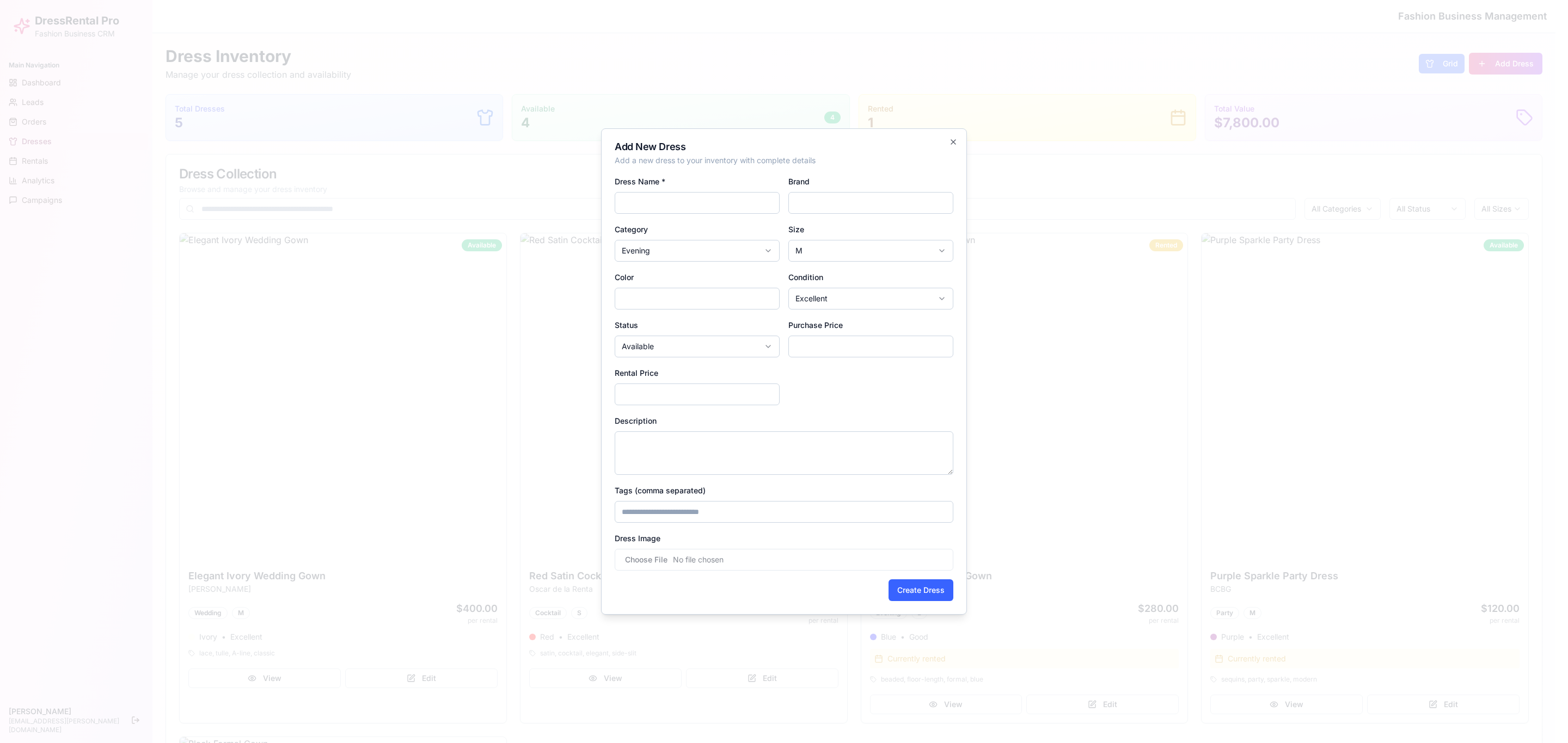
click at [1045, 324] on div at bounding box center [784, 372] width 1568 height 743
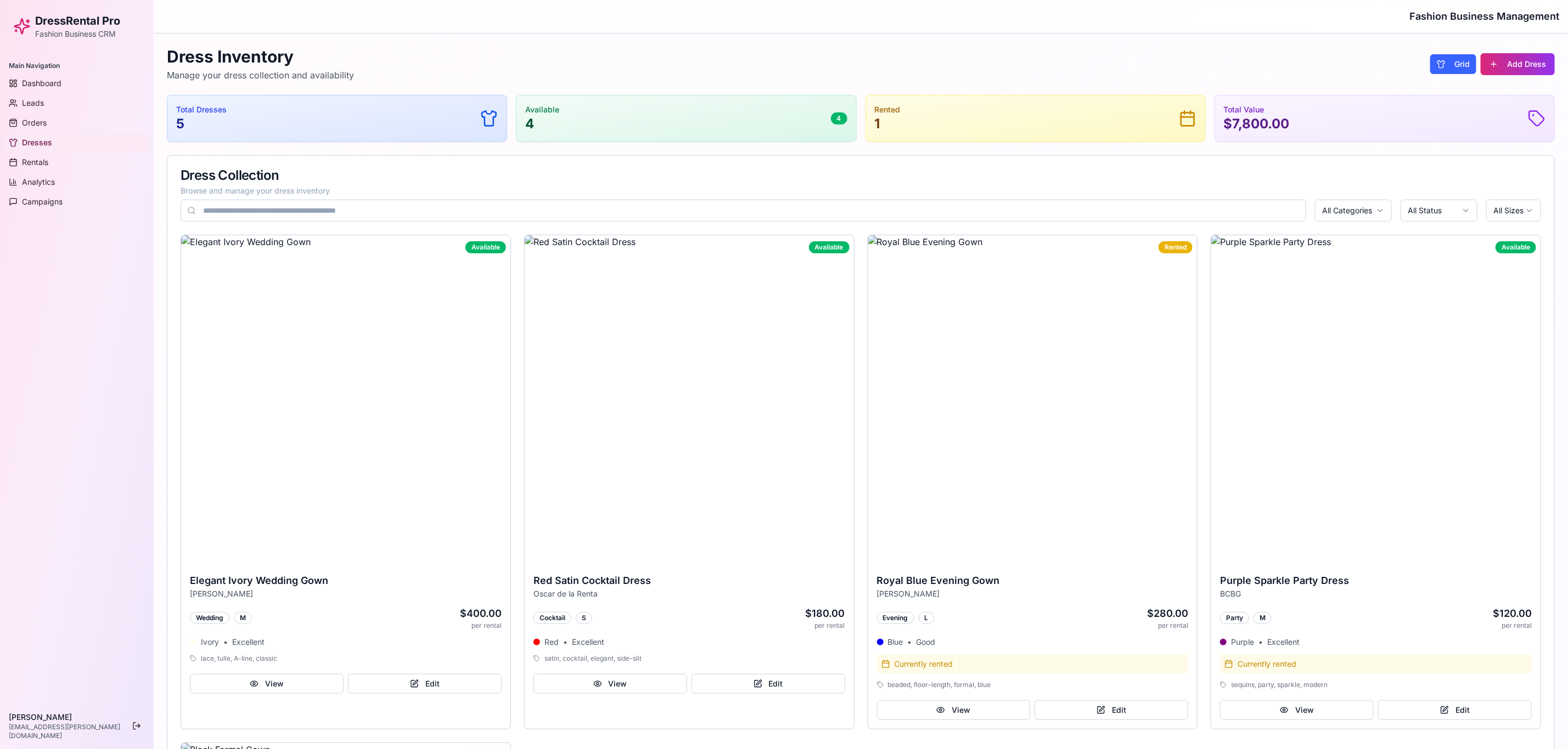
click at [1053, 216] on html "DressRental Pro Fashion Business CRM Main Navigation Dashboard Leads Orders Dre…" at bounding box center [784, 619] width 1568 height 1238
click at [1053, 211] on html "DressRental Pro Fashion Business CRM Main Navigation Dashboard Leads Orders Dre…" at bounding box center [784, 619] width 1568 height 1238
click at [1053, 213] on html "DressRental Pro Fashion Business CRM Main Navigation Dashboard Leads Orders Dre…" at bounding box center [784, 619] width 1568 height 1238
click at [1053, 209] on html "DressRental Pro Fashion Business CRM Main Navigation Dashboard Leads Orders Dre…" at bounding box center [790, 621] width 1580 height 1244
click at [1053, 213] on html "DressRental Pro Fashion Business CRM Main Navigation Dashboard Leads Orders Dre…" at bounding box center [790, 621] width 1580 height 1244
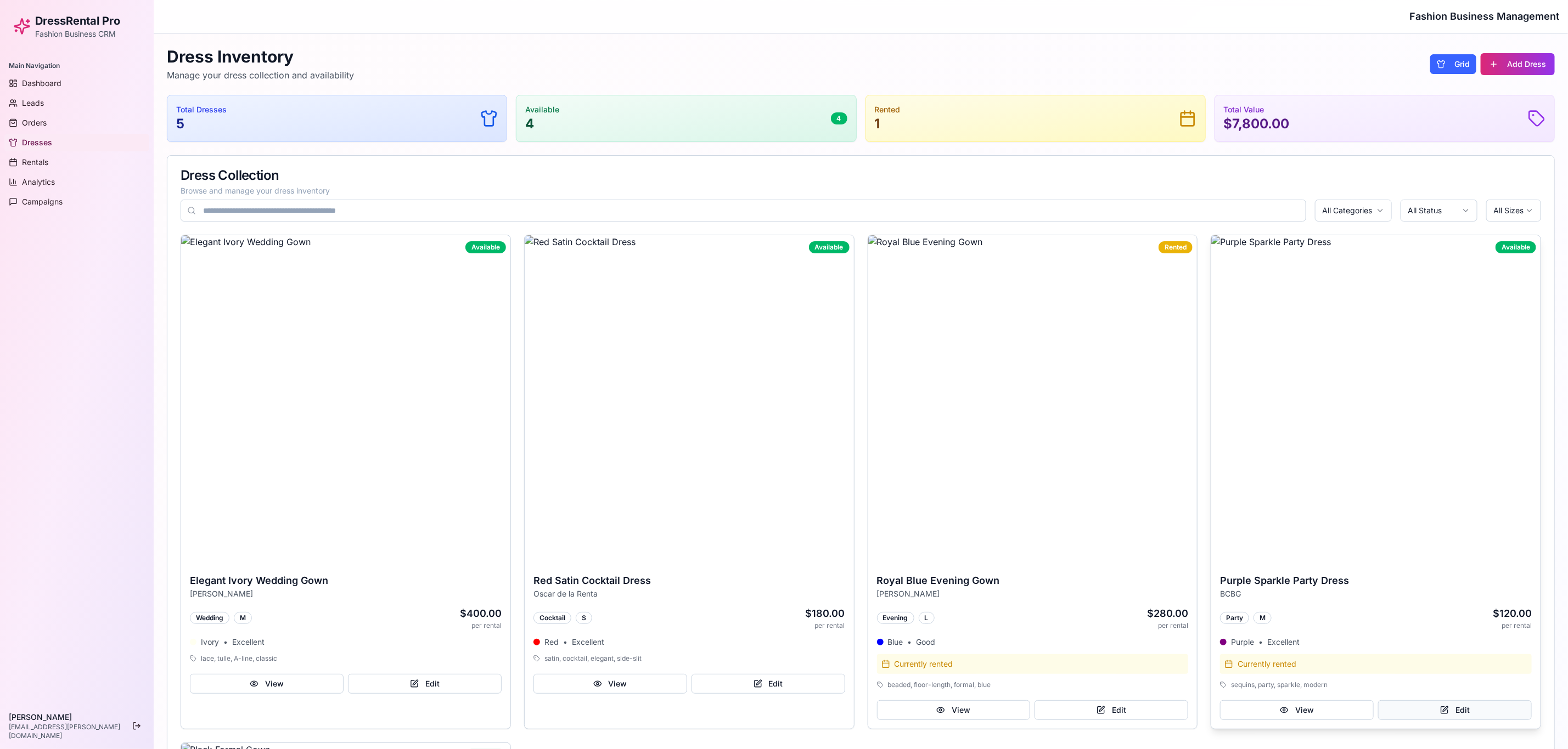
click at [1053, 499] on button "Edit" at bounding box center [1454, 711] width 154 height 20
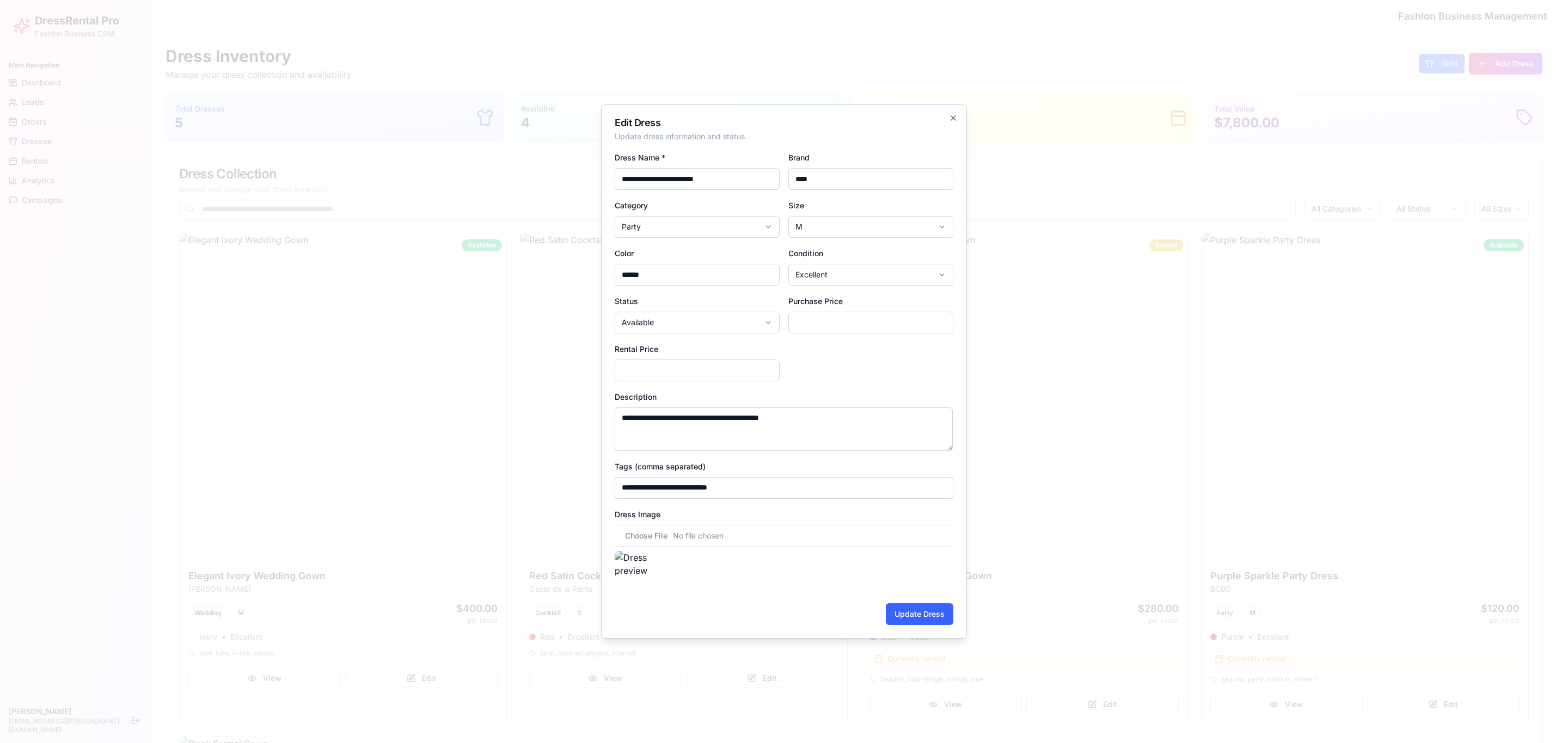
click at [705, 495] on input "Dress Image" at bounding box center [783, 535] width 338 height 22
click at [950, 118] on icon "button" at bounding box center [953, 118] width 9 height 9
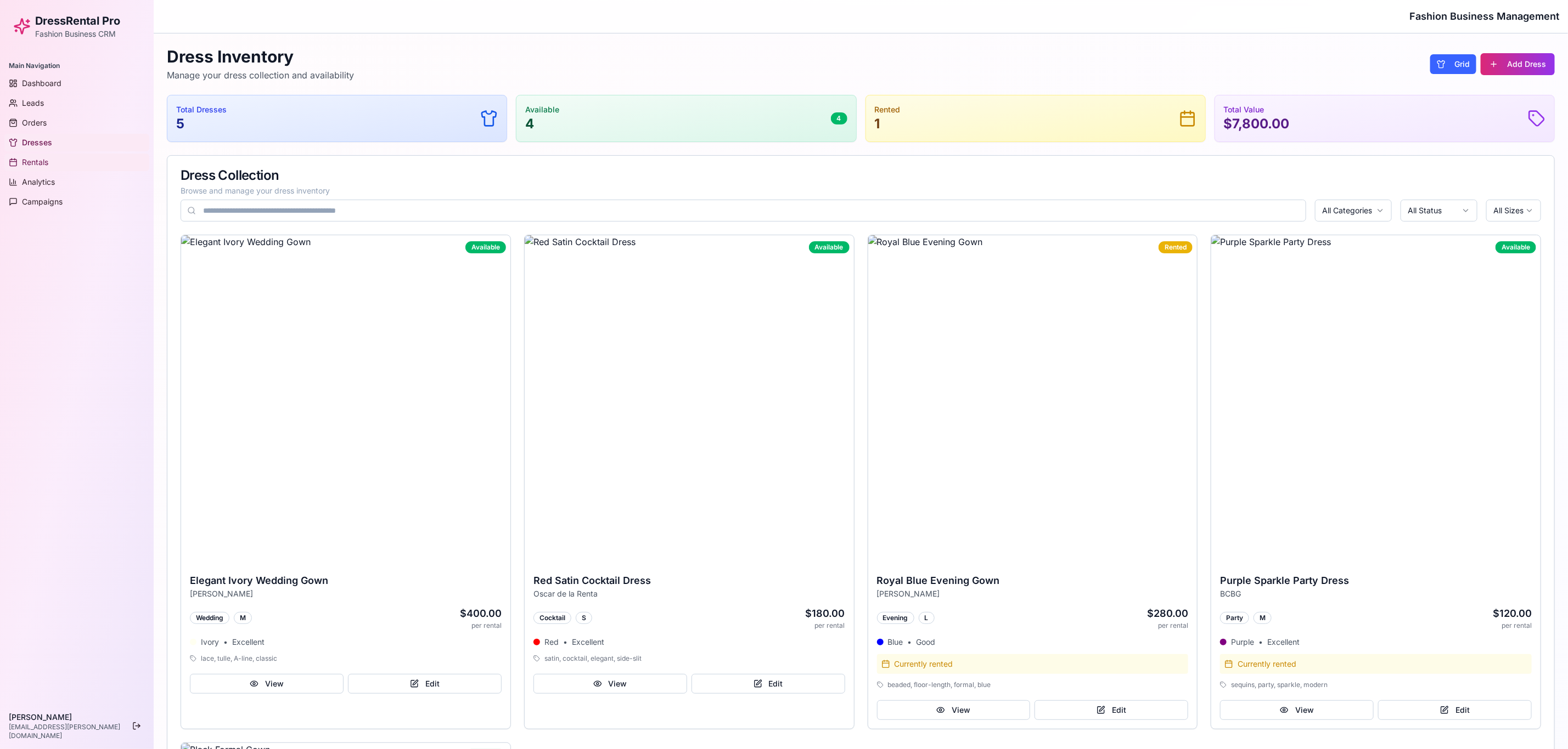
click at [22, 155] on link "Rentals" at bounding box center [76, 162] width 145 height 17
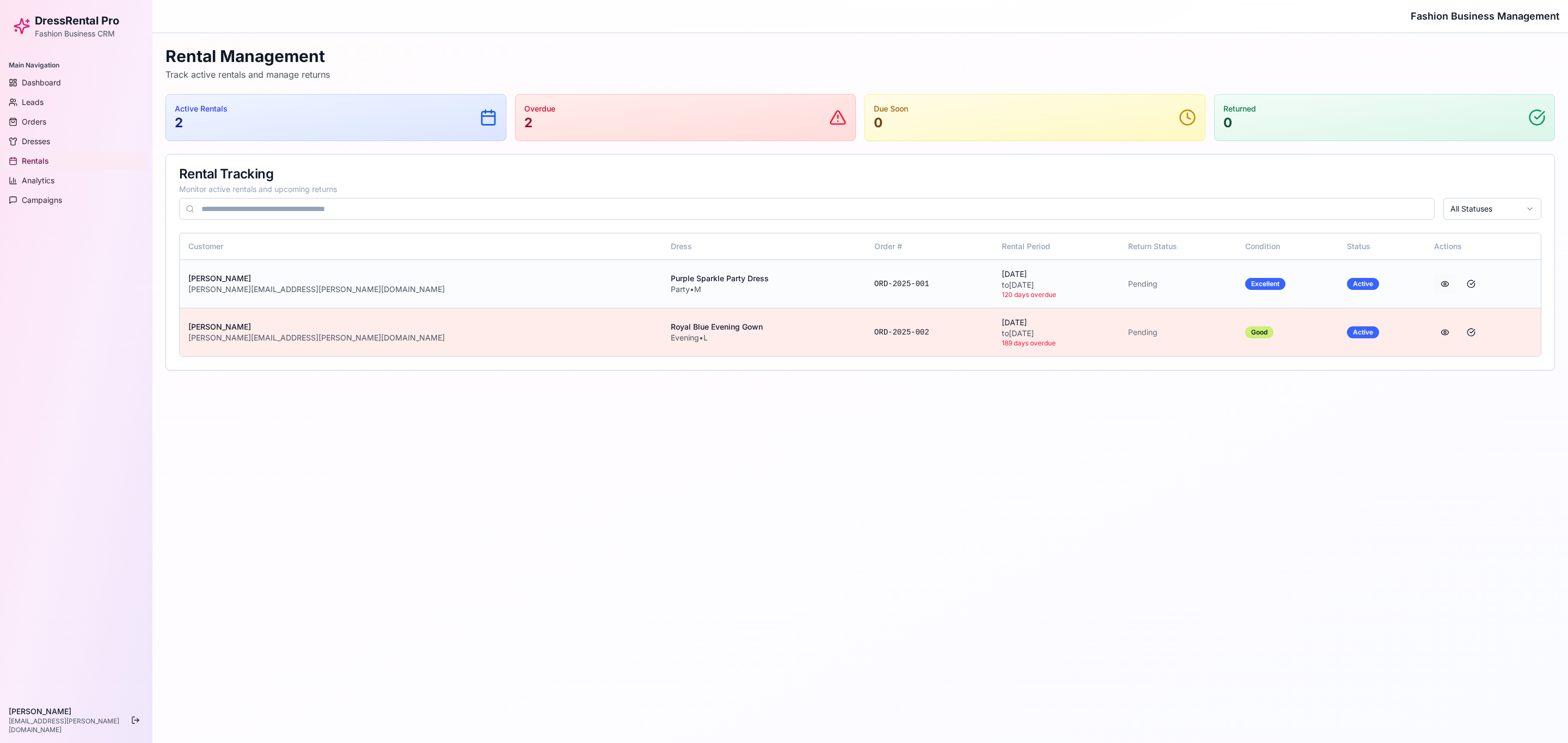
click at [1045, 281] on button at bounding box center [1445, 284] width 22 height 19
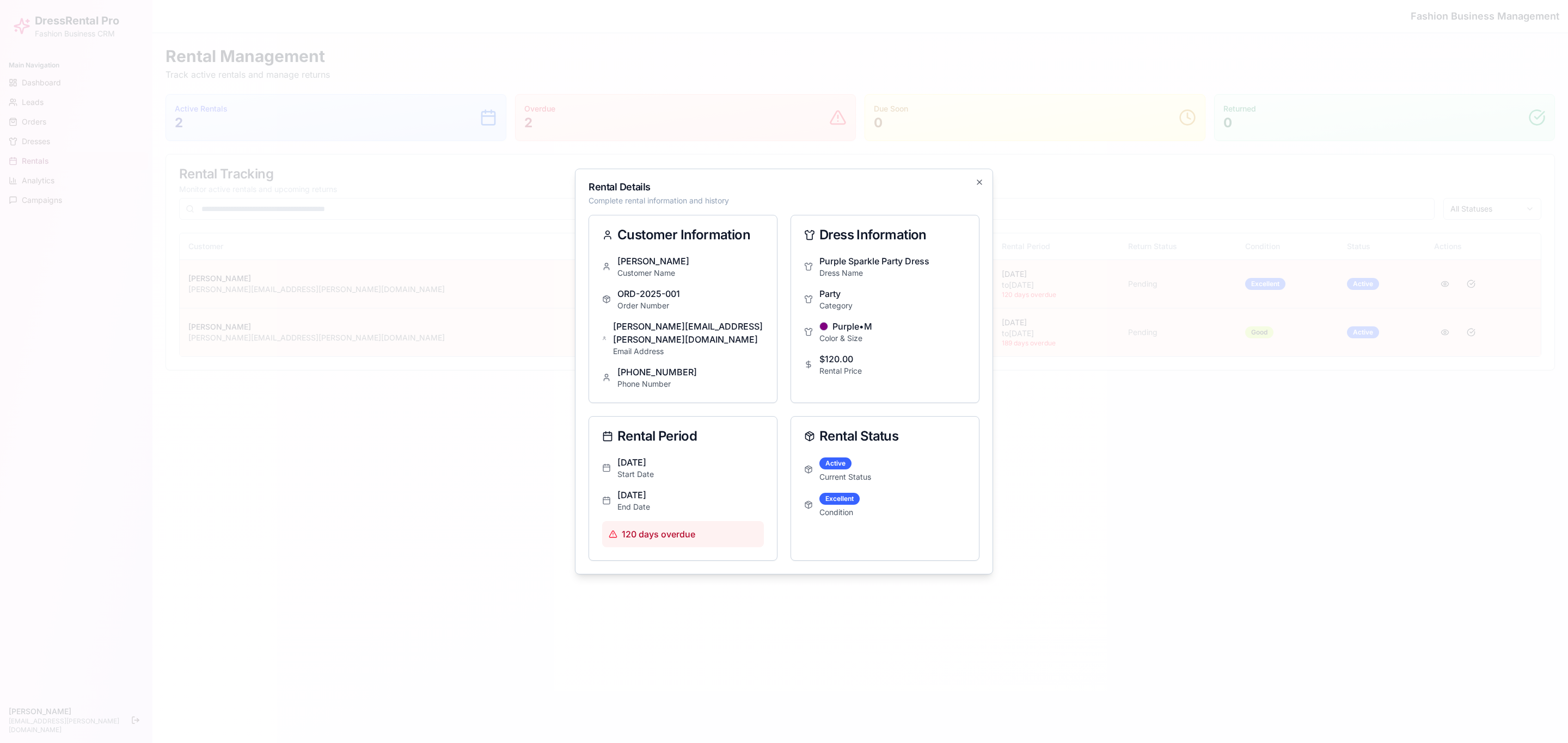
click at [972, 186] on div "Rental Details Complete rental information and history Customer Information Ama…" at bounding box center [783, 372] width 418 height 406
click at [976, 187] on icon "button" at bounding box center [979, 182] width 9 height 9
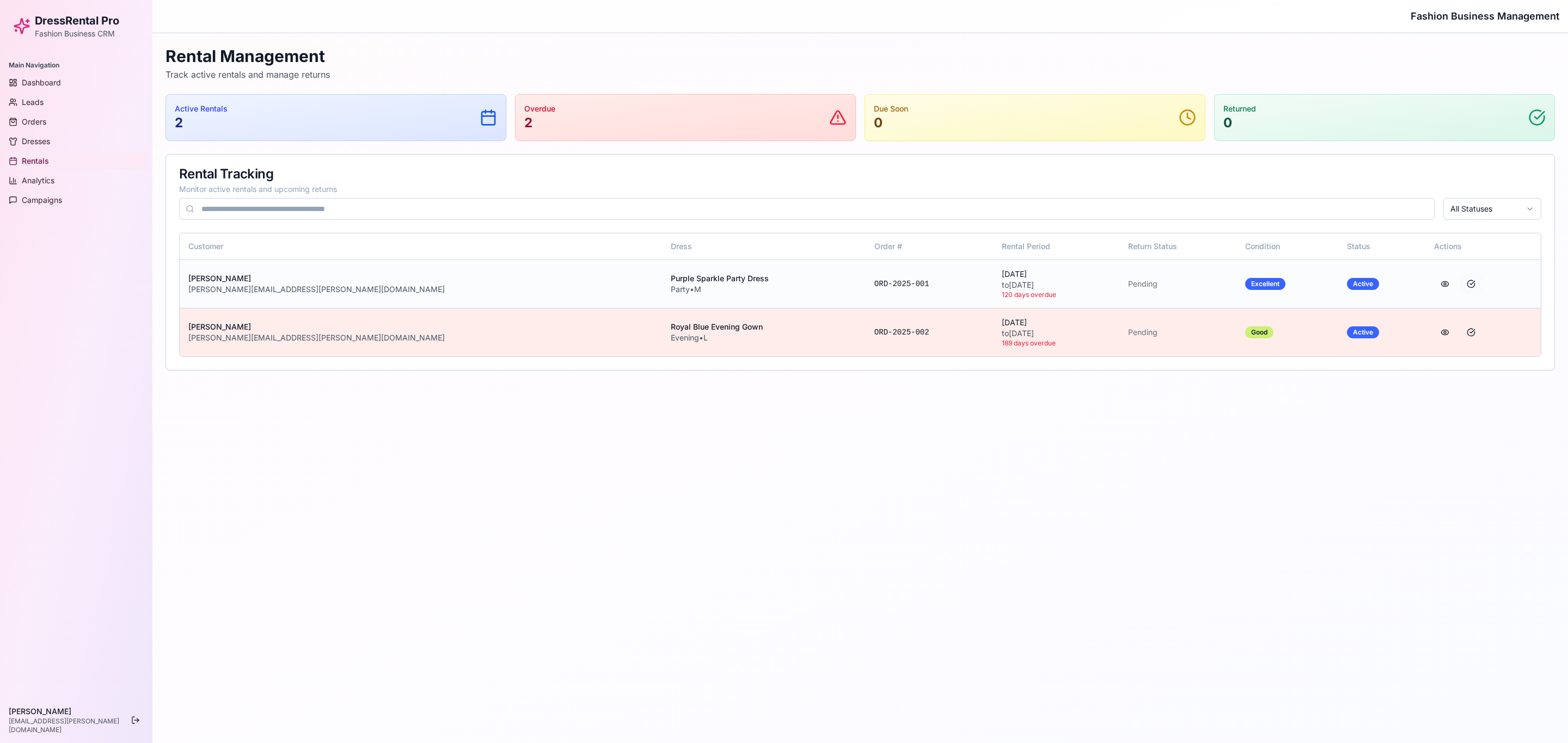
click at [1045, 282] on button at bounding box center [1471, 284] width 22 height 19
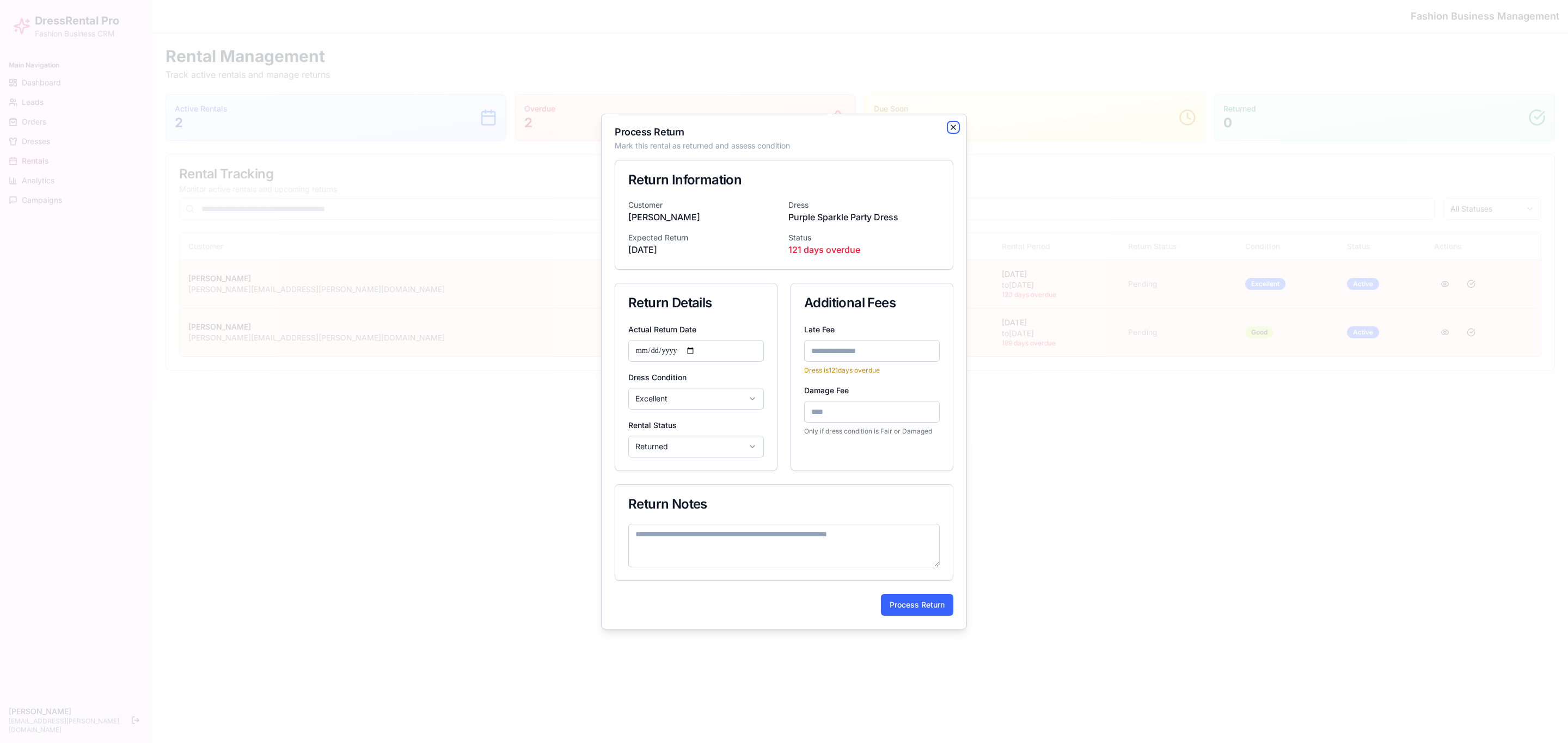
click at [951, 127] on icon "button" at bounding box center [953, 127] width 9 height 9
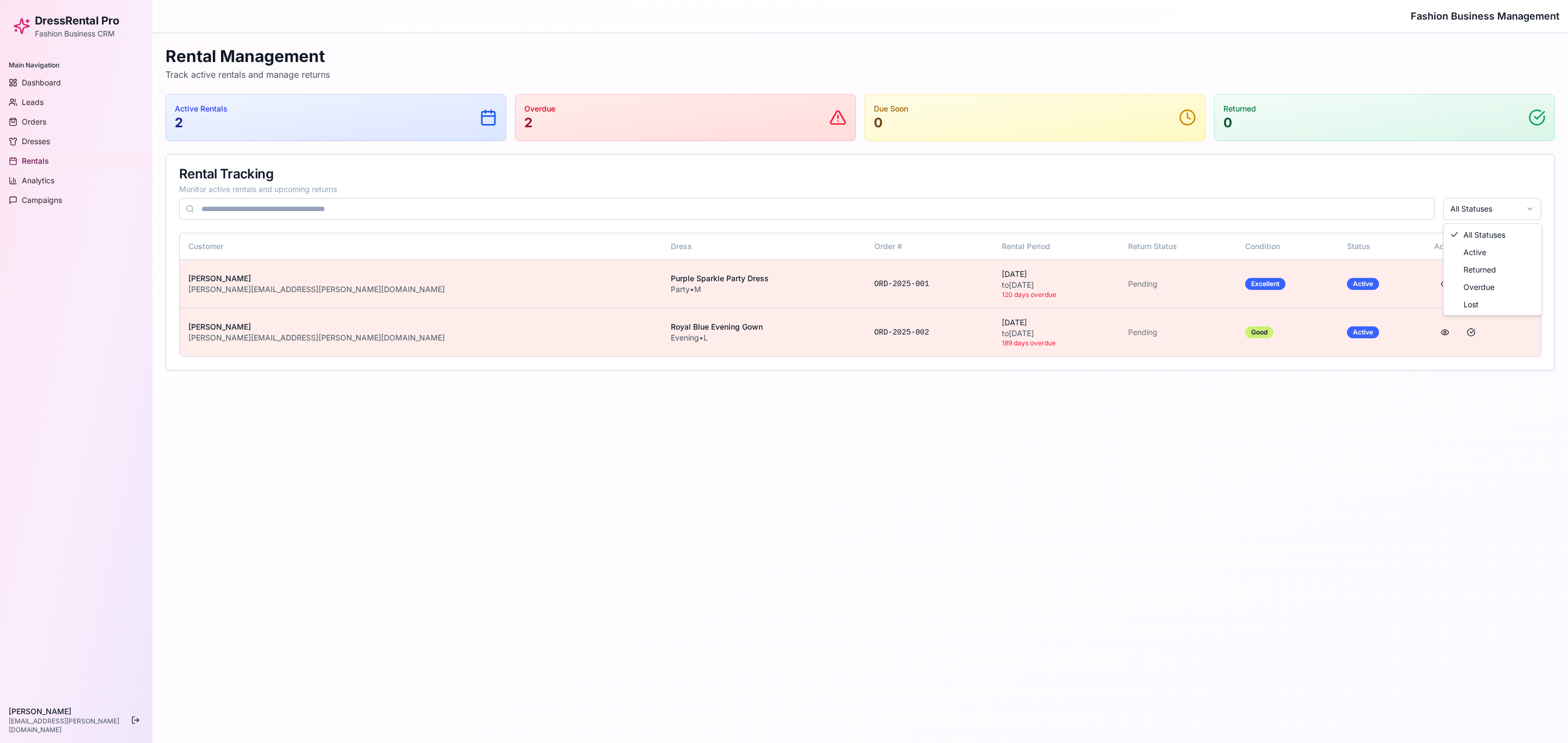
click at [1045, 206] on html "DressRental Pro Fashion Business CRM Main Navigation Dashboard Leads Orders Dre…" at bounding box center [784, 372] width 1568 height 743
click at [1045, 221] on div "Rental Tracking Monitor active rentals and upcoming returns All Statuses" at bounding box center [860, 194] width 1389 height 79
click at [1045, 211] on html "DressRental Pro Fashion Business CRM Main Navigation Dashboard Leads Orders Dre…" at bounding box center [784, 372] width 1568 height 743
click at [51, 176] on span "Analytics" at bounding box center [38, 180] width 32 height 11
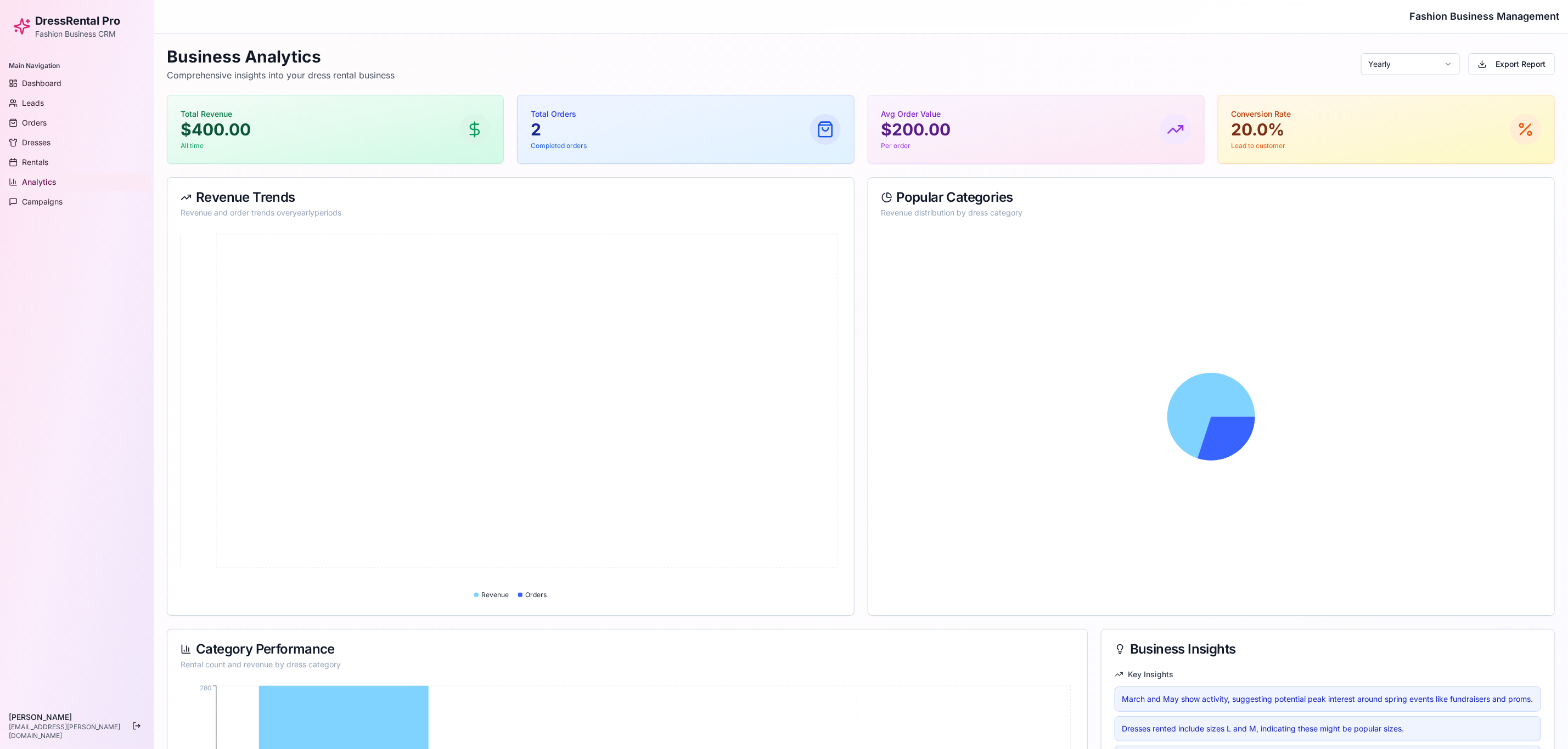
click at [501, 333] on icon at bounding box center [510, 416] width 659 height 370
click at [1053, 57] on html "DressRental Pro Fashion Business CRM Main Navigation Dashboard Leads Orders Dre…" at bounding box center [784, 606] width 1568 height 1213
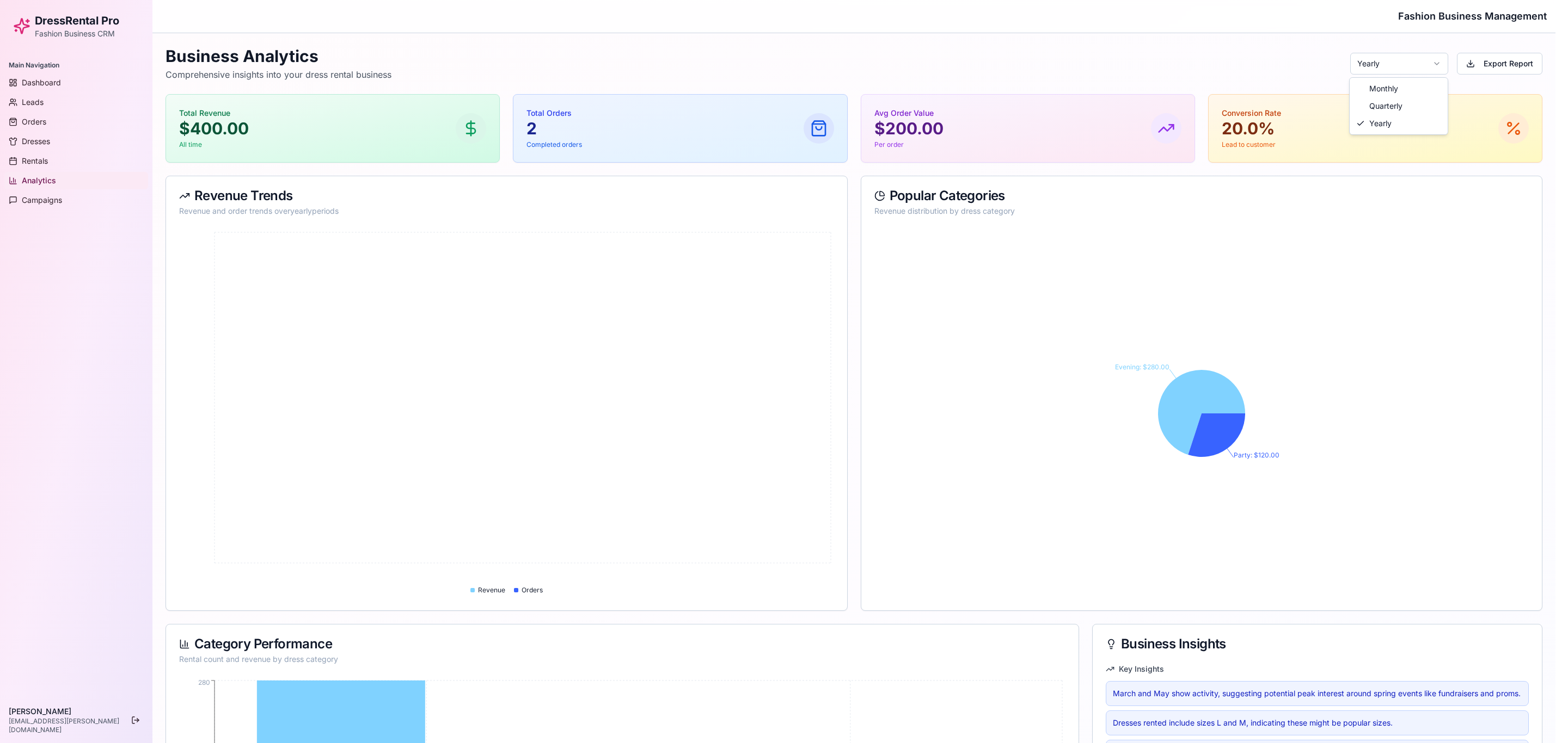
click at [1045, 64] on html "DressRental Pro Fashion Business CRM Main Navigation Dashboard Leads Orders Dre…" at bounding box center [784, 601] width 1568 height 1203
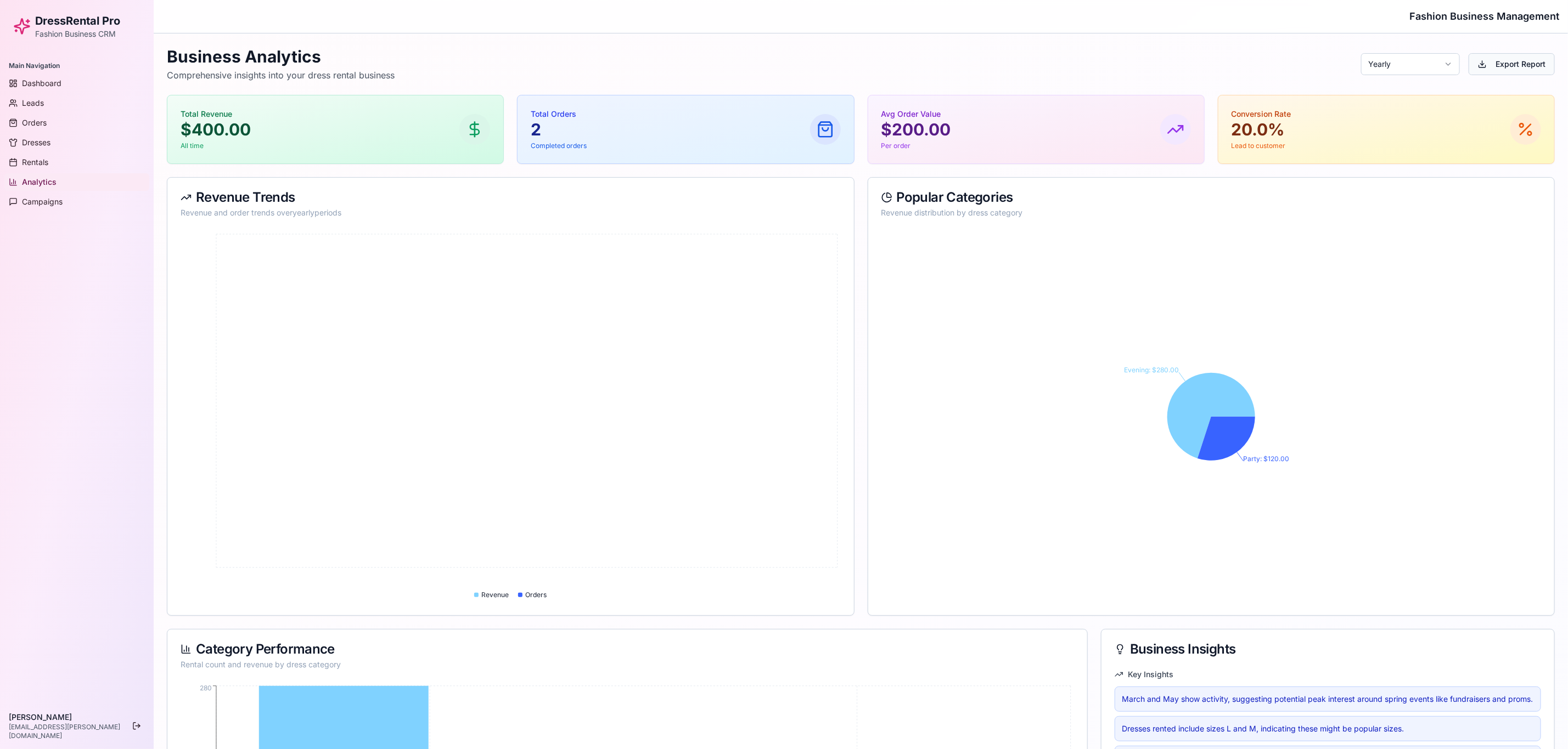
click at [1053, 56] on button "Export Report" at bounding box center [1511, 64] width 86 height 22
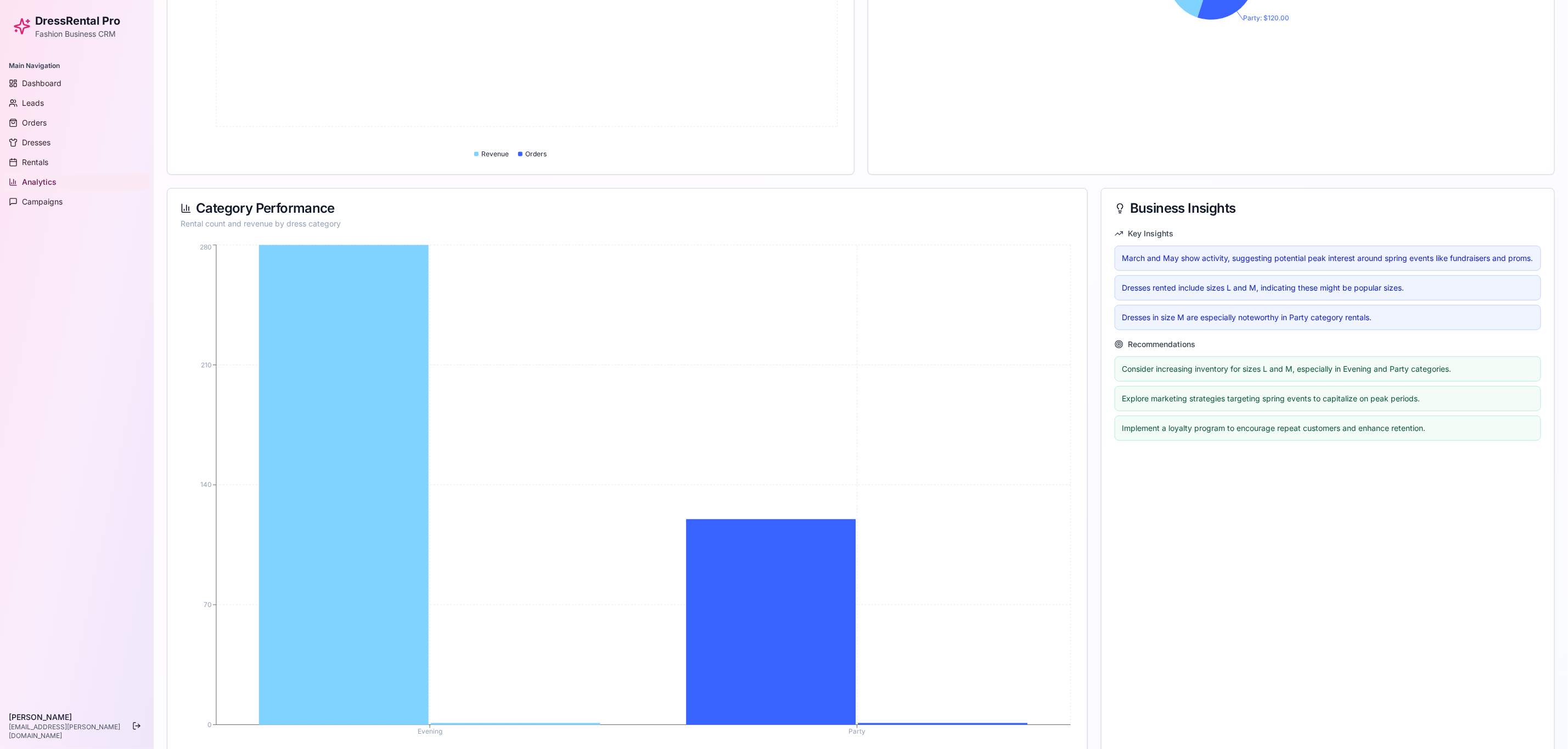
scroll to position [464, 0]
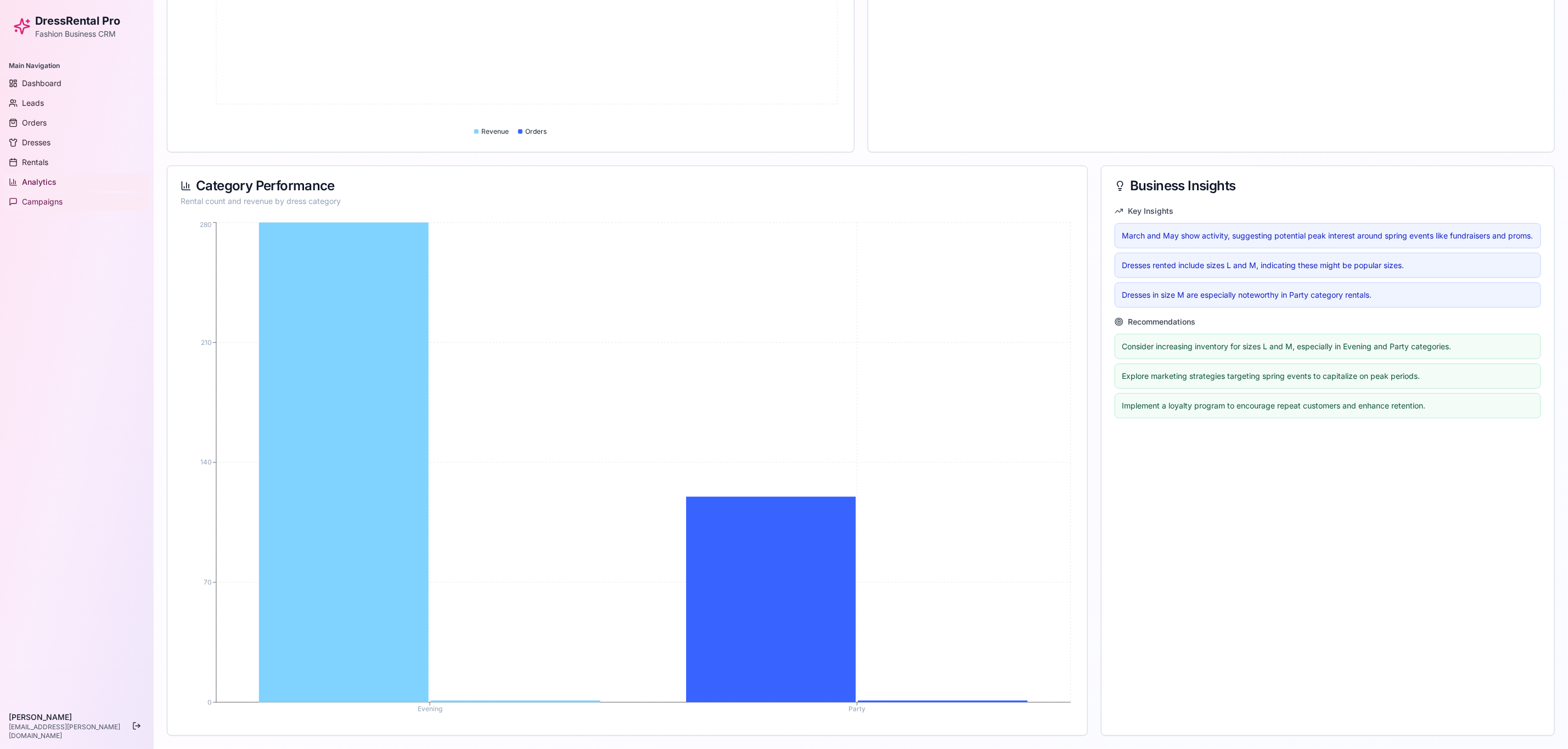
click at [40, 197] on span "Campaigns" at bounding box center [43, 201] width 41 height 11
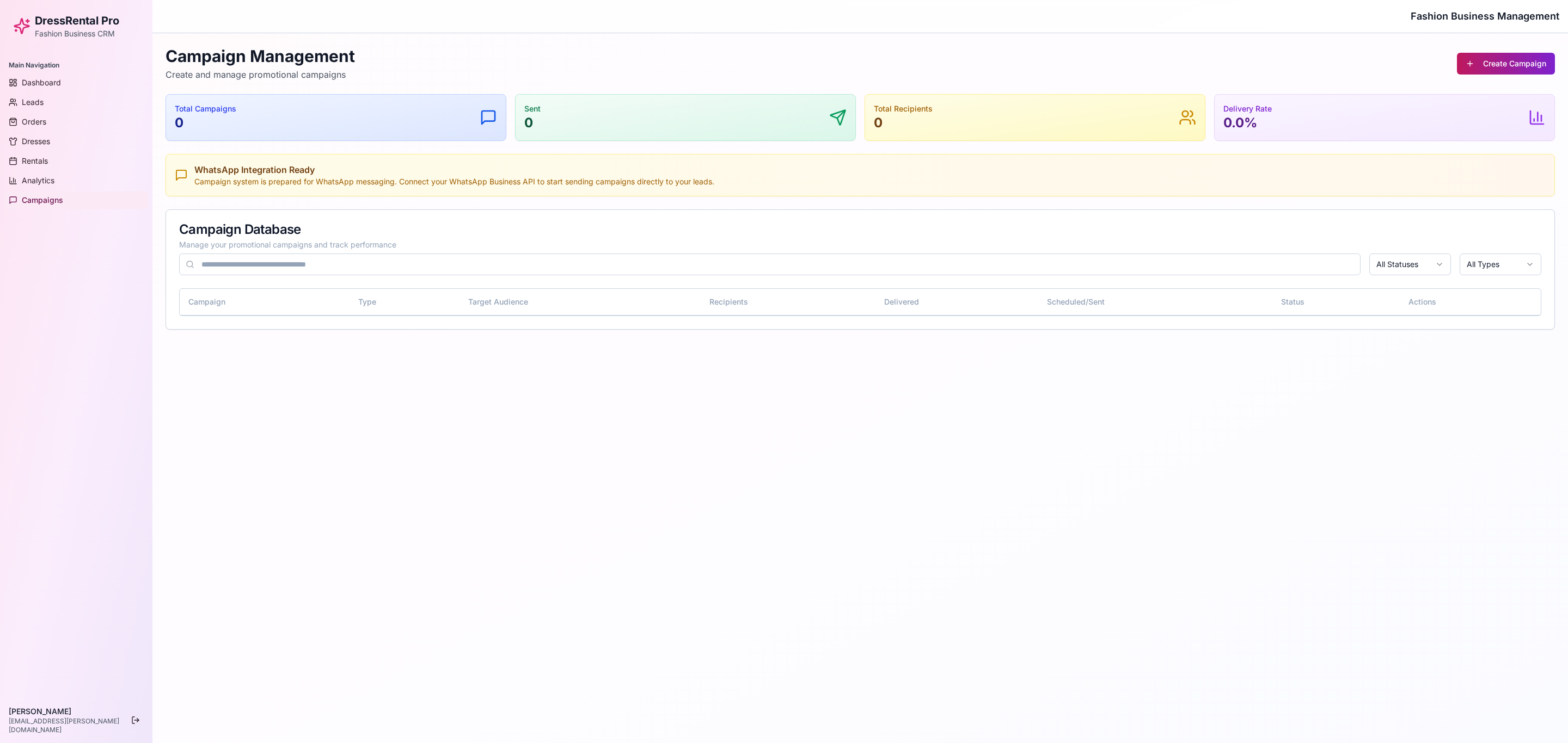
click at [1045, 65] on button "Create Campaign" at bounding box center [1506, 63] width 98 height 22
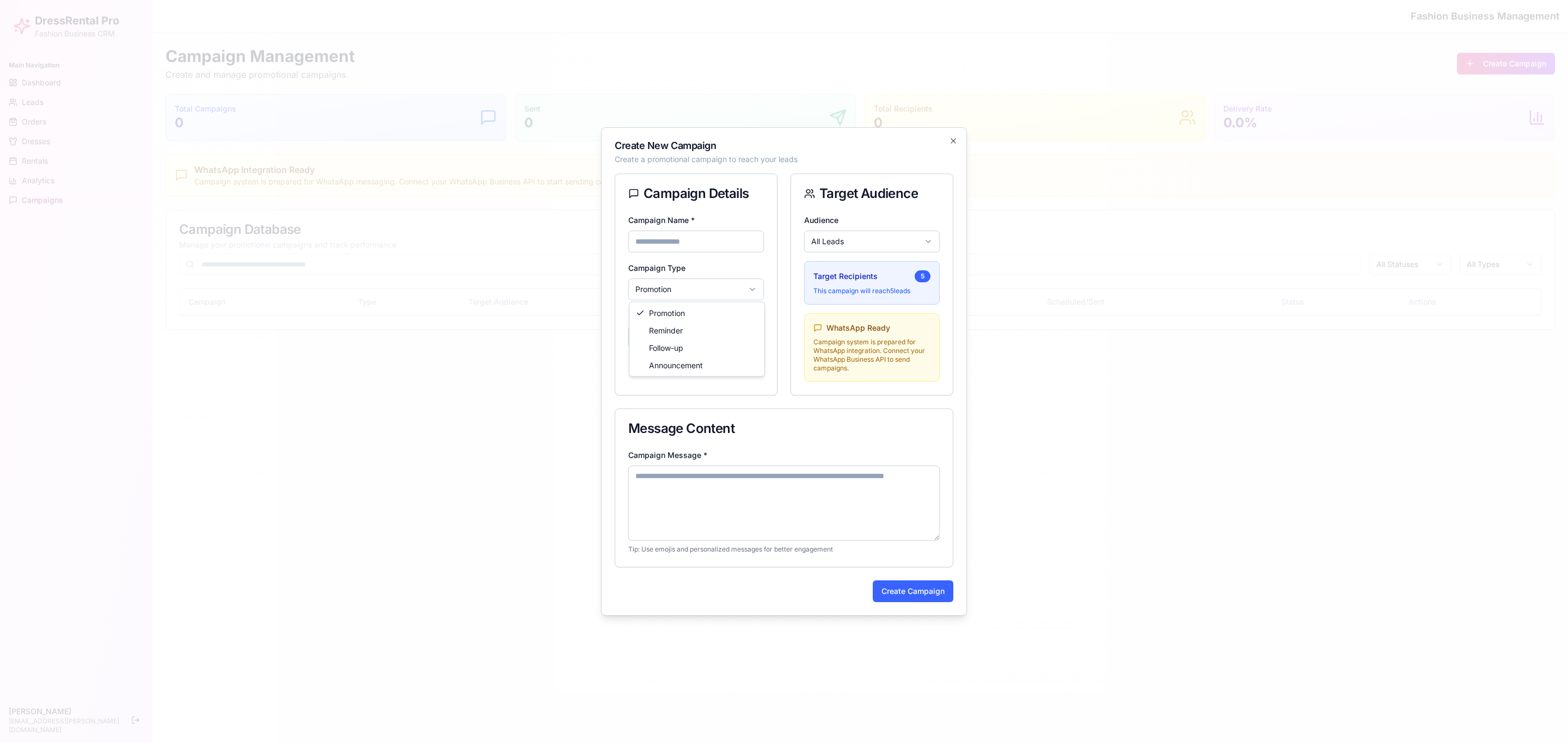
click at [743, 284] on body "**********" at bounding box center [784, 372] width 1568 height 743
click at [898, 237] on body "**********" at bounding box center [784, 372] width 1568 height 743
click at [843, 232] on body "**********" at bounding box center [784, 372] width 1568 height 743
click at [726, 303] on div "**********" at bounding box center [696, 287] width 162 height 148
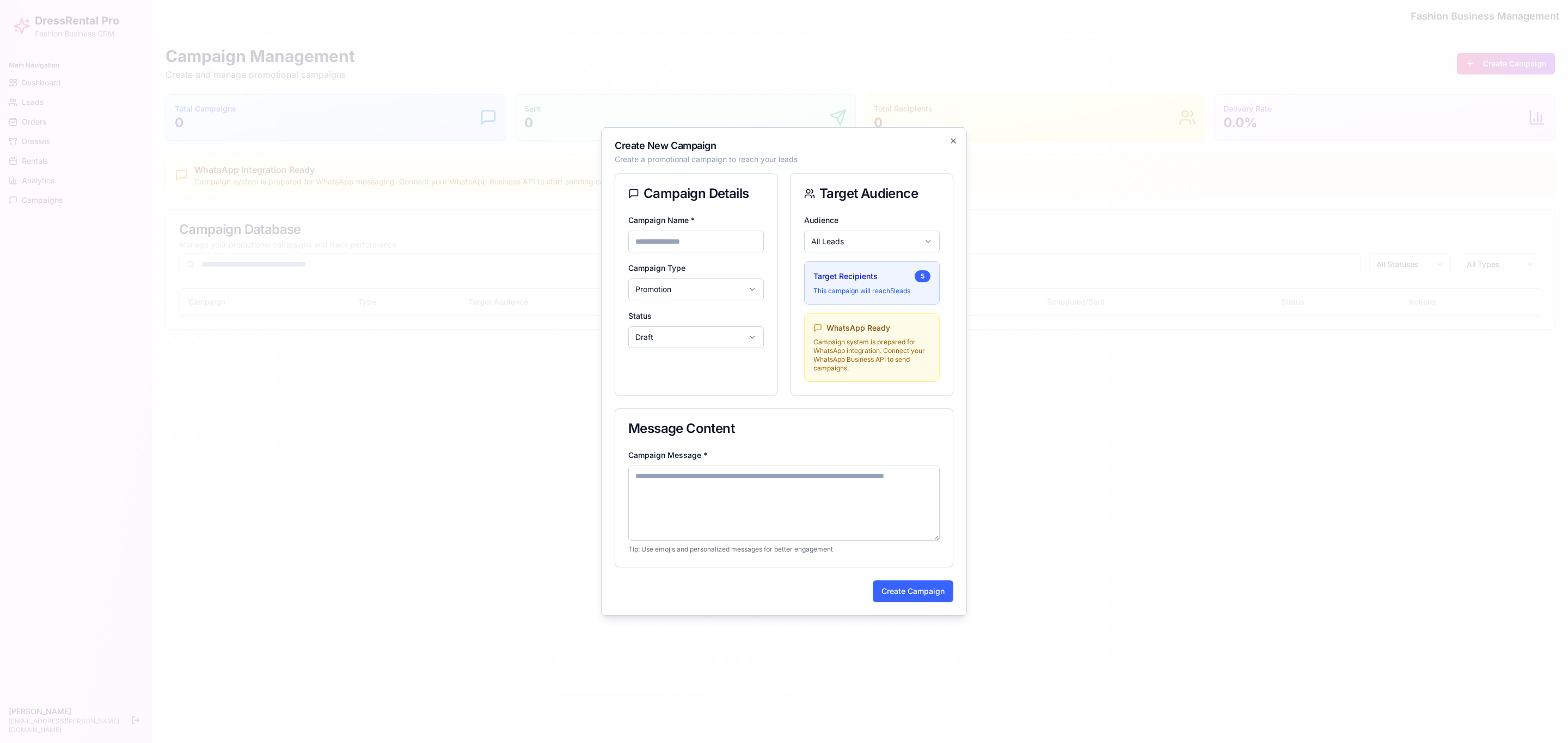
click at [727, 291] on body "**********" at bounding box center [784, 372] width 1568 height 743
click at [674, 275] on div "**********" at bounding box center [696, 281] width 136 height 39
click at [679, 290] on body "**********" at bounding box center [784, 372] width 1568 height 743
click at [717, 343] on body "**********" at bounding box center [784, 372] width 1568 height 743
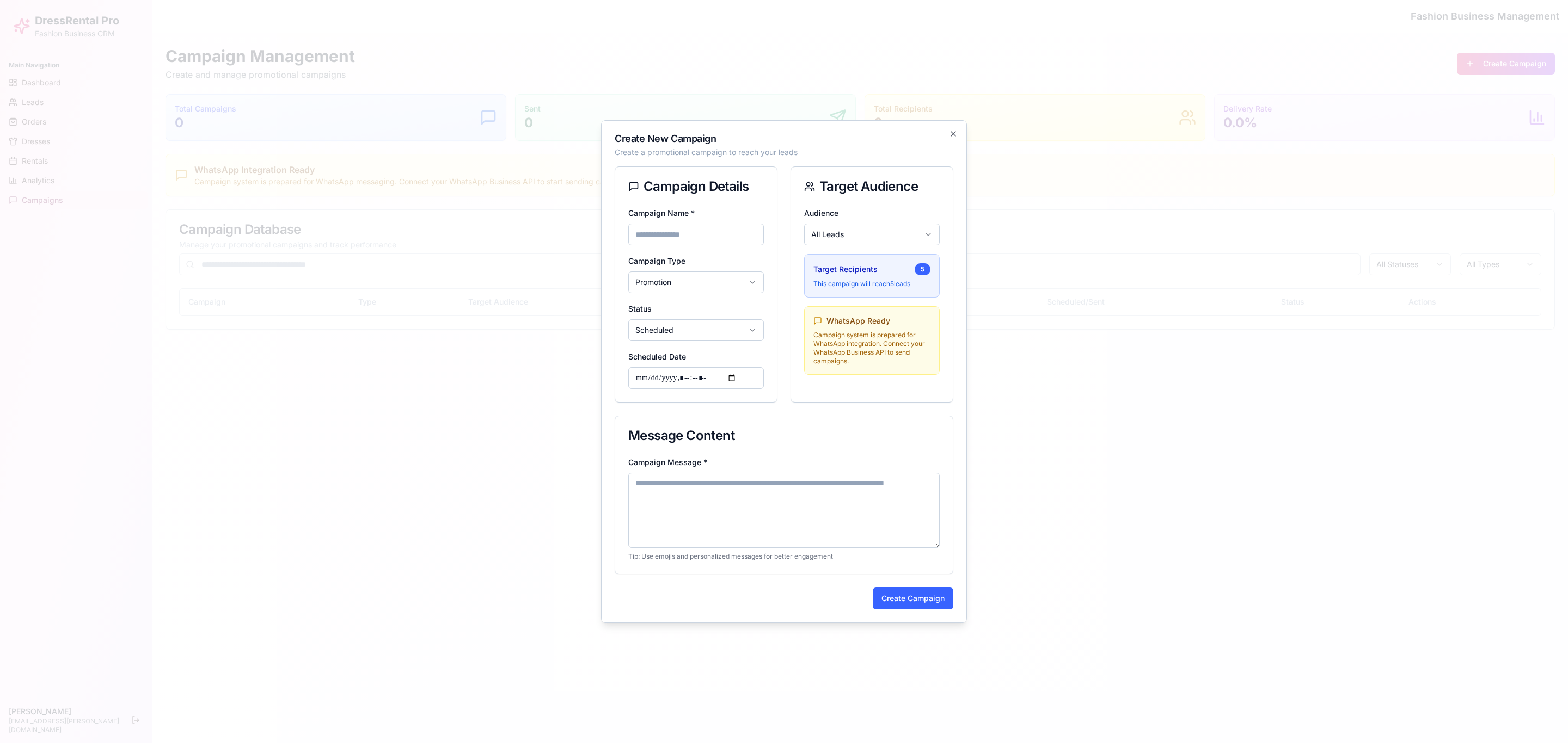
click at [726, 495] on textarea "Campaign Message *" at bounding box center [784, 510] width 312 height 75
click at [756, 379] on input "Scheduled Date" at bounding box center [696, 378] width 136 height 22
click at [739, 376] on input "Scheduled Date" at bounding box center [696, 378] width 136 height 22
type input "**********"
click at [925, 454] on div "Message Content" at bounding box center [784, 436] width 338 height 39
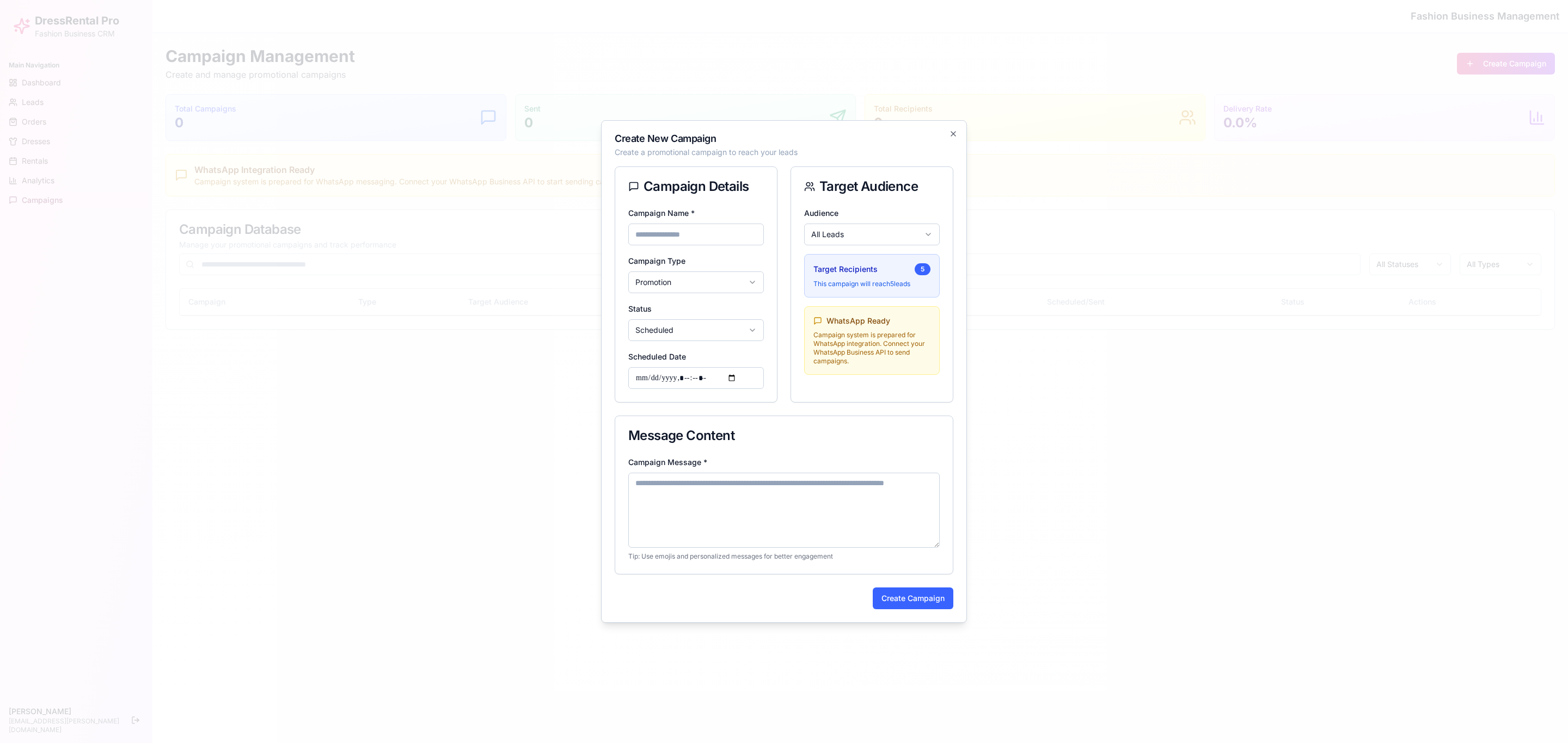
click at [814, 493] on textarea "Campaign Message *" at bounding box center [784, 510] width 312 height 75
type textarea "*******"
click at [930, 495] on button "Create Campaign" at bounding box center [912, 598] width 80 height 22
type input "***"
click at [908, 495] on button "Create Campaign" at bounding box center [912, 598] width 80 height 22
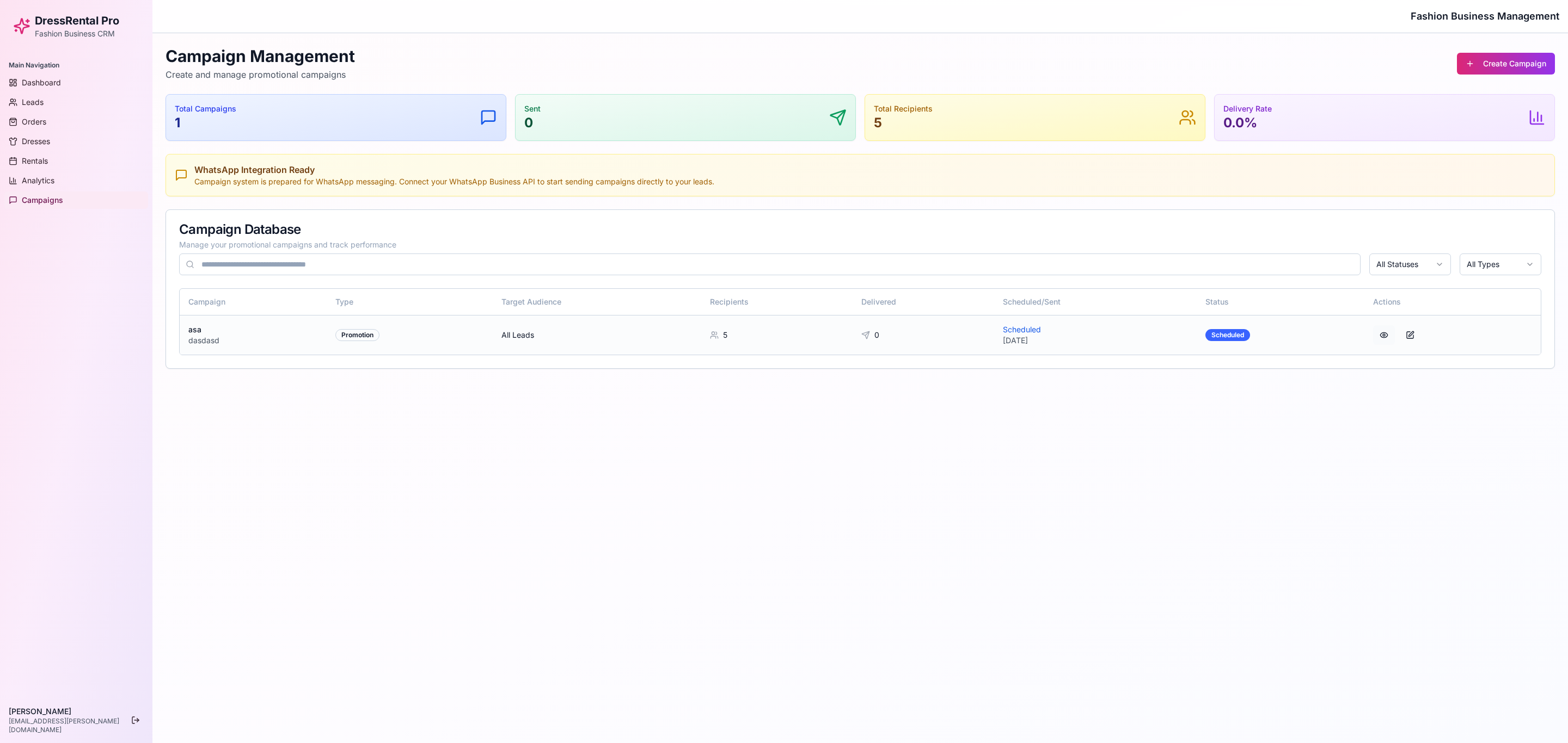
click at [1045, 337] on button at bounding box center [1384, 335] width 22 height 19
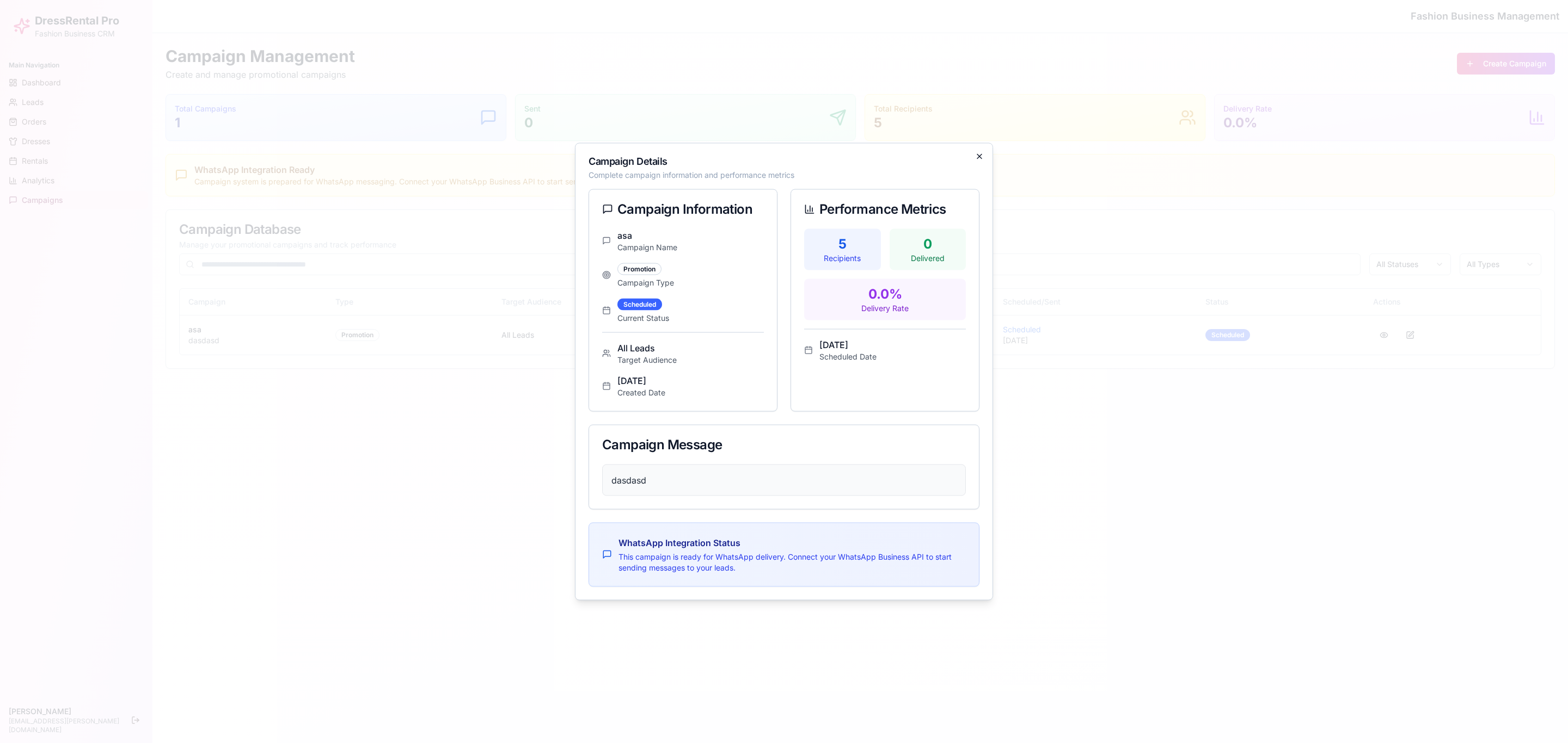
click at [978, 156] on icon "button" at bounding box center [979, 157] width 9 height 9
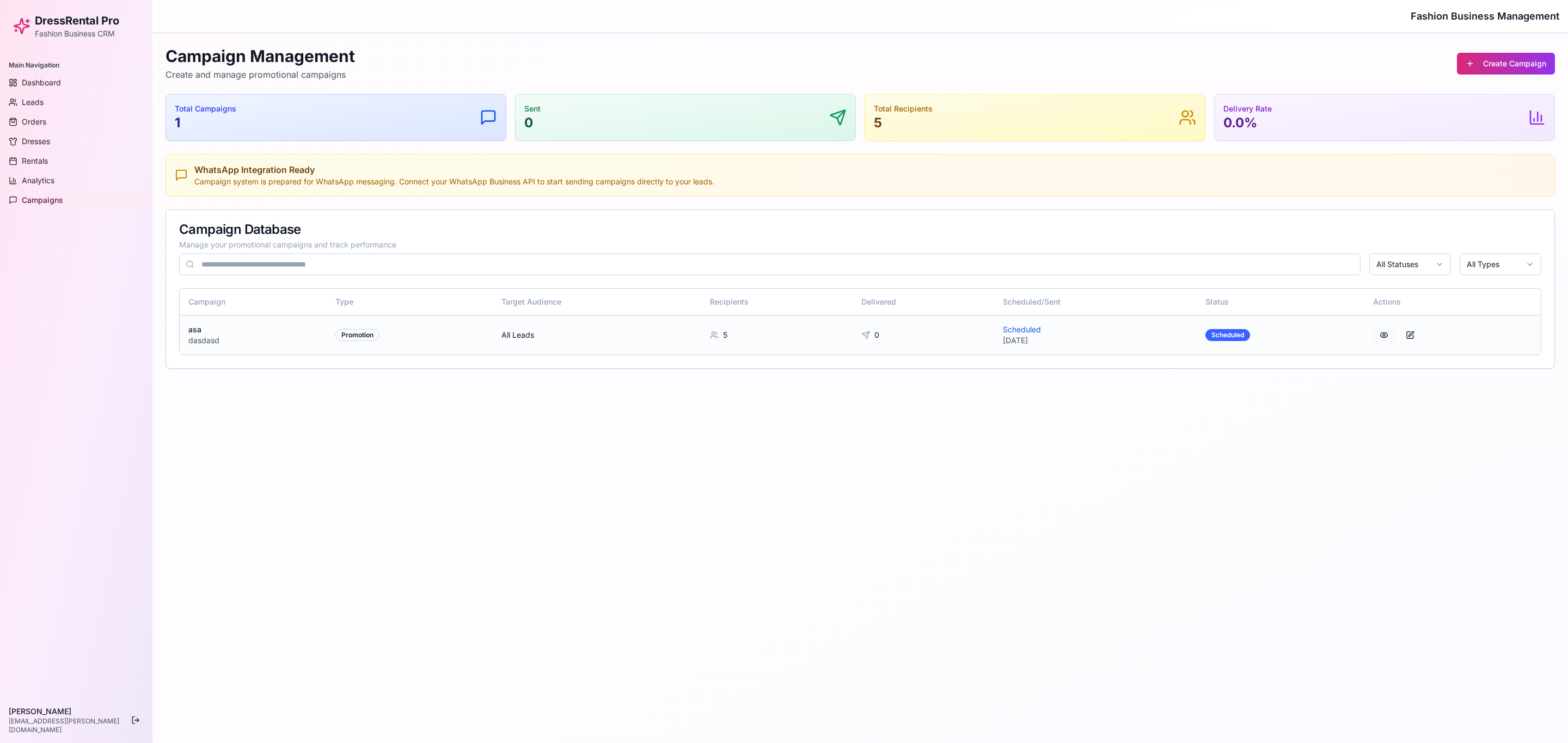
click at [1045, 335] on button at bounding box center [1384, 335] width 22 height 19
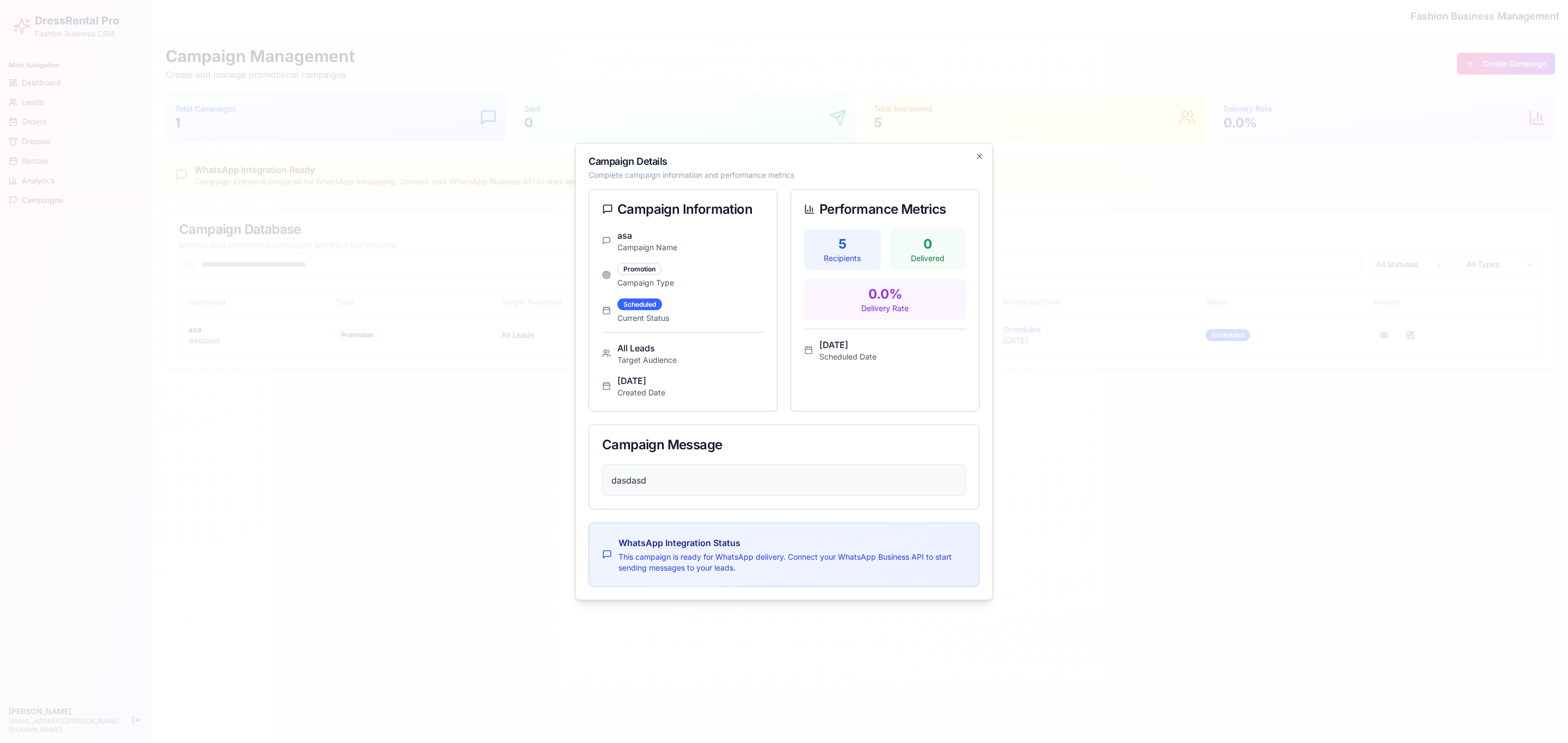
click at [1045, 260] on div at bounding box center [784, 372] width 1568 height 743
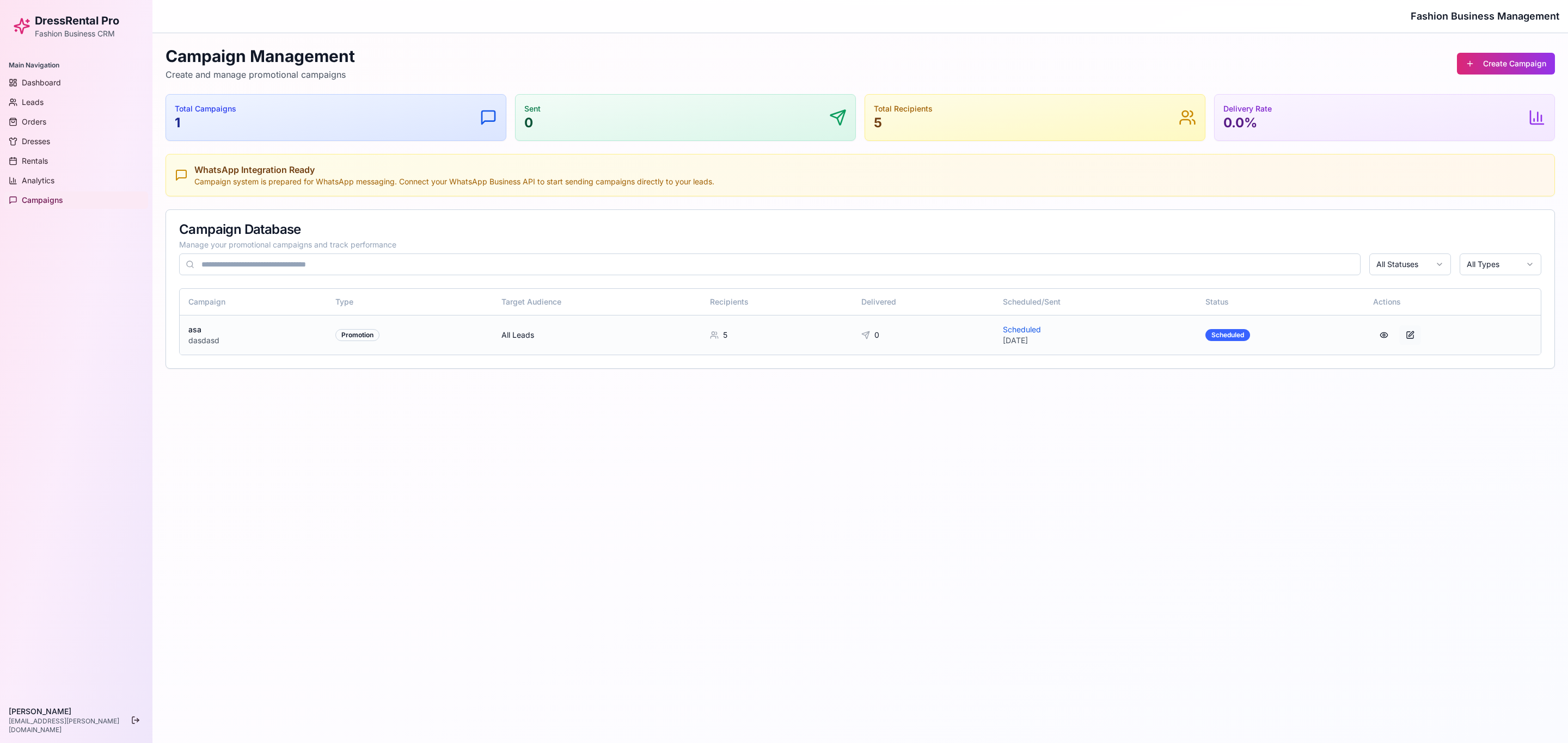
click at [1045, 335] on button at bounding box center [1410, 335] width 22 height 19
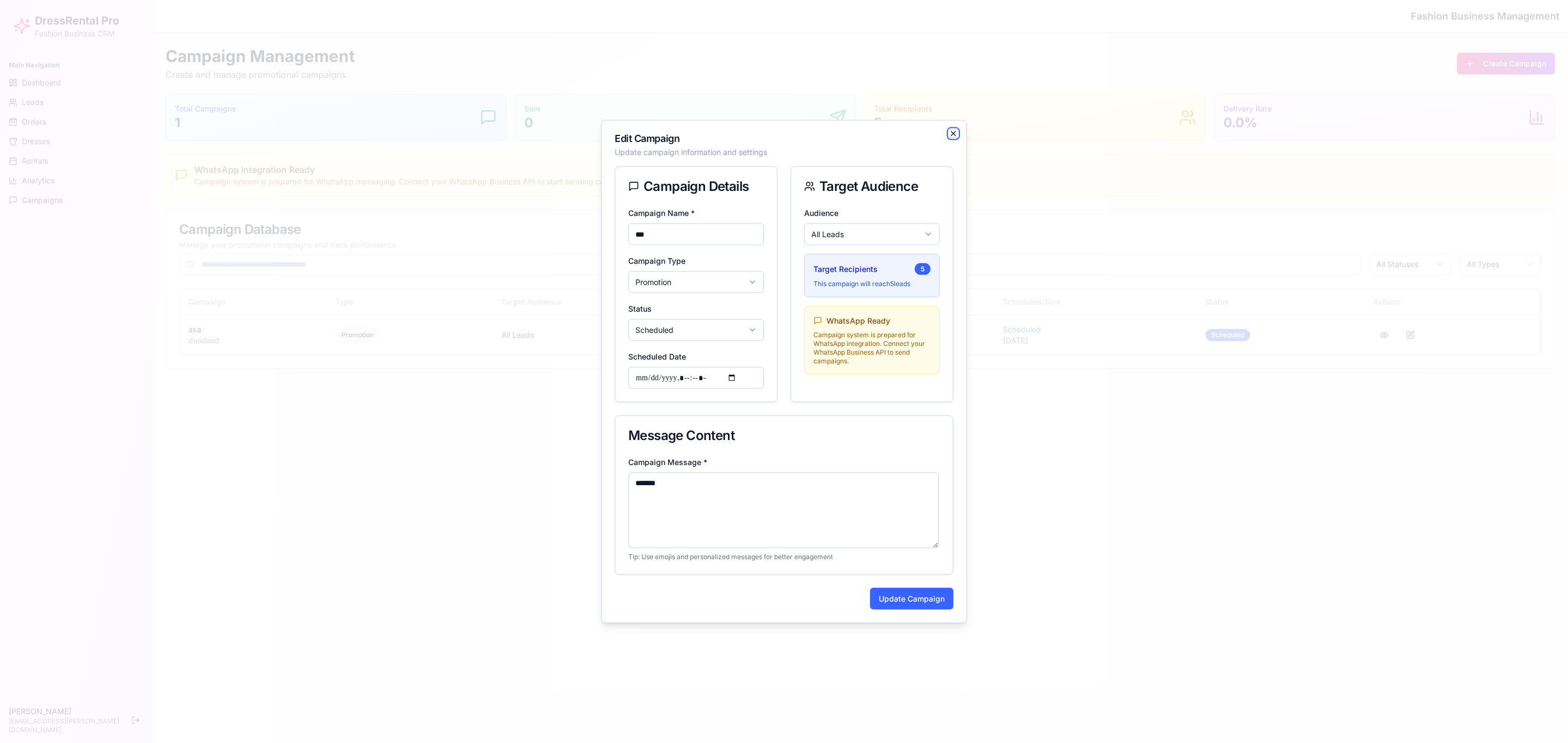
click at [951, 134] on icon "button" at bounding box center [953, 134] width 9 height 9
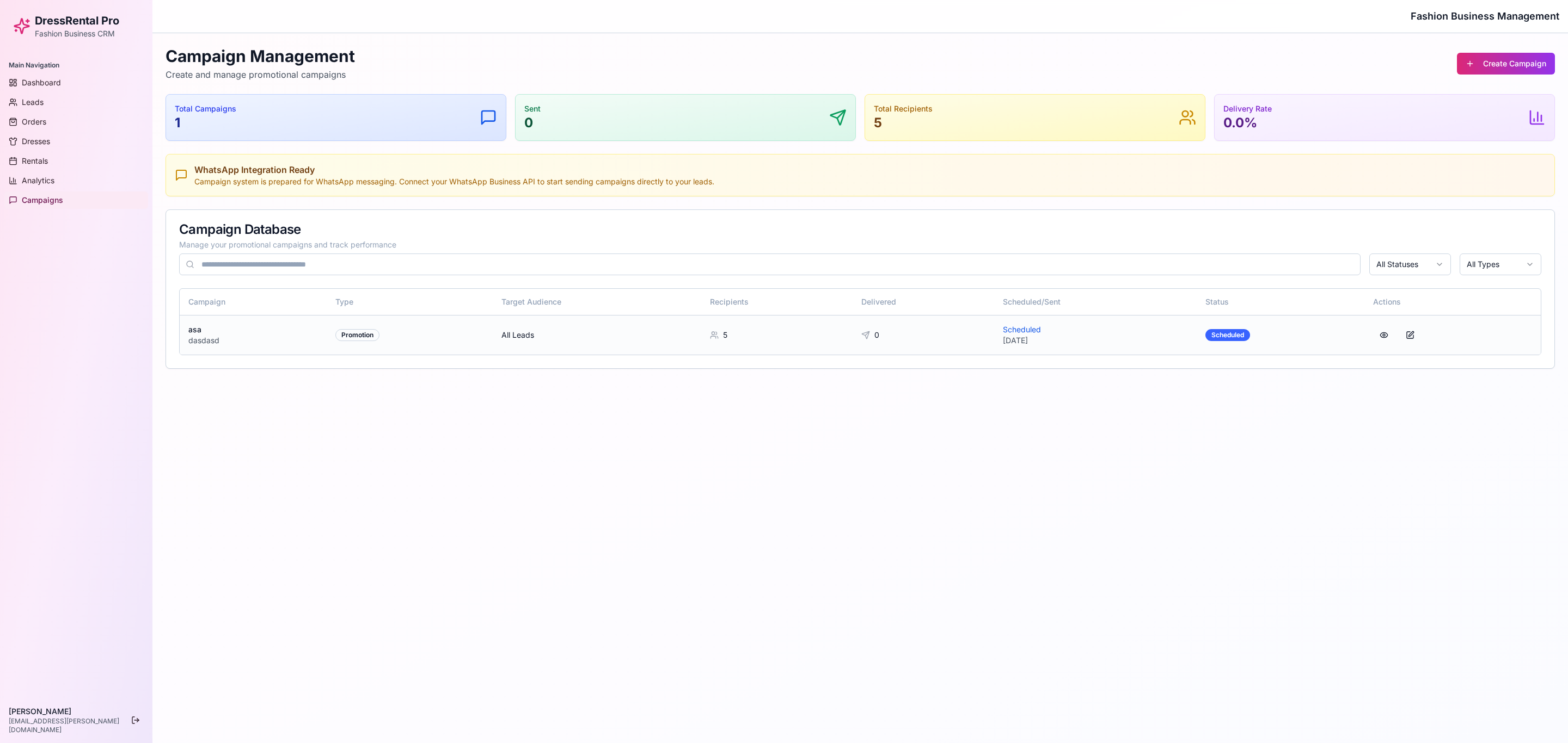
click at [868, 338] on icon at bounding box center [865, 335] width 9 height 9
click at [864, 335] on icon at bounding box center [865, 335] width 9 height 9
click at [713, 337] on icon at bounding box center [714, 335] width 9 height 9
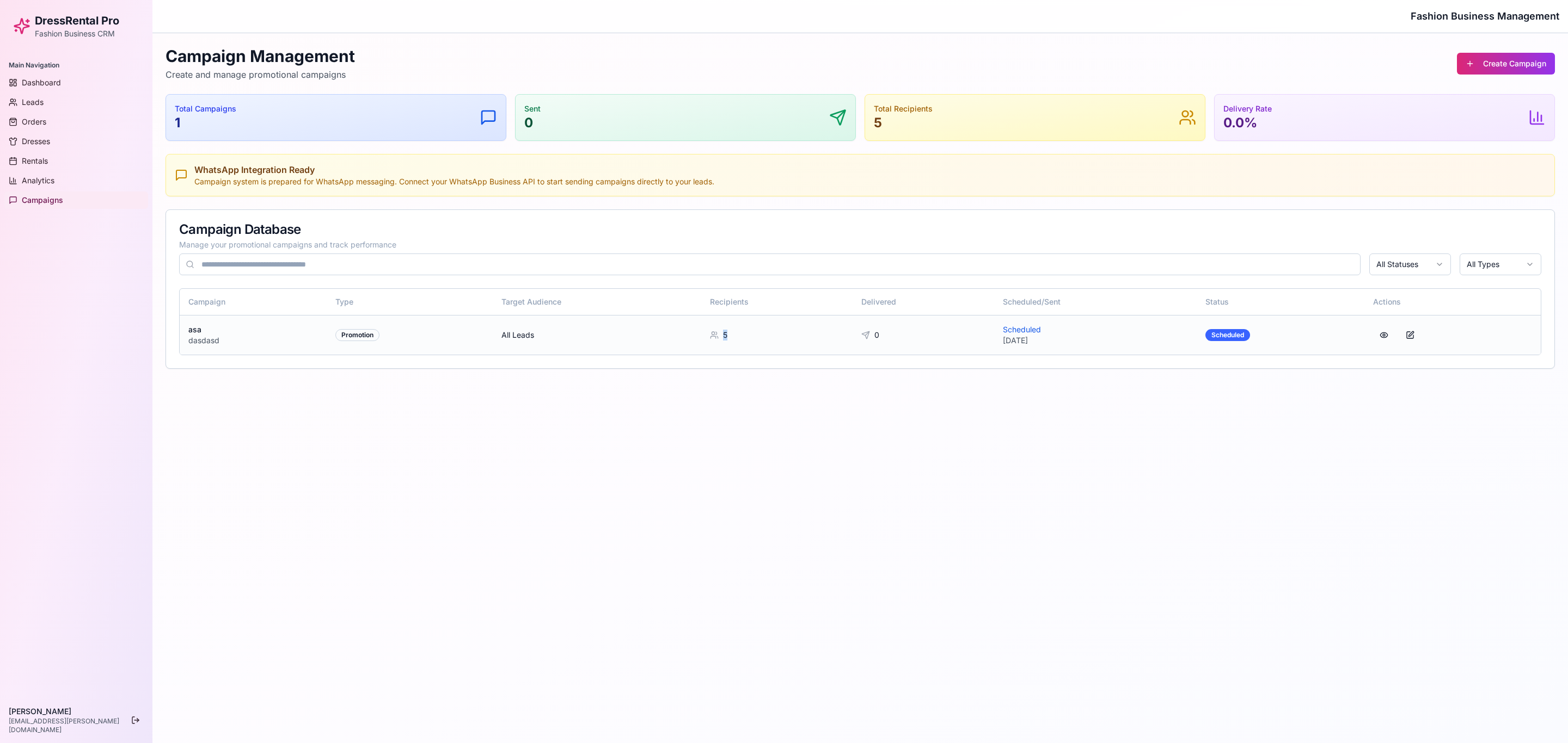
click at [713, 337] on icon at bounding box center [714, 335] width 9 height 9
drag, startPoint x: 976, startPoint y: 354, endPoint x: 993, endPoint y: 363, distance: 19.2
click at [978, 358] on div "Campaign Type Target Audience Recipients Delivered Scheduled/Sent Status Action…" at bounding box center [860, 329] width 1389 height 80
click at [1045, 217] on div "Campaign Database Manage your promotional campaigns and track performance All S…" at bounding box center [860, 249] width 1389 height 79
